Goal: Task Accomplishment & Management: Manage account settings

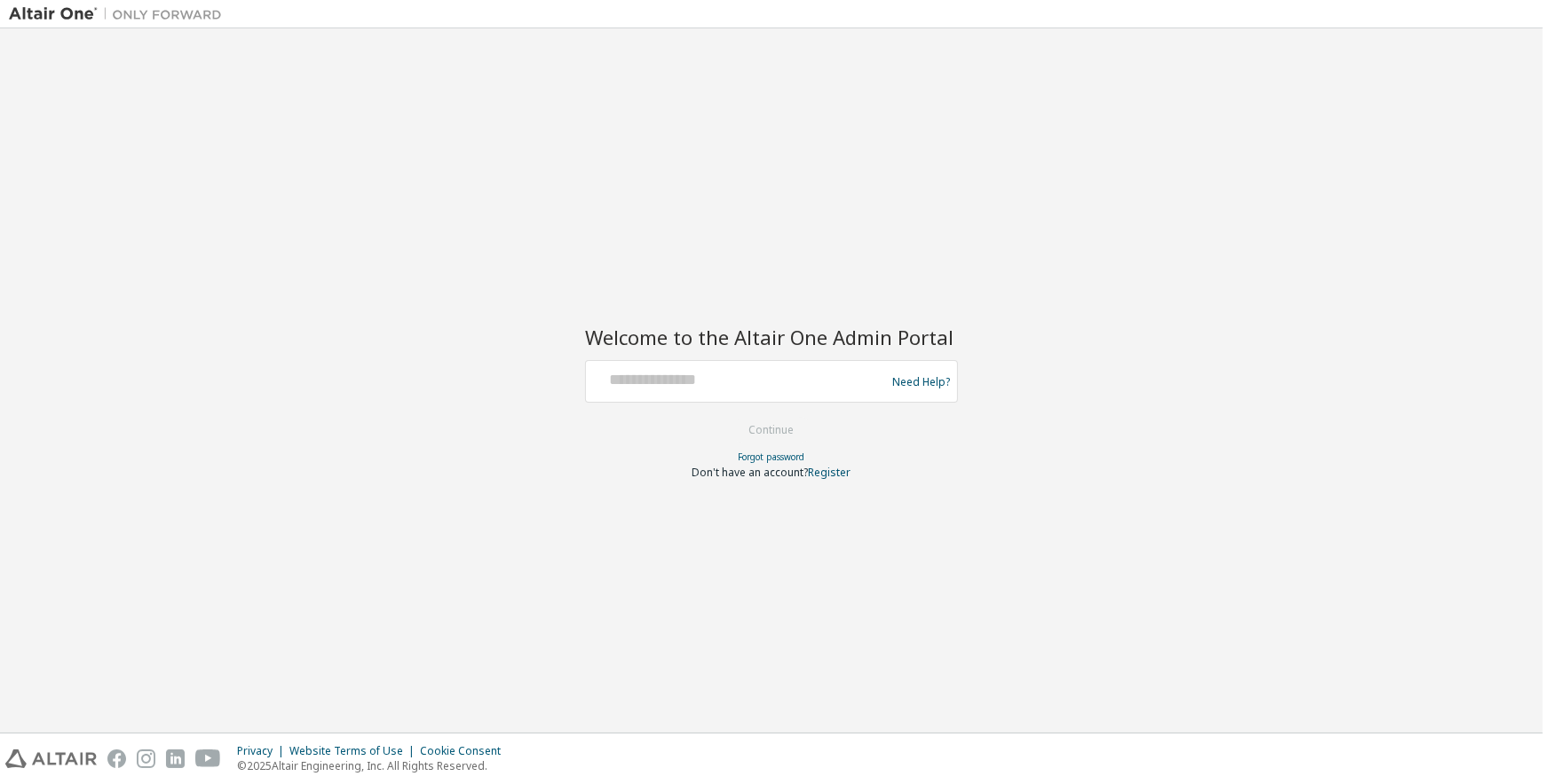
click at [651, 392] on div at bounding box center [738, 382] width 290 height 34
click at [649, 379] on input "text" at bounding box center [738, 378] width 290 height 26
click at [636, 385] on input "text" at bounding box center [738, 378] width 290 height 26
paste input "**********"
type input "**********"
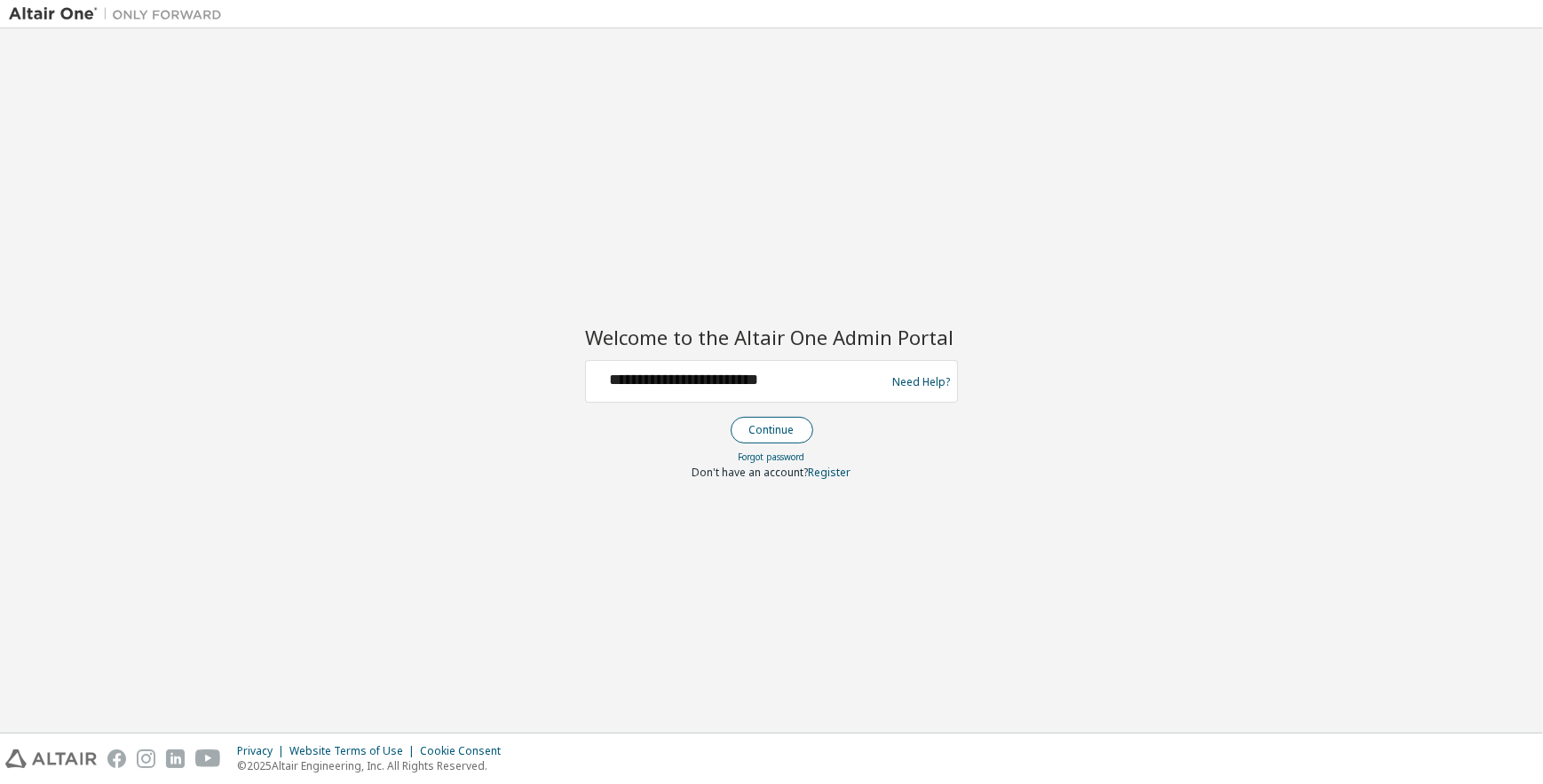
click at [783, 432] on button "Continue" at bounding box center [772, 430] width 83 height 27
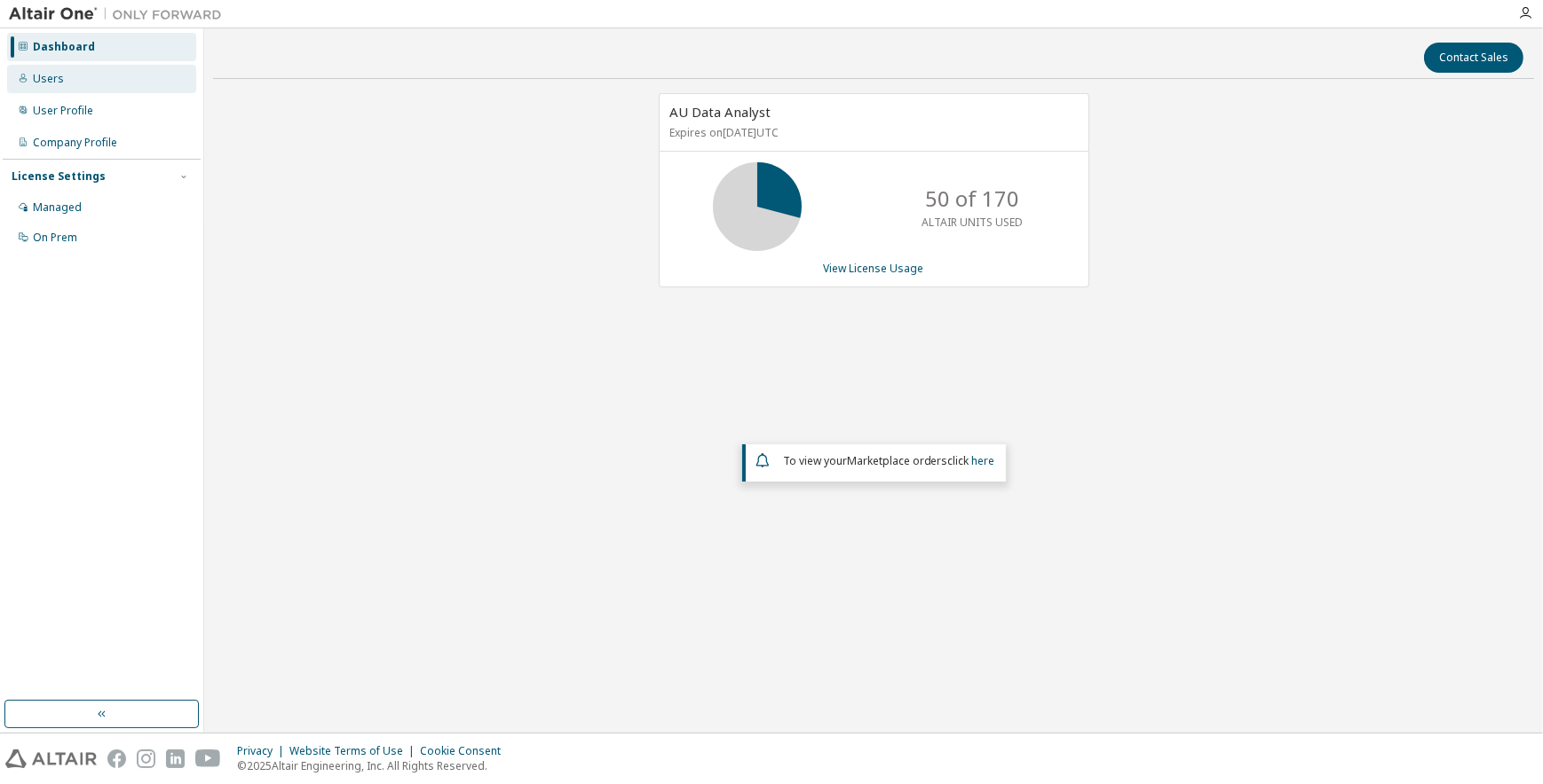
click at [45, 79] on div "Users" at bounding box center [48, 78] width 31 height 14
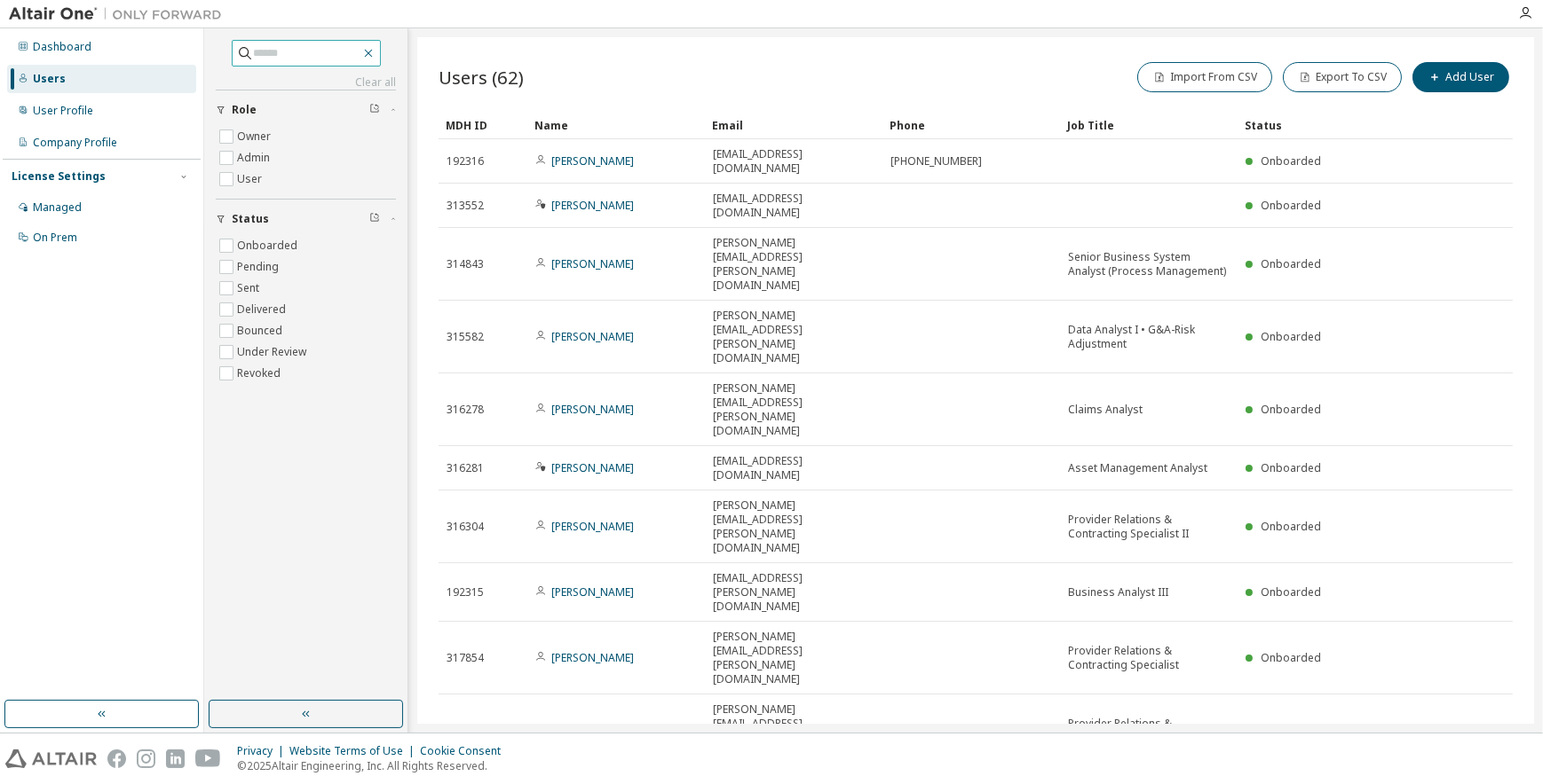
click at [372, 54] on icon "button" at bounding box center [368, 54] width 8 height 8
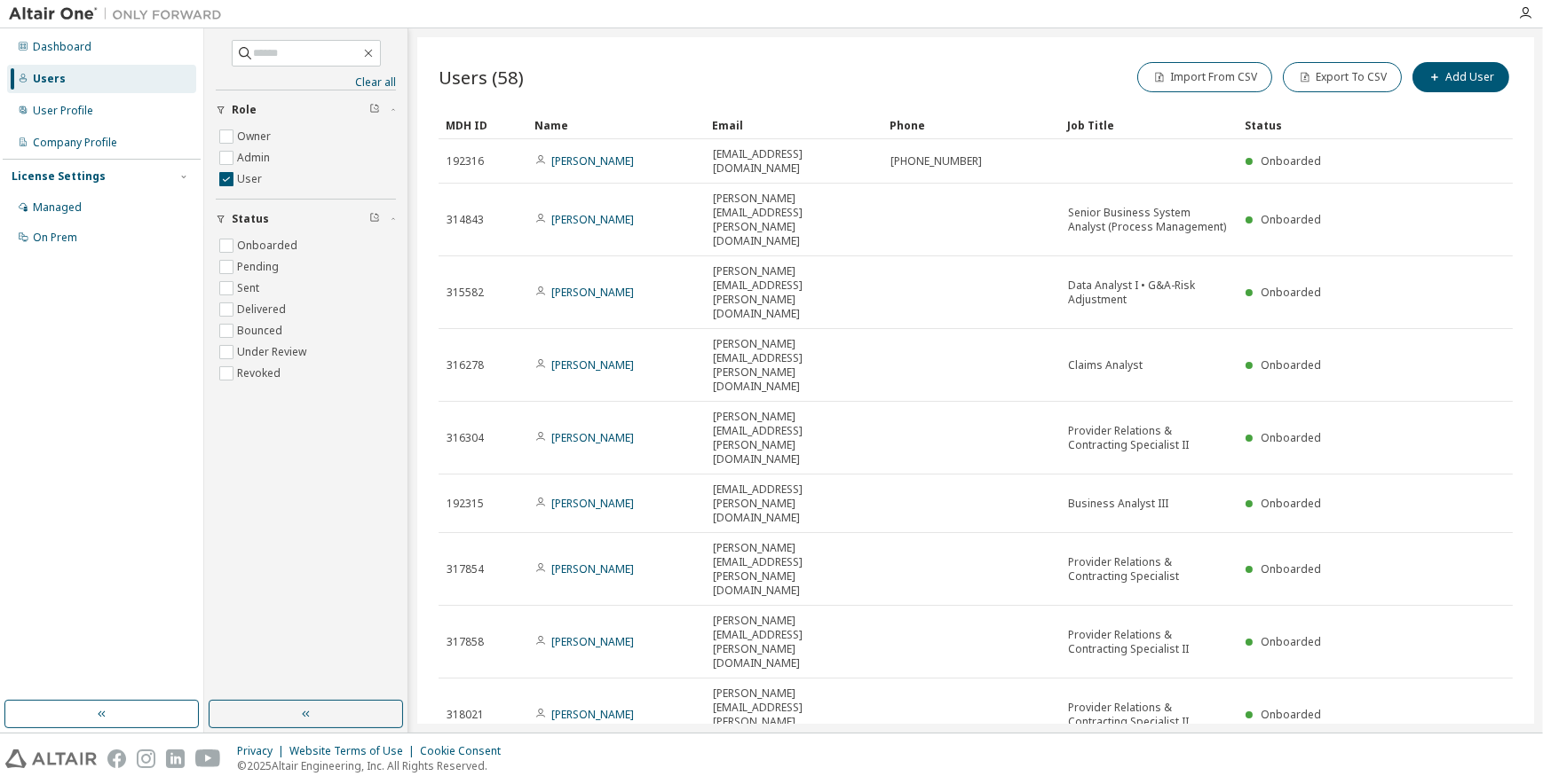
click at [1263, 675] on div "100" at bounding box center [1325, 673] width 142 height 21
click at [547, 126] on div "Name" at bounding box center [616, 125] width 163 height 29
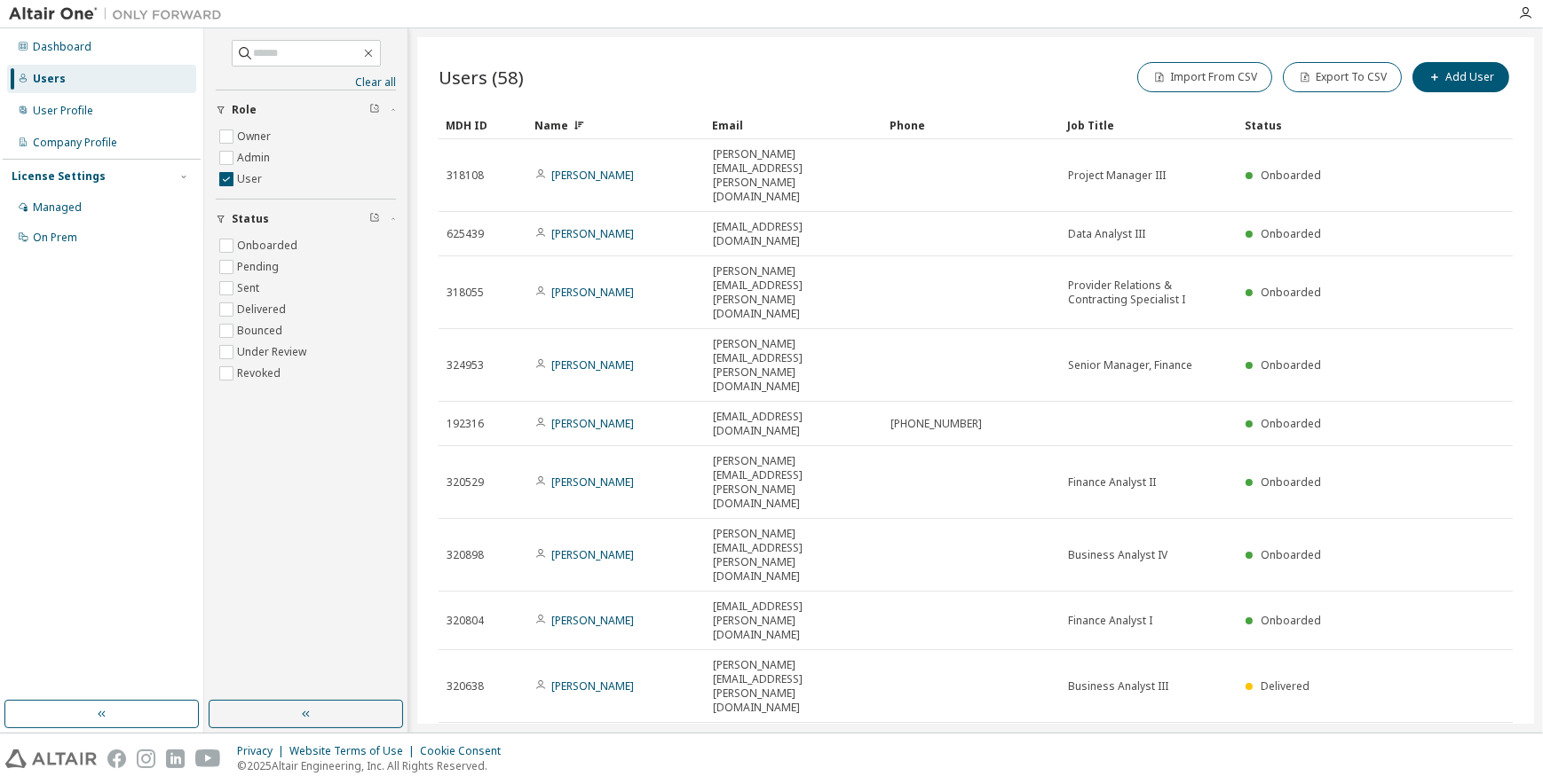
click at [547, 125] on div "Name" at bounding box center [616, 125] width 163 height 29
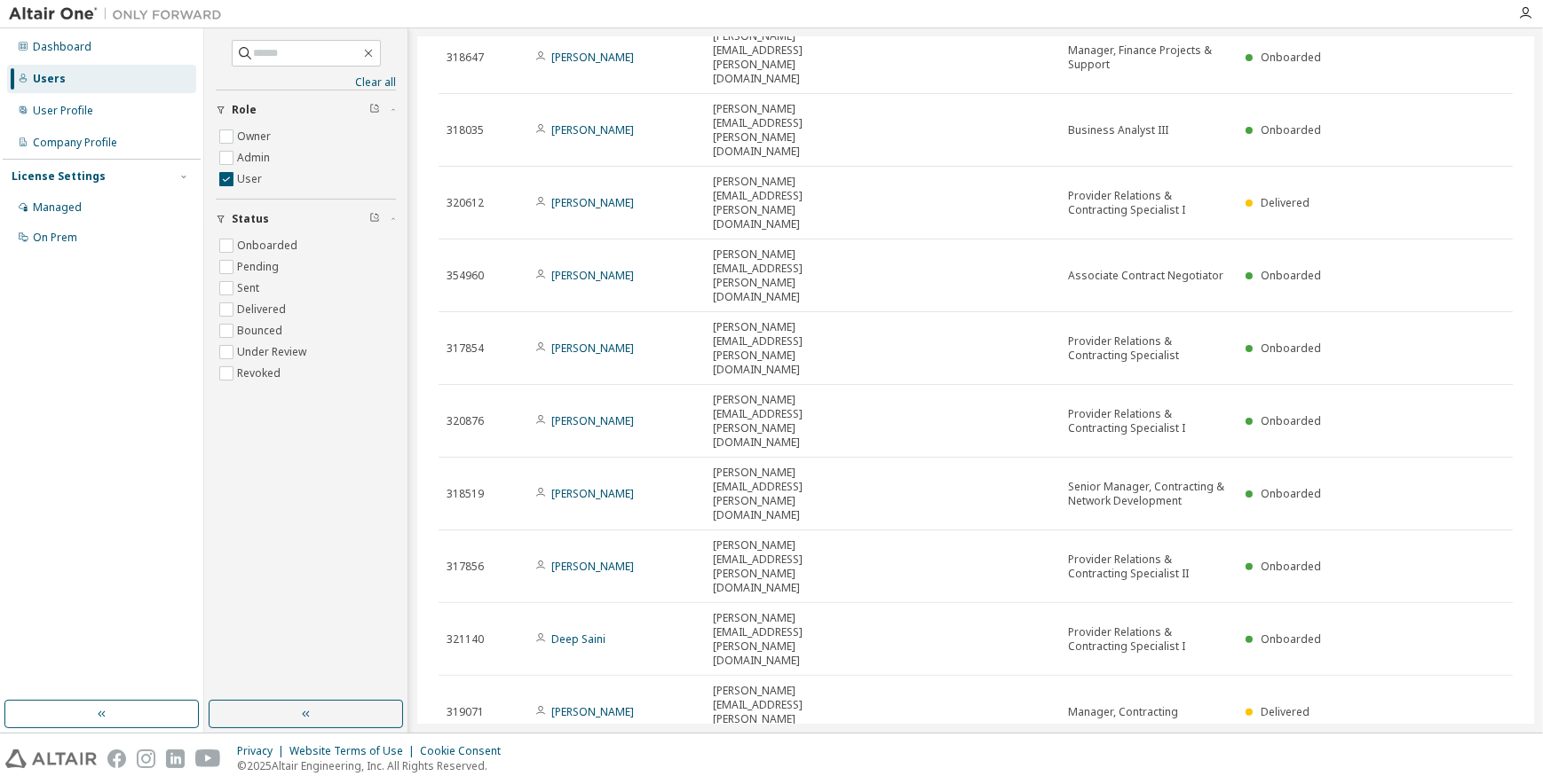
scroll to position [564, 0]
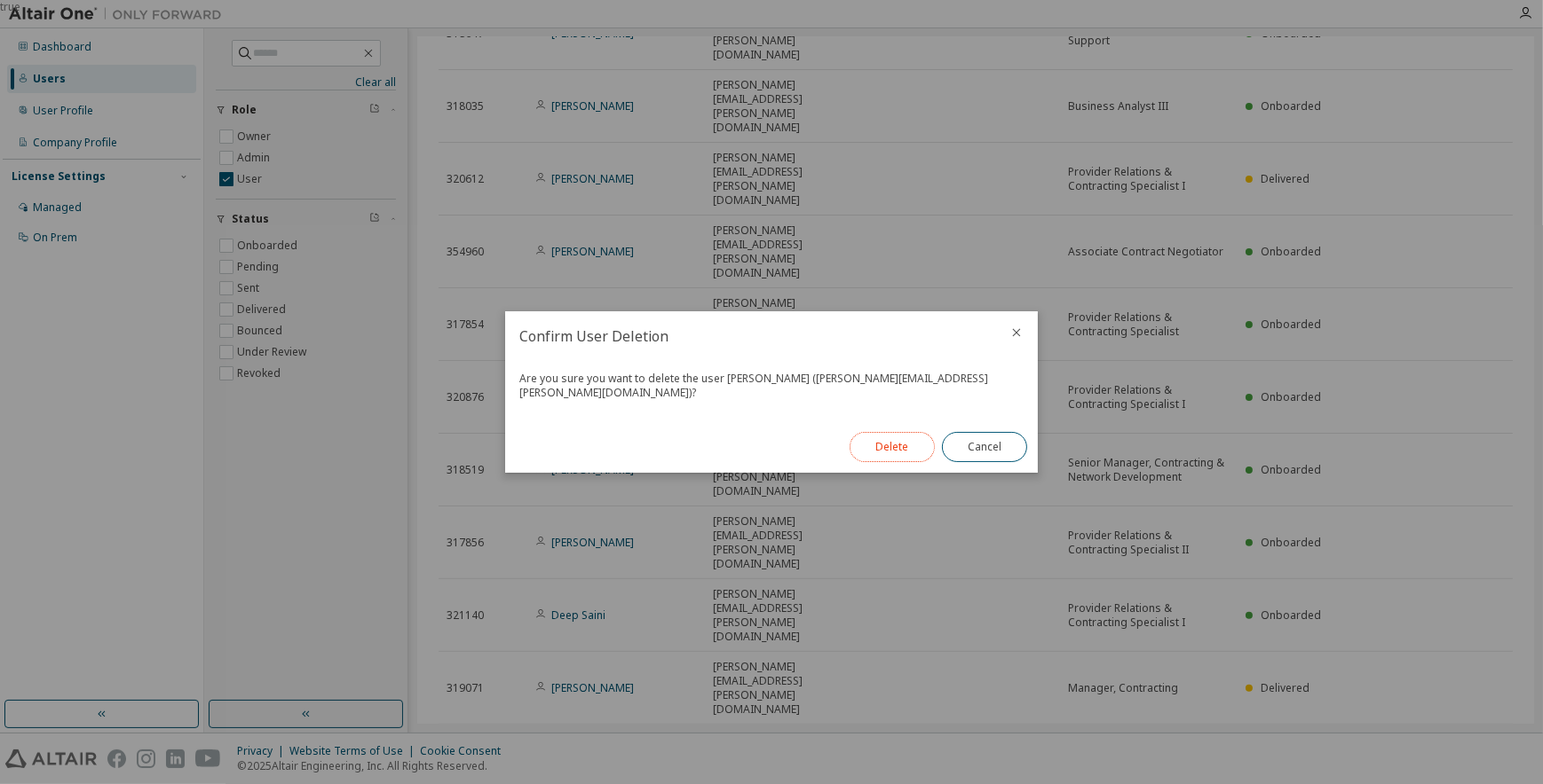
click at [888, 432] on button "Delete" at bounding box center [893, 447] width 86 height 30
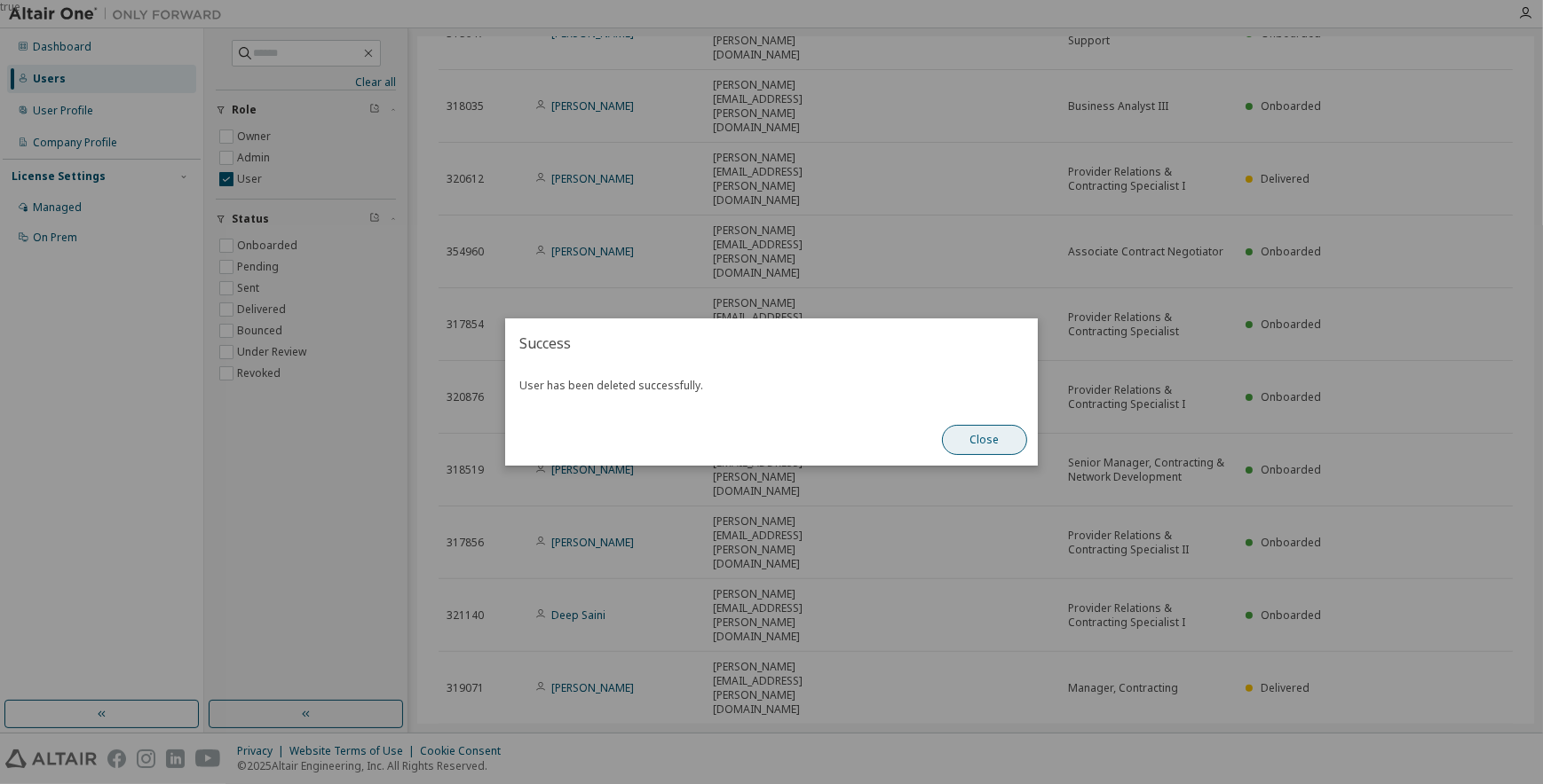
click at [984, 440] on button "Close" at bounding box center [984, 440] width 86 height 30
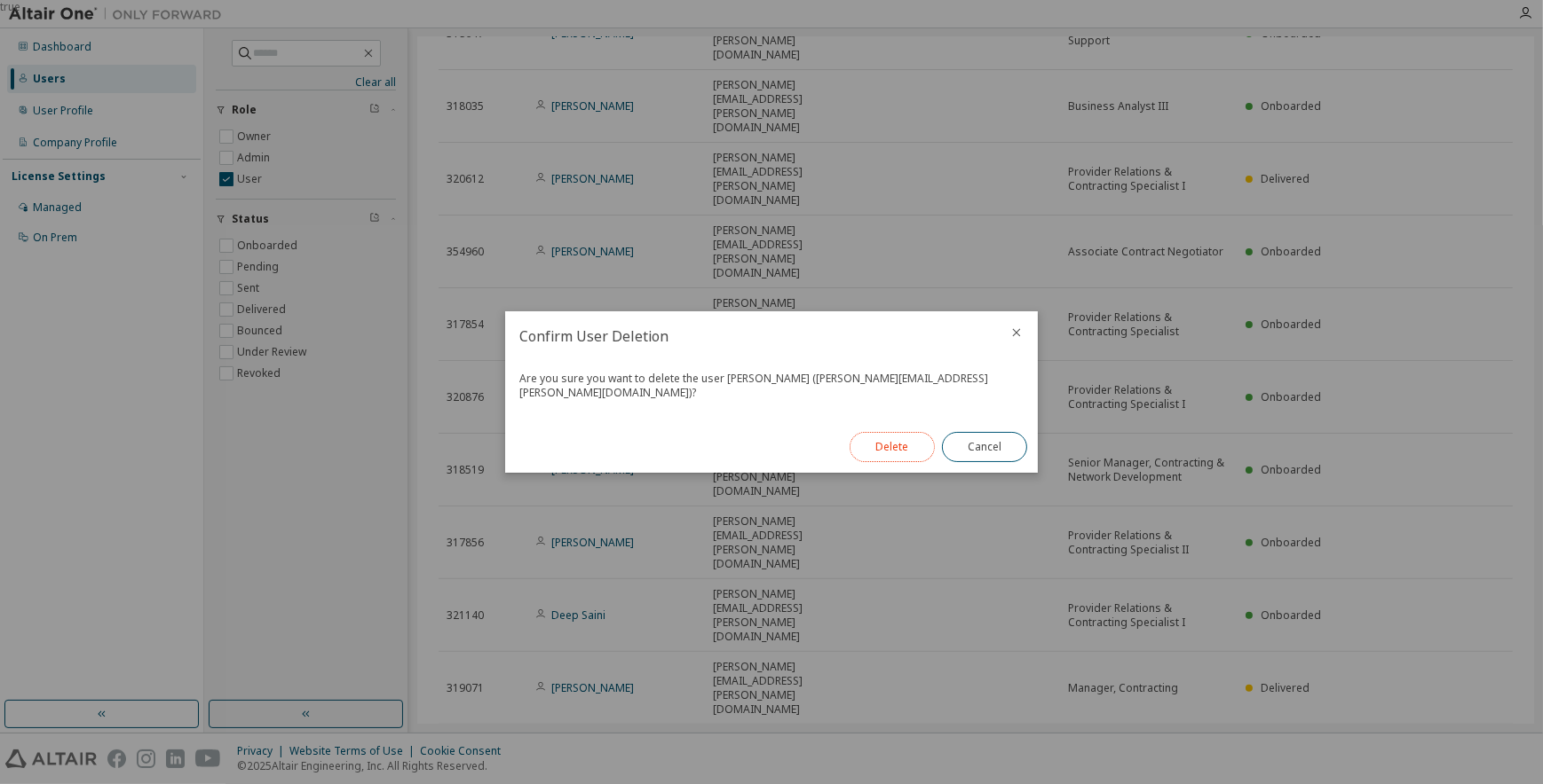
click at [907, 432] on button "Delete" at bounding box center [893, 447] width 86 height 30
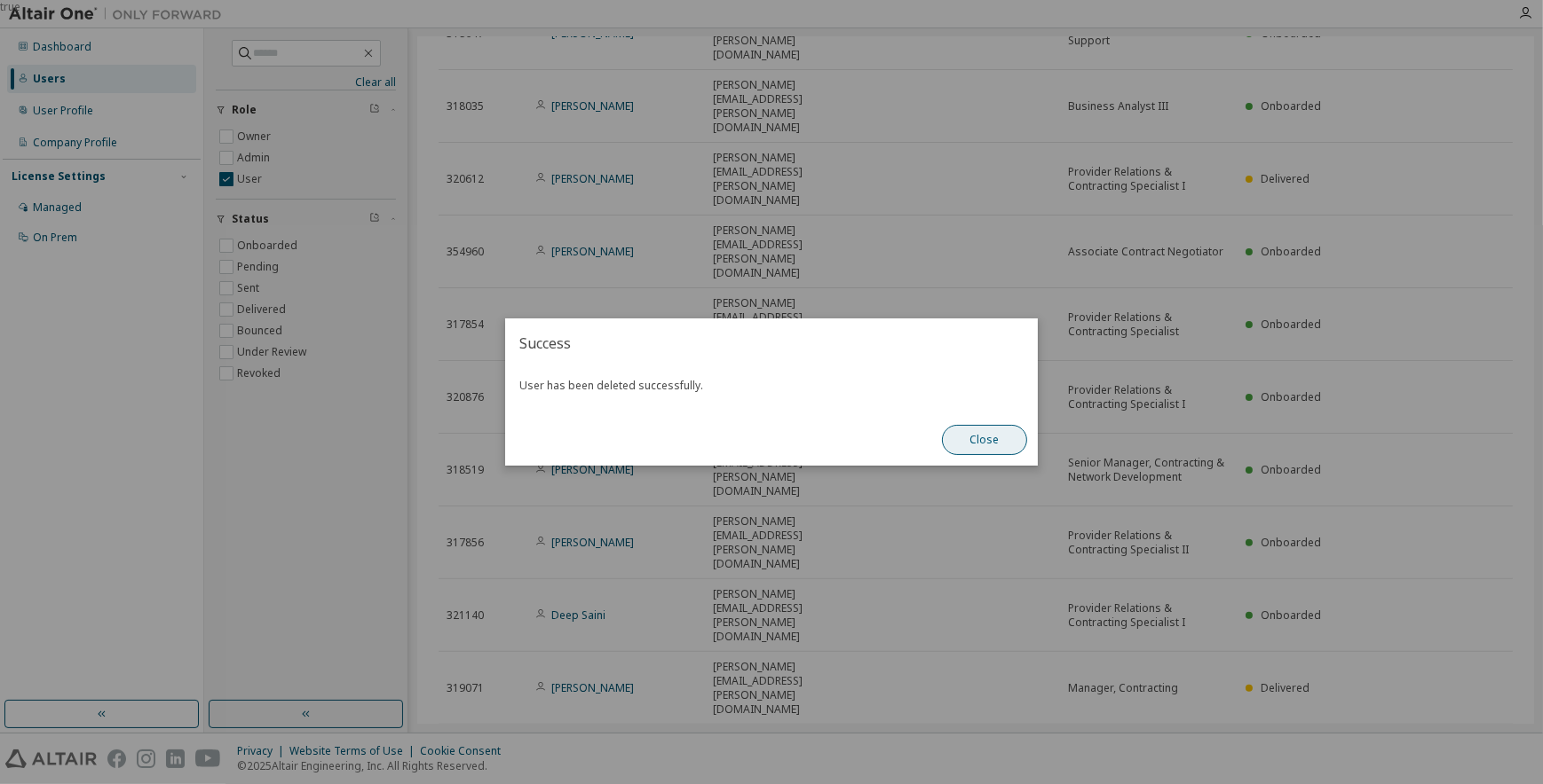
click at [1001, 436] on button "Close" at bounding box center [984, 440] width 86 height 30
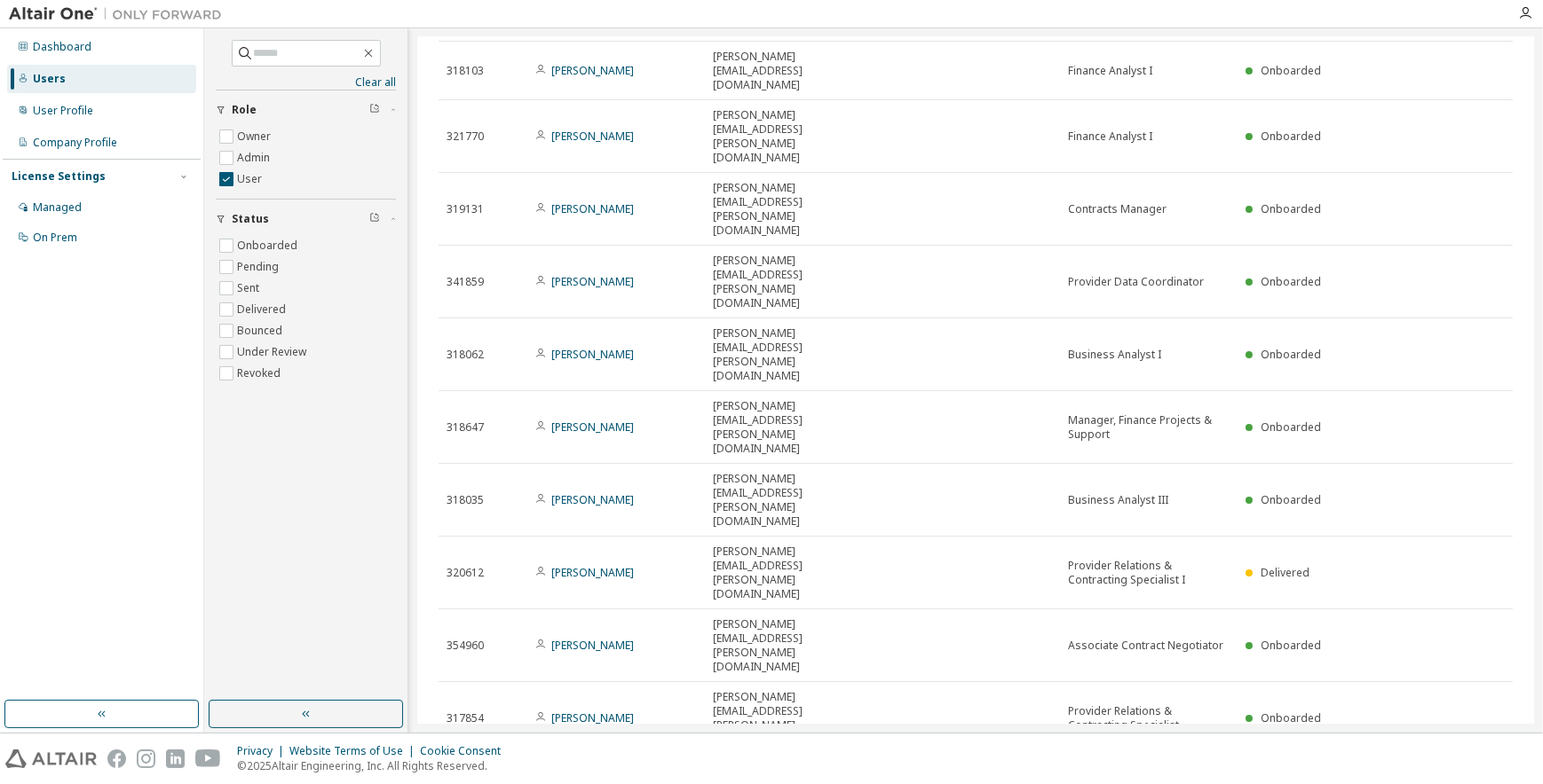
scroll to position [161, 0]
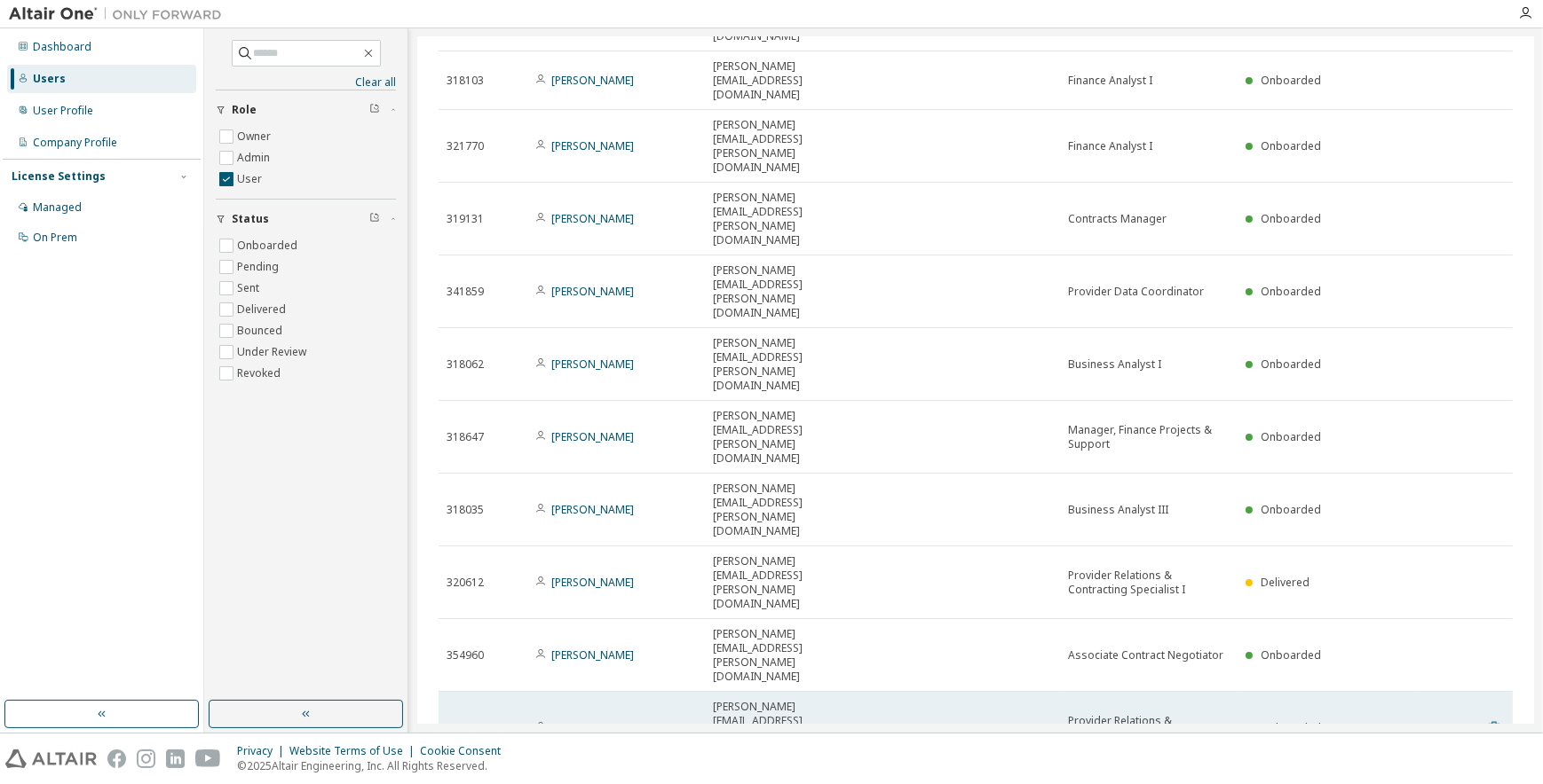
click at [1488, 722] on icon at bounding box center [1493, 728] width 11 height 13
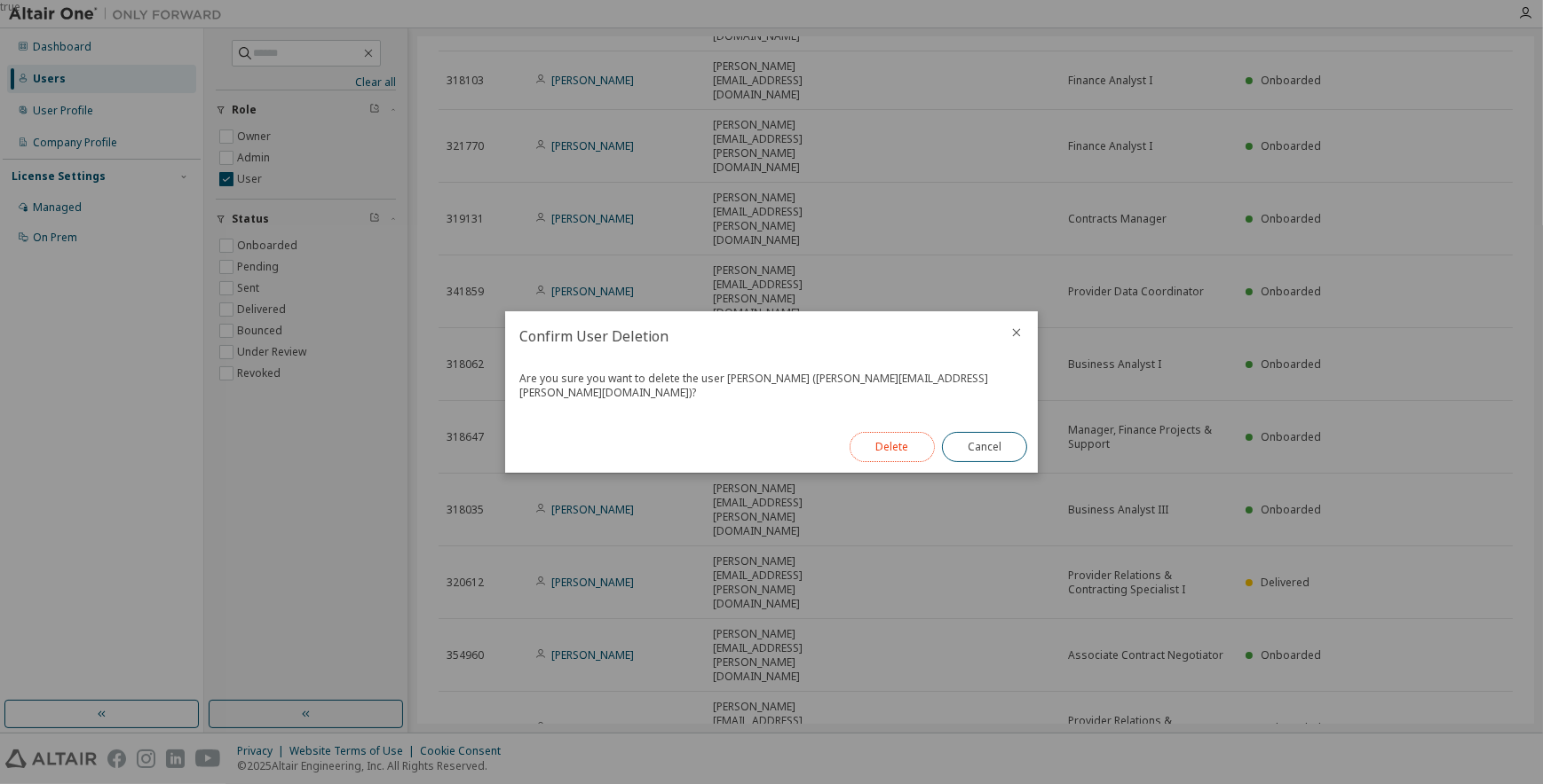
click at [898, 435] on button "Delete" at bounding box center [893, 447] width 86 height 30
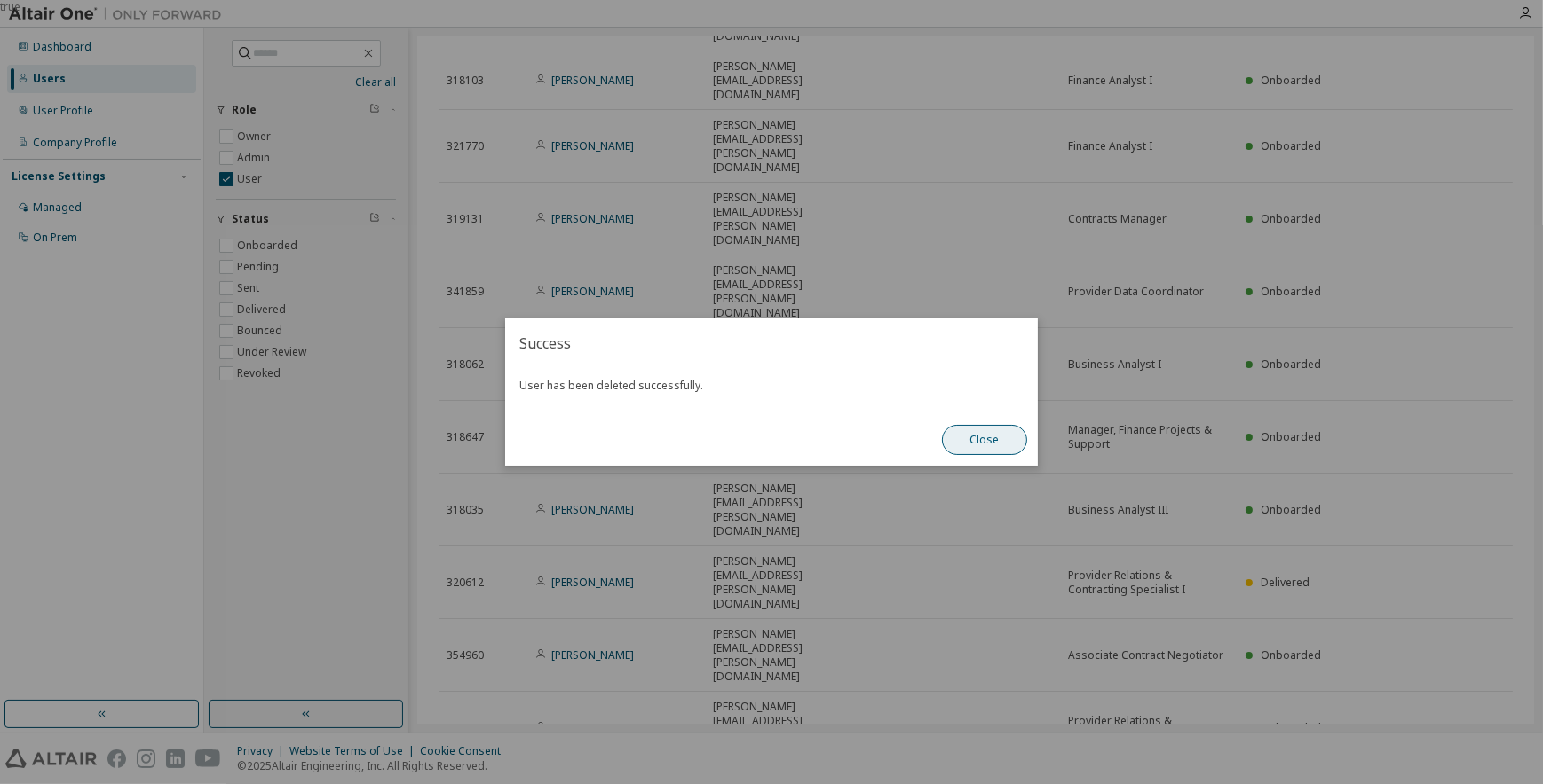
click at [974, 436] on button "Close" at bounding box center [984, 440] width 86 height 30
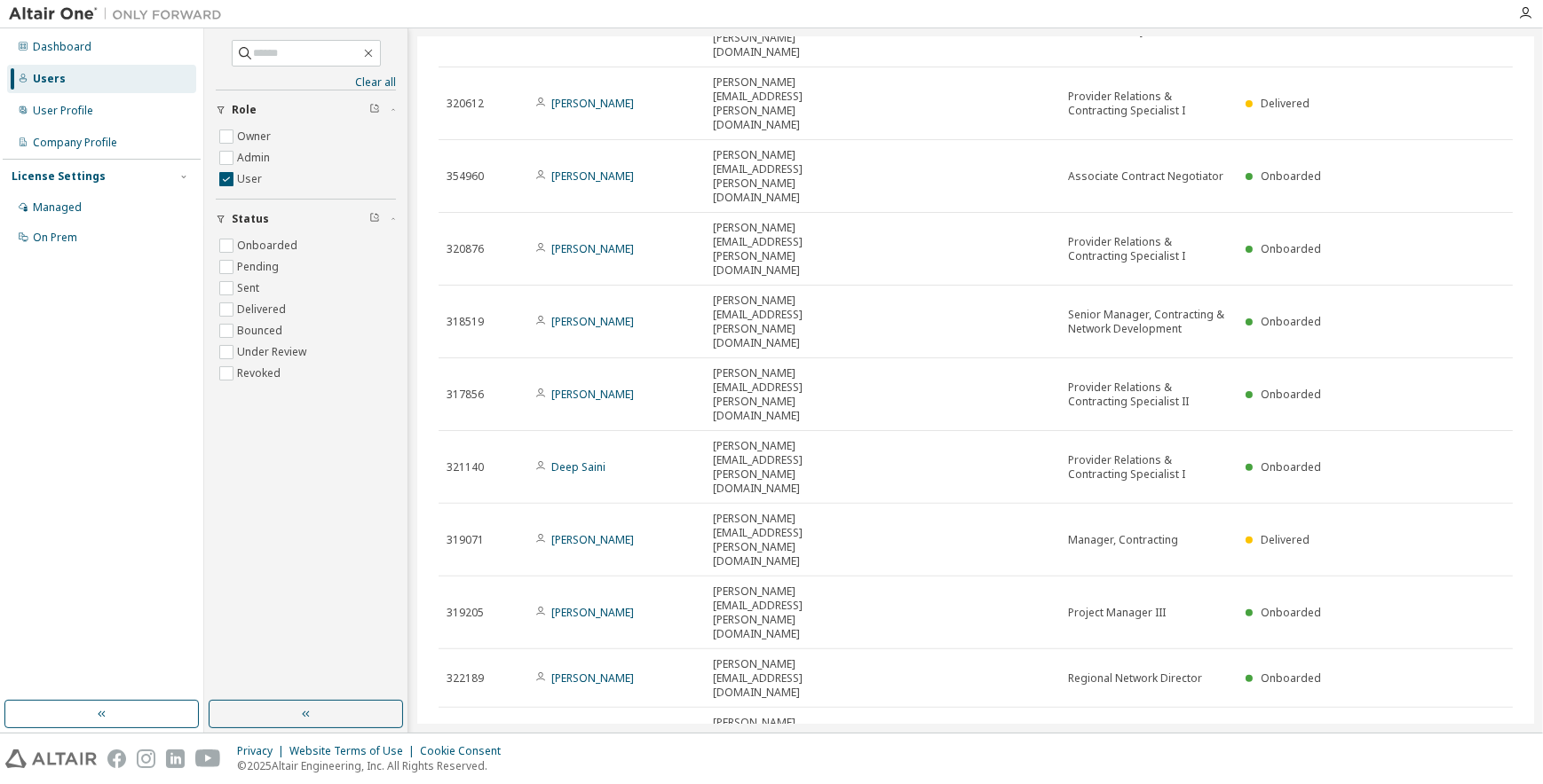
scroll to position [645, 0]
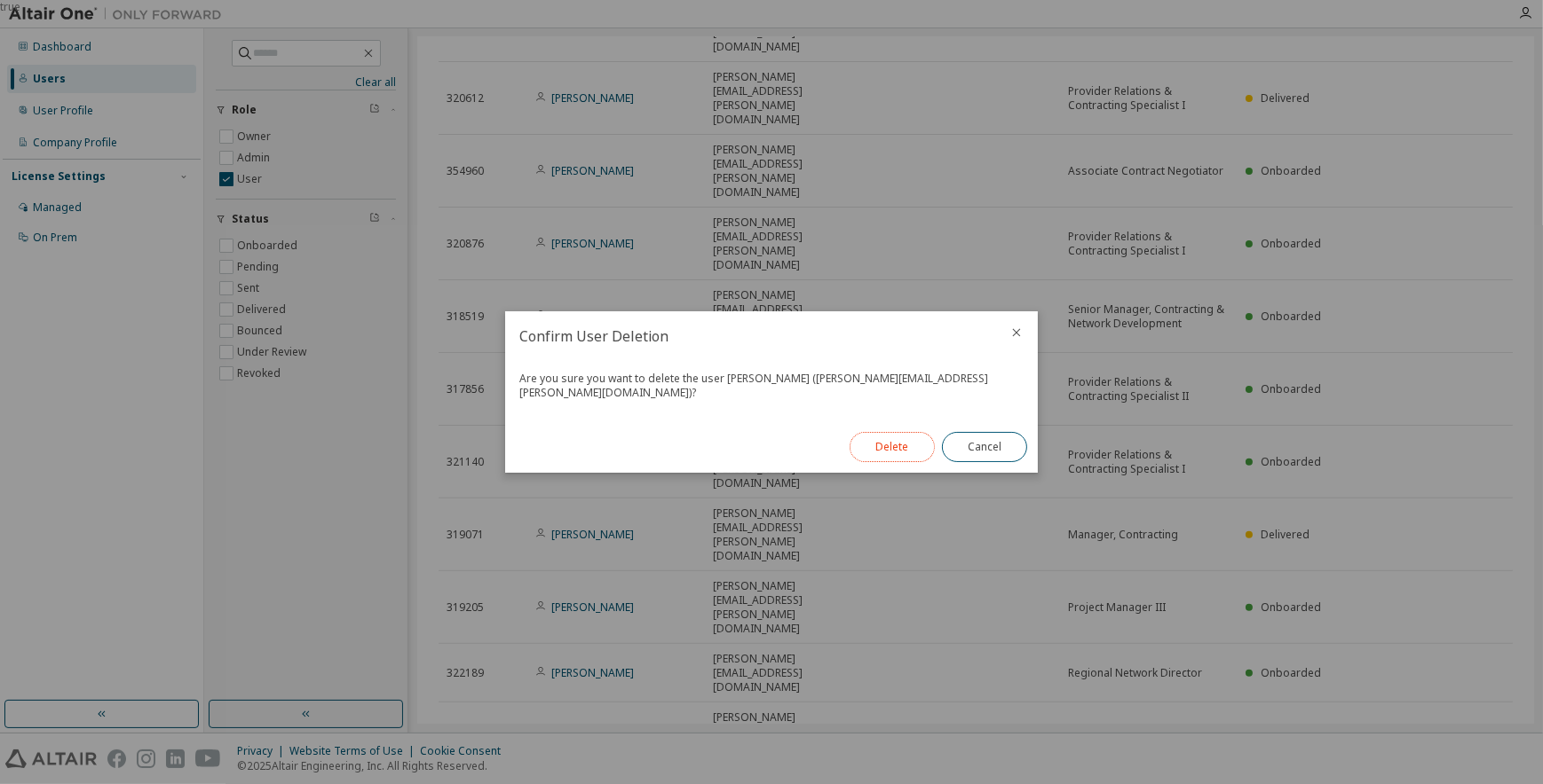
click at [909, 442] on button "Delete" at bounding box center [893, 447] width 86 height 30
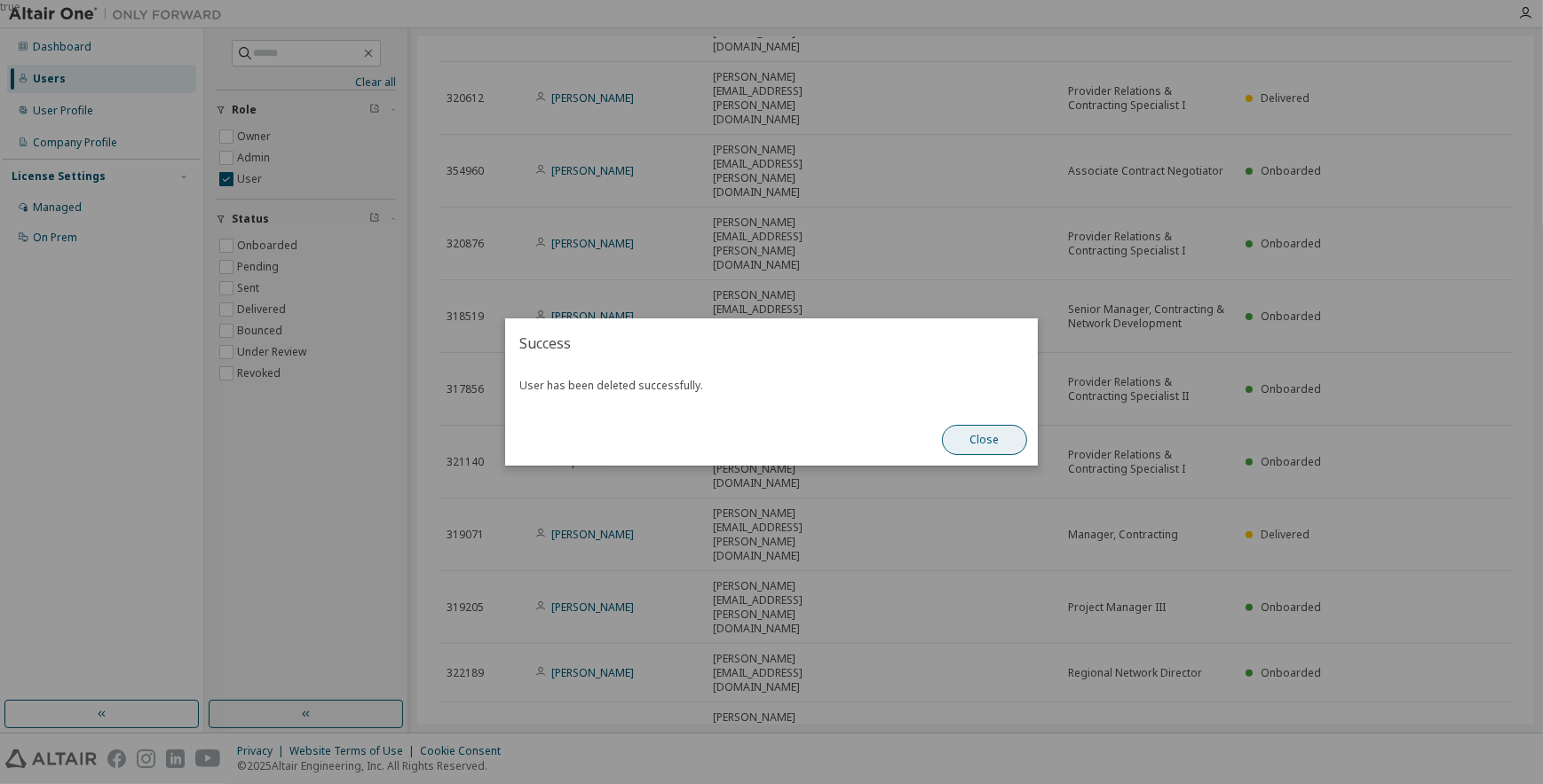
click at [966, 438] on button "Close" at bounding box center [984, 440] width 86 height 30
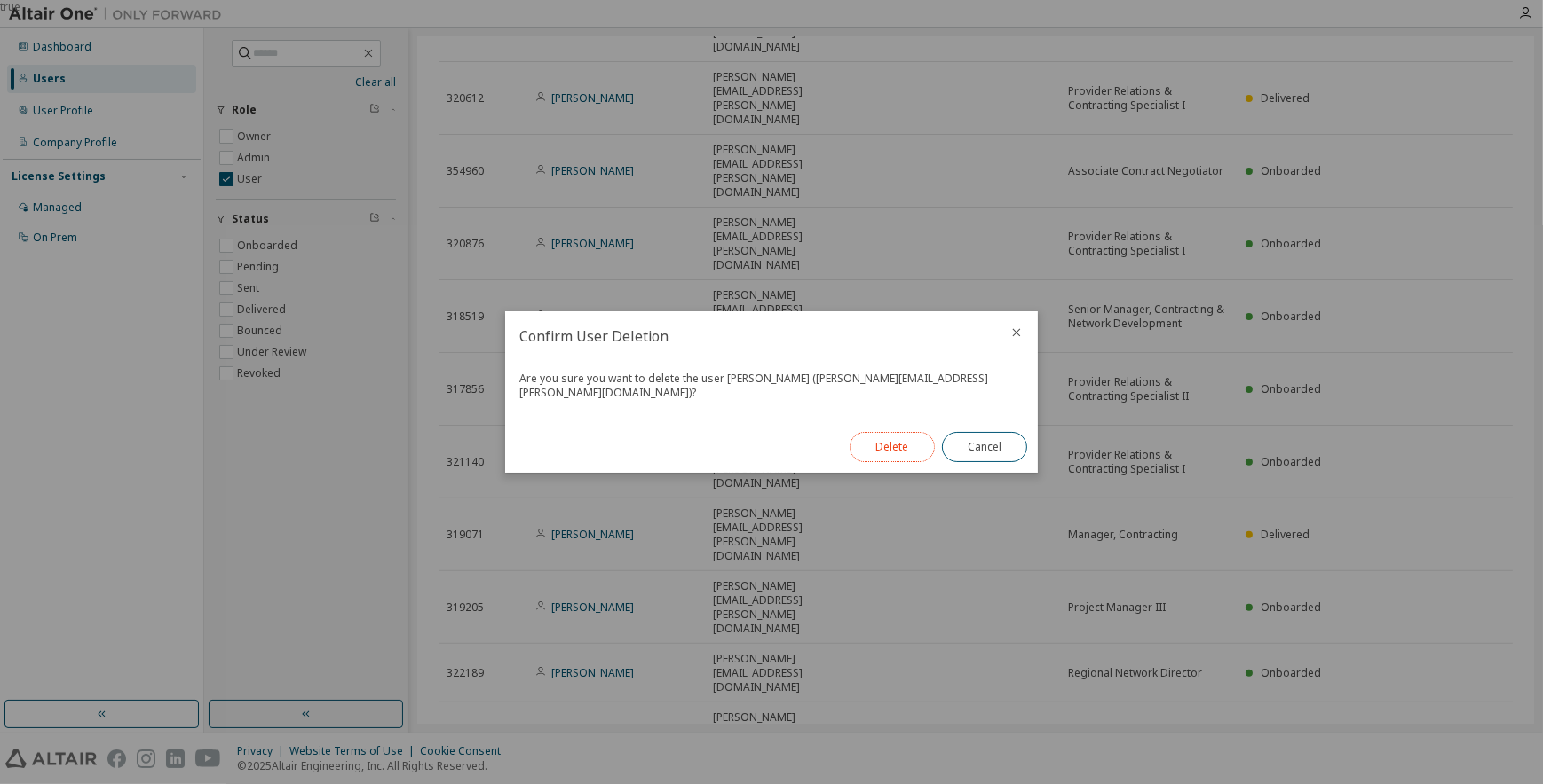
click at [900, 435] on button "Delete" at bounding box center [893, 447] width 86 height 30
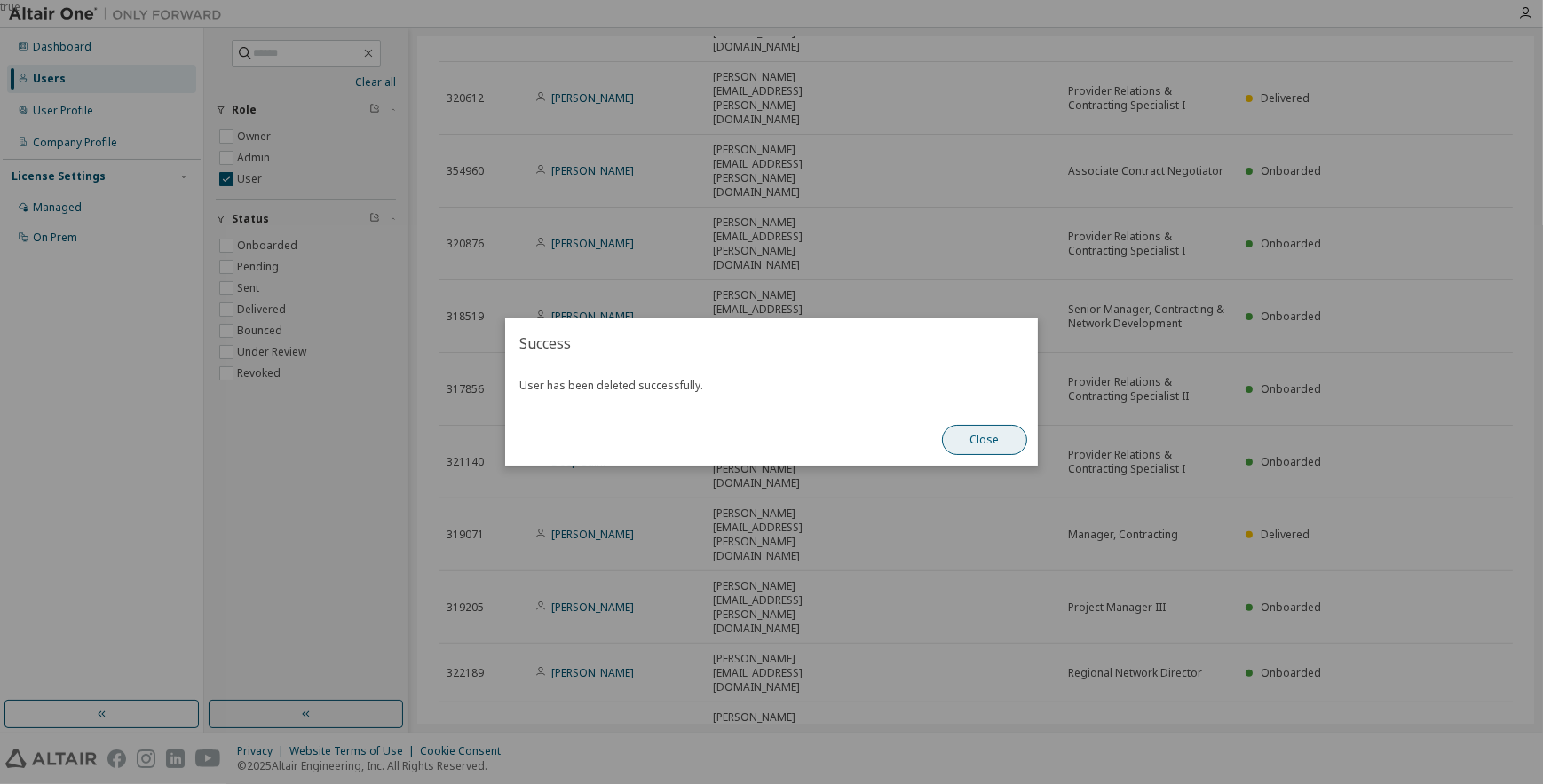
click at [989, 433] on button "Close" at bounding box center [984, 440] width 86 height 30
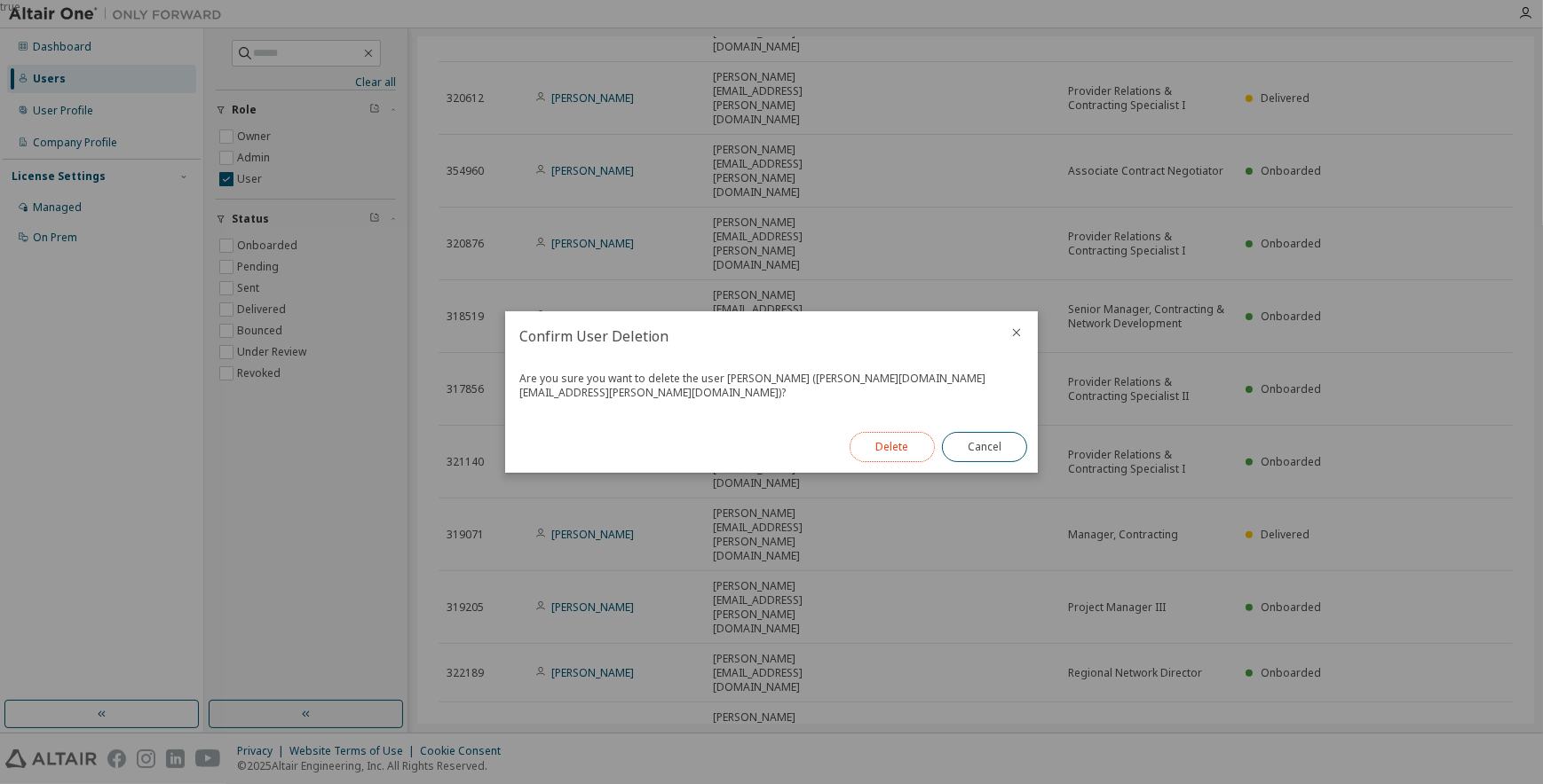
click at [893, 442] on button "Delete" at bounding box center [893, 447] width 86 height 30
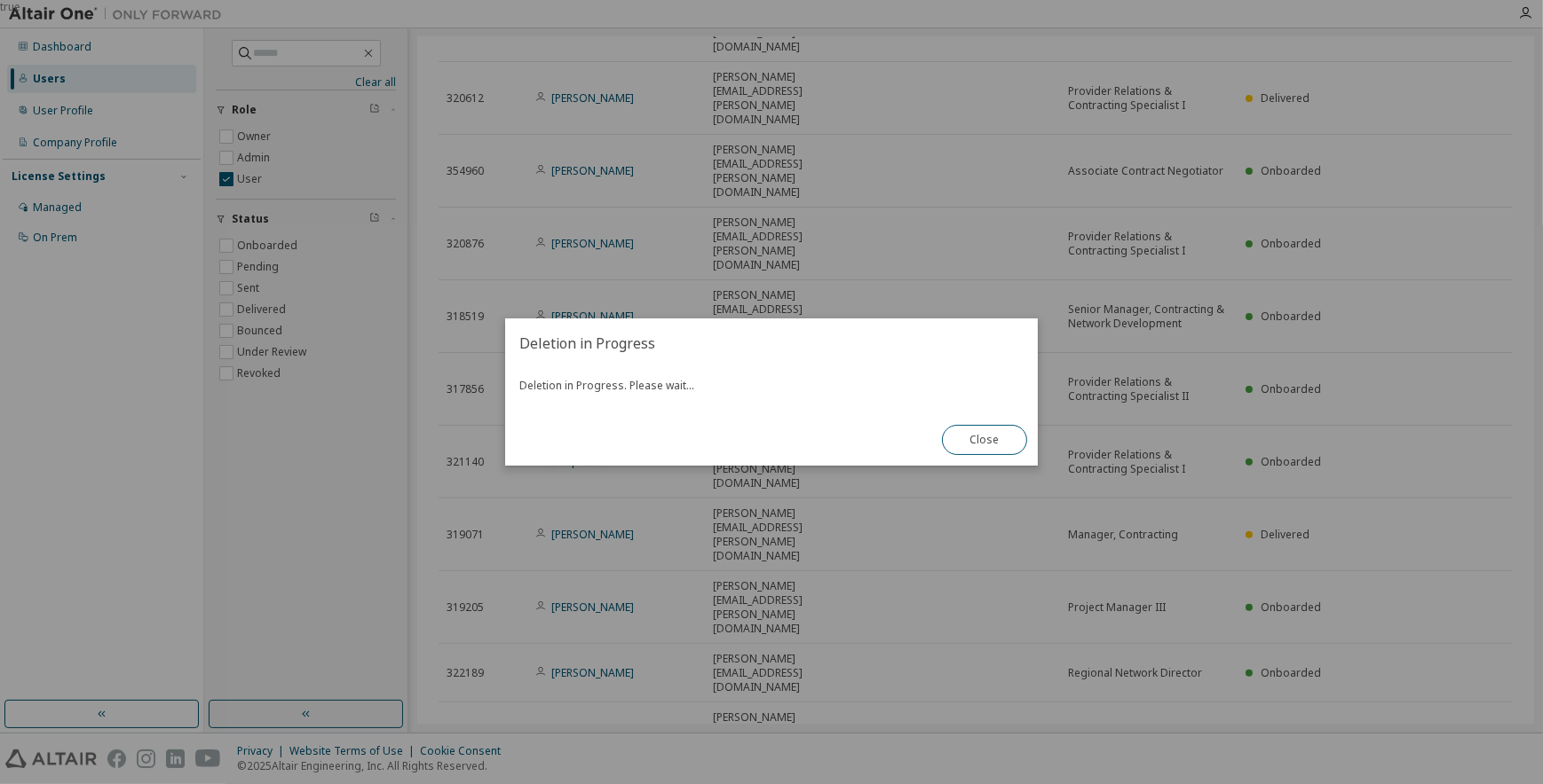
click at [807, 433] on div "Deletion in Progress Deletion in Progress. Please wait... Close" at bounding box center [772, 392] width 533 height 147
click at [960, 442] on button "Close" at bounding box center [984, 440] width 86 height 30
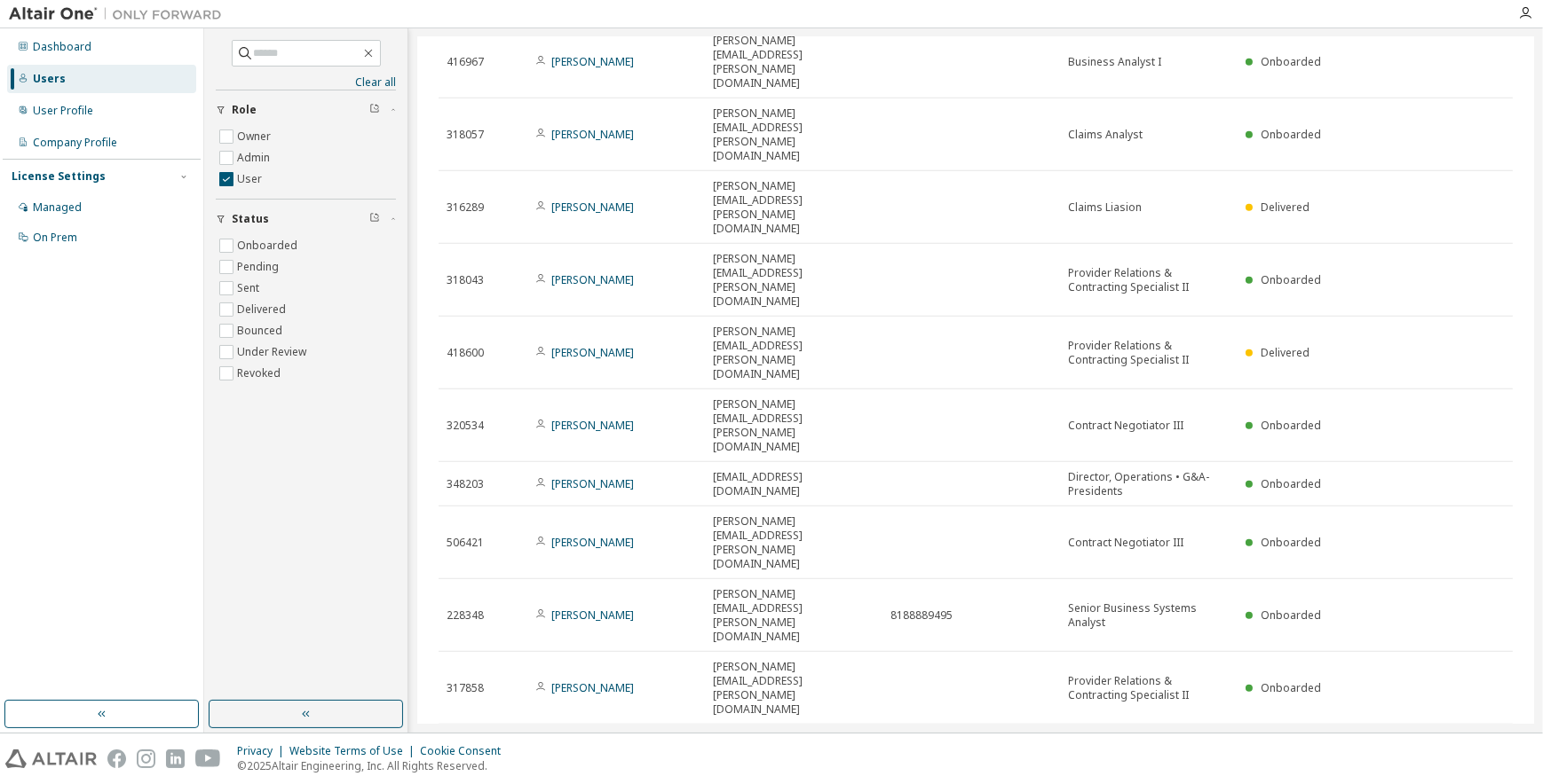
scroll to position [1339, 0]
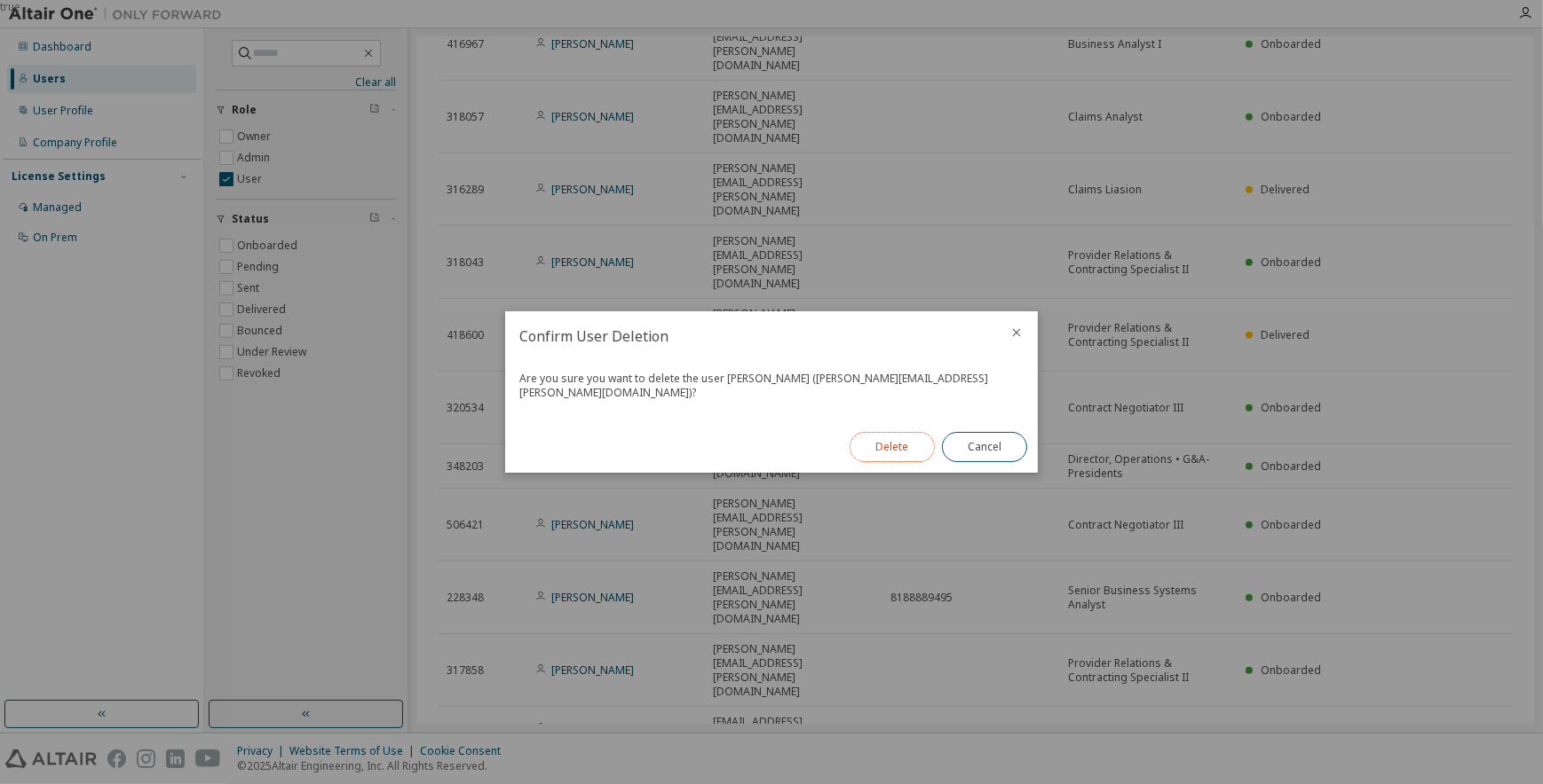
click at [887, 443] on button "Delete" at bounding box center [893, 447] width 86 height 30
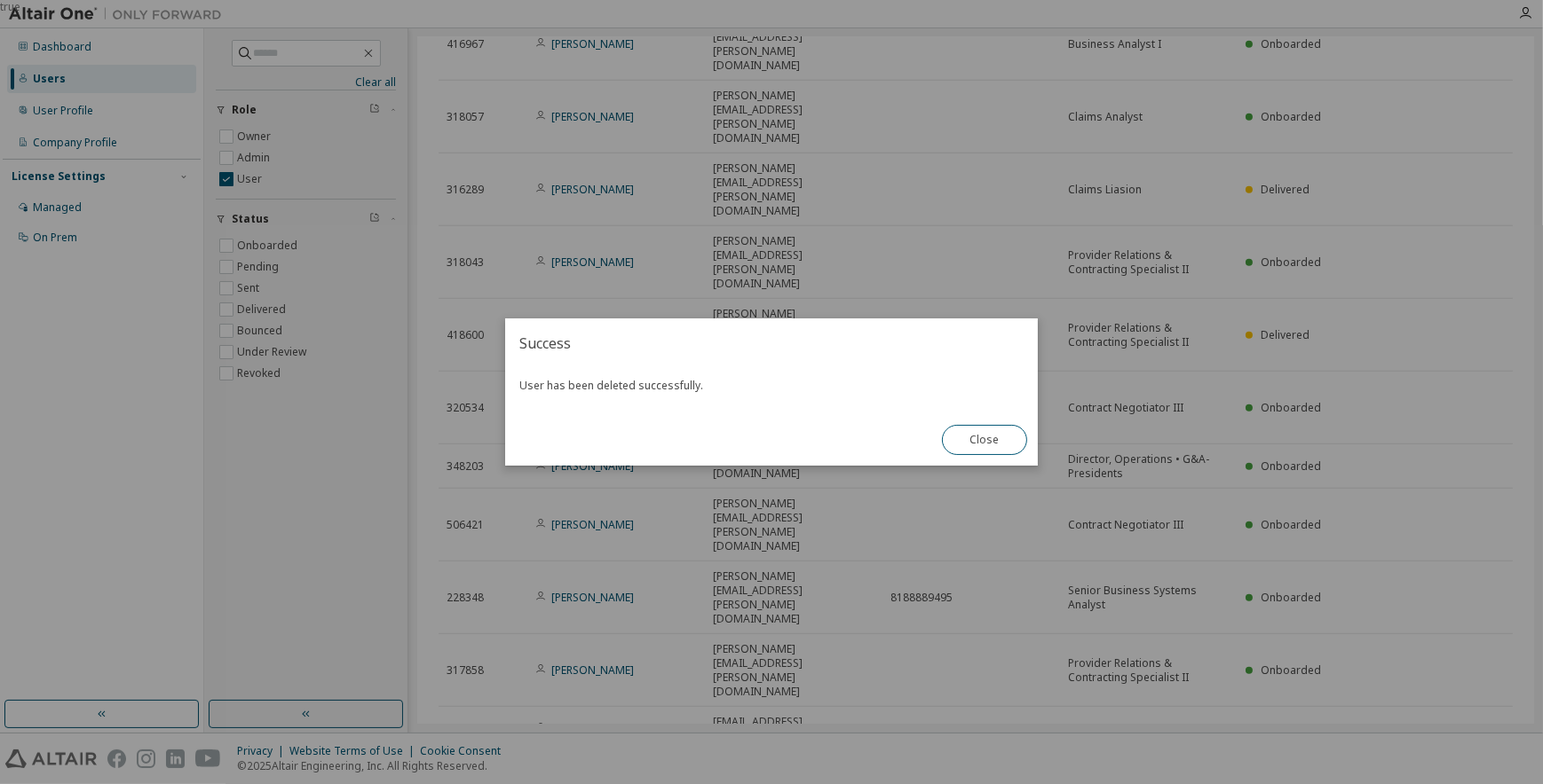
scroll to position [1296, 0]
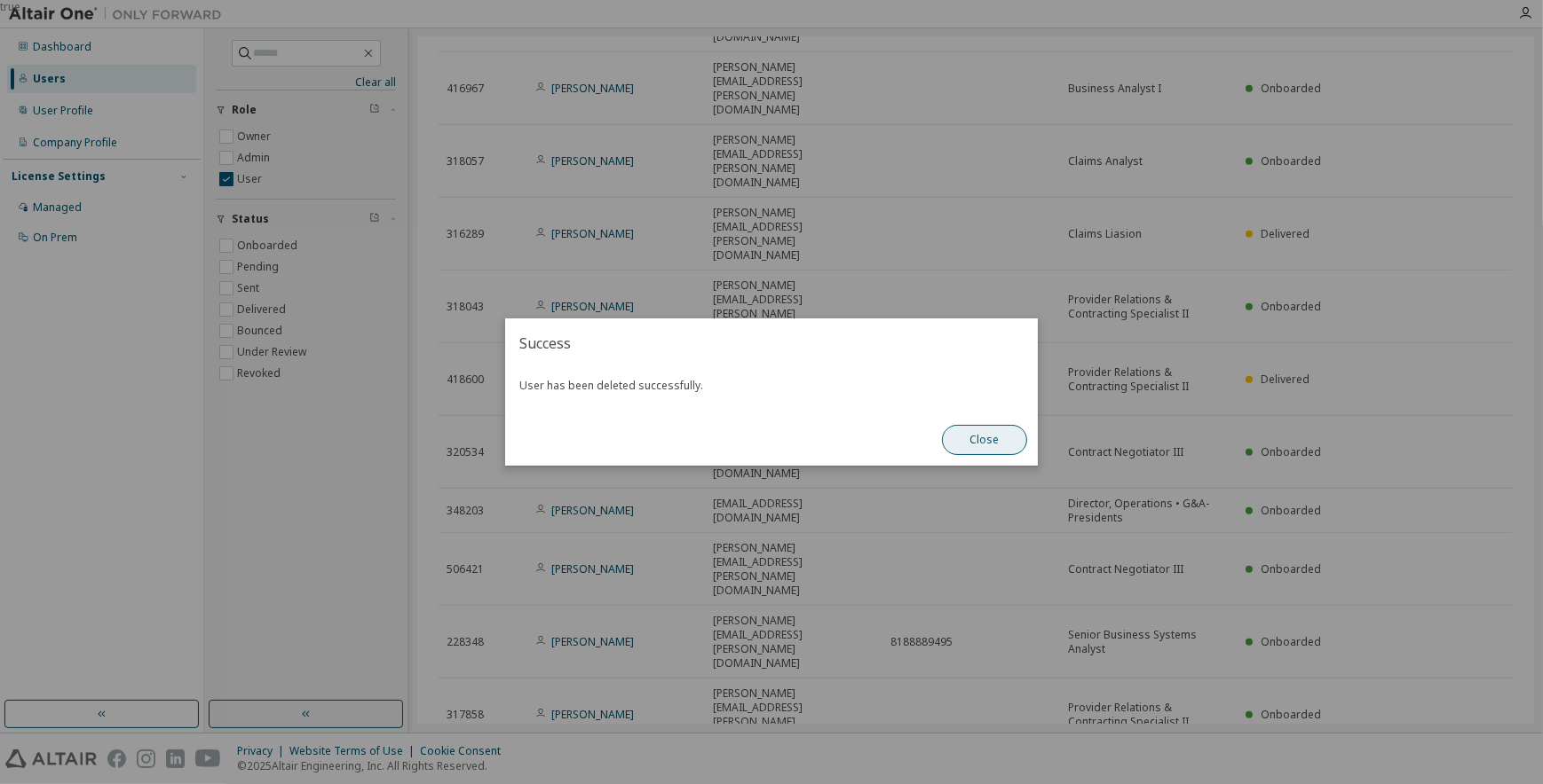
click at [971, 446] on button "Close" at bounding box center [984, 440] width 86 height 30
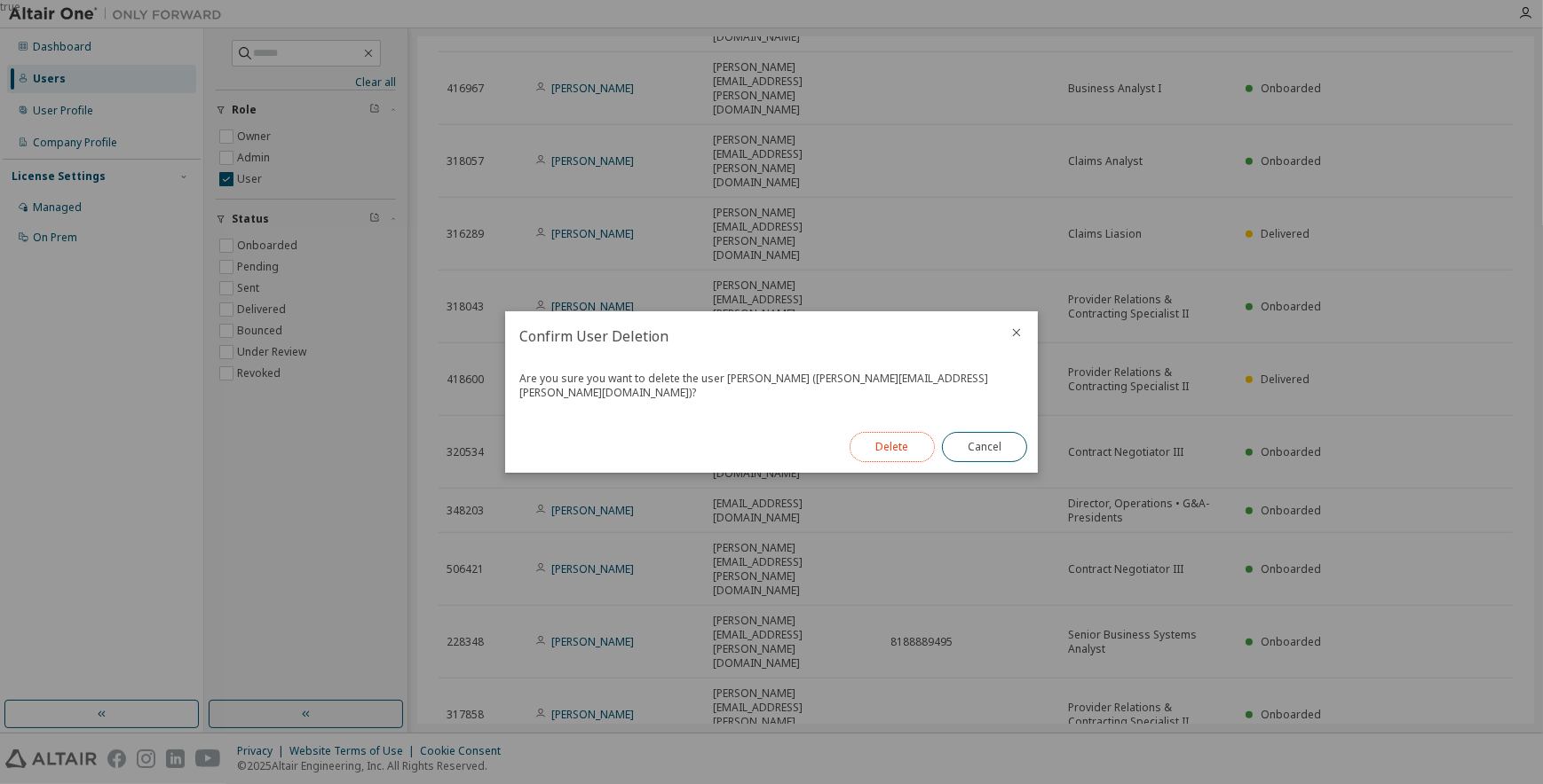
click at [883, 443] on button "Delete" at bounding box center [893, 447] width 86 height 30
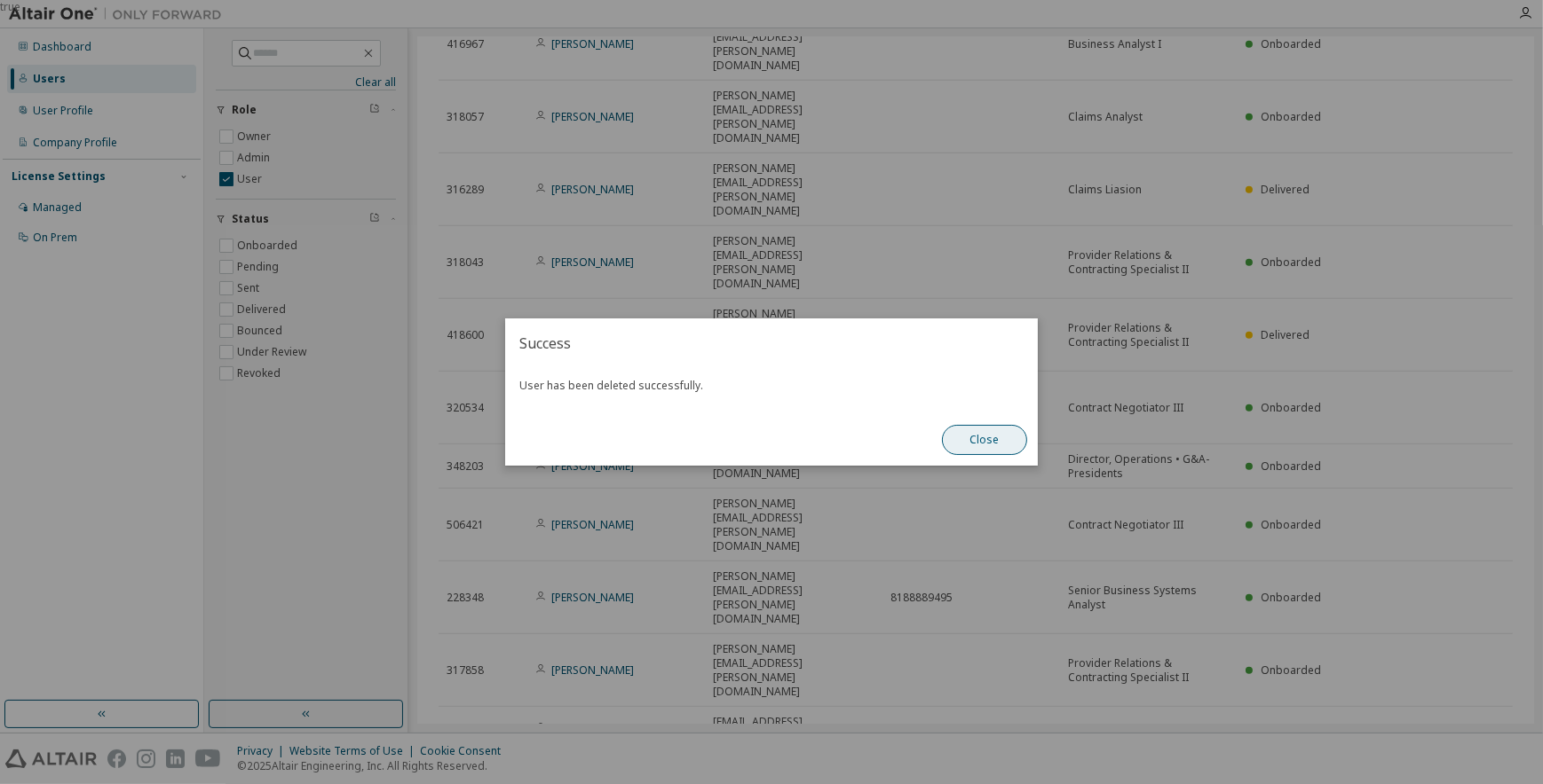
scroll to position [1265, 0]
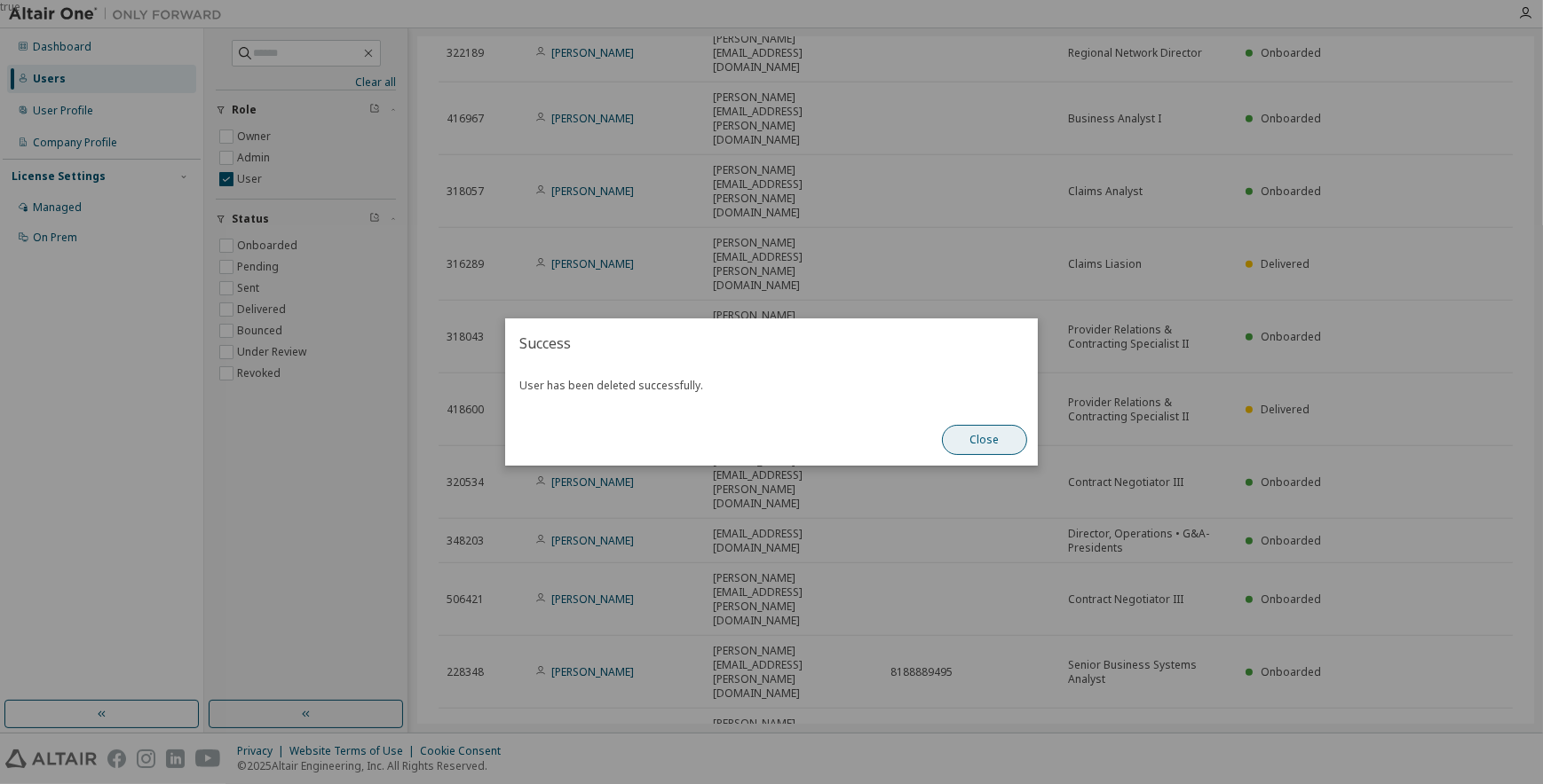
click at [964, 443] on button "Close" at bounding box center [984, 440] width 86 height 30
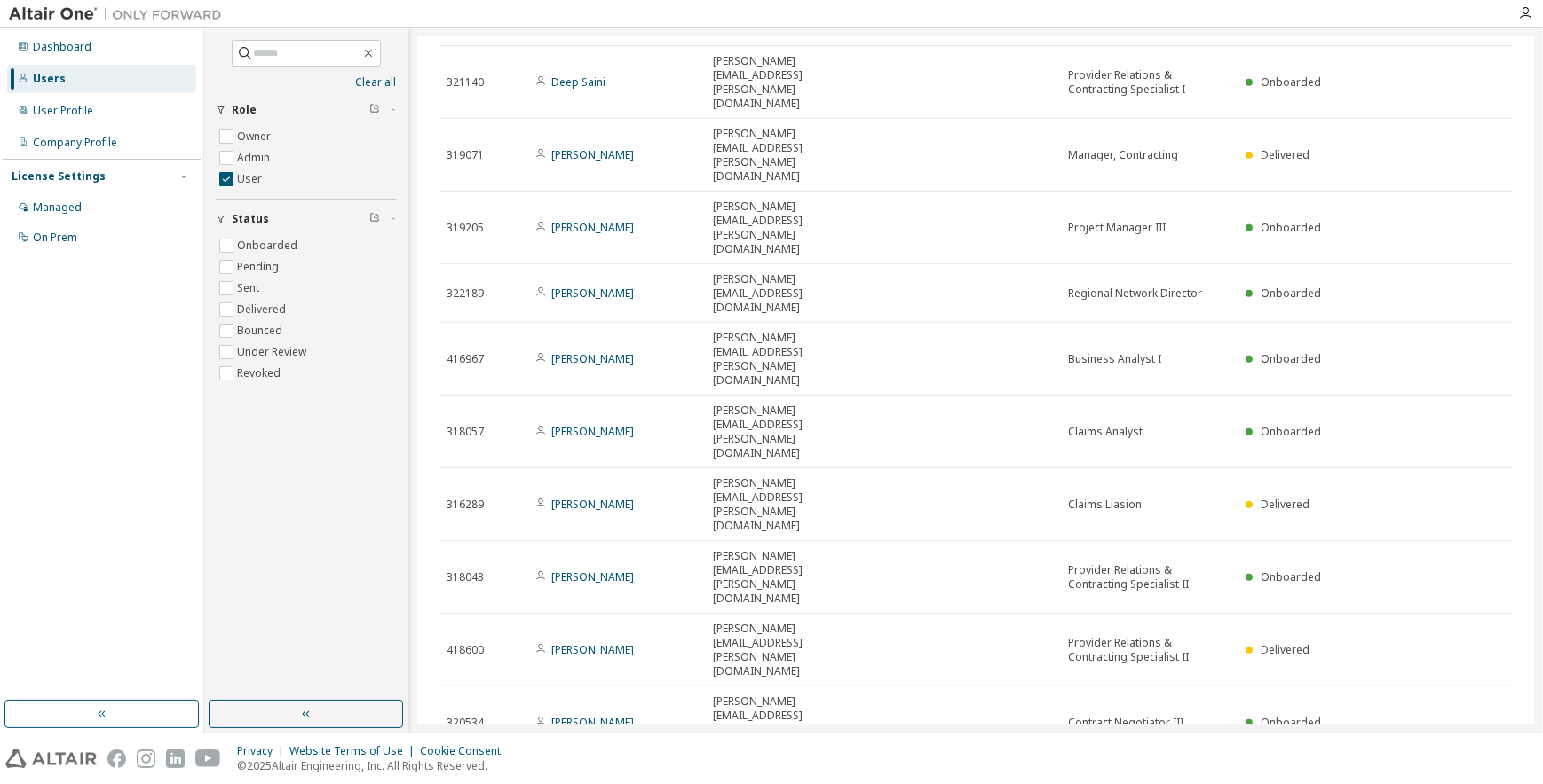
scroll to position [942, 0]
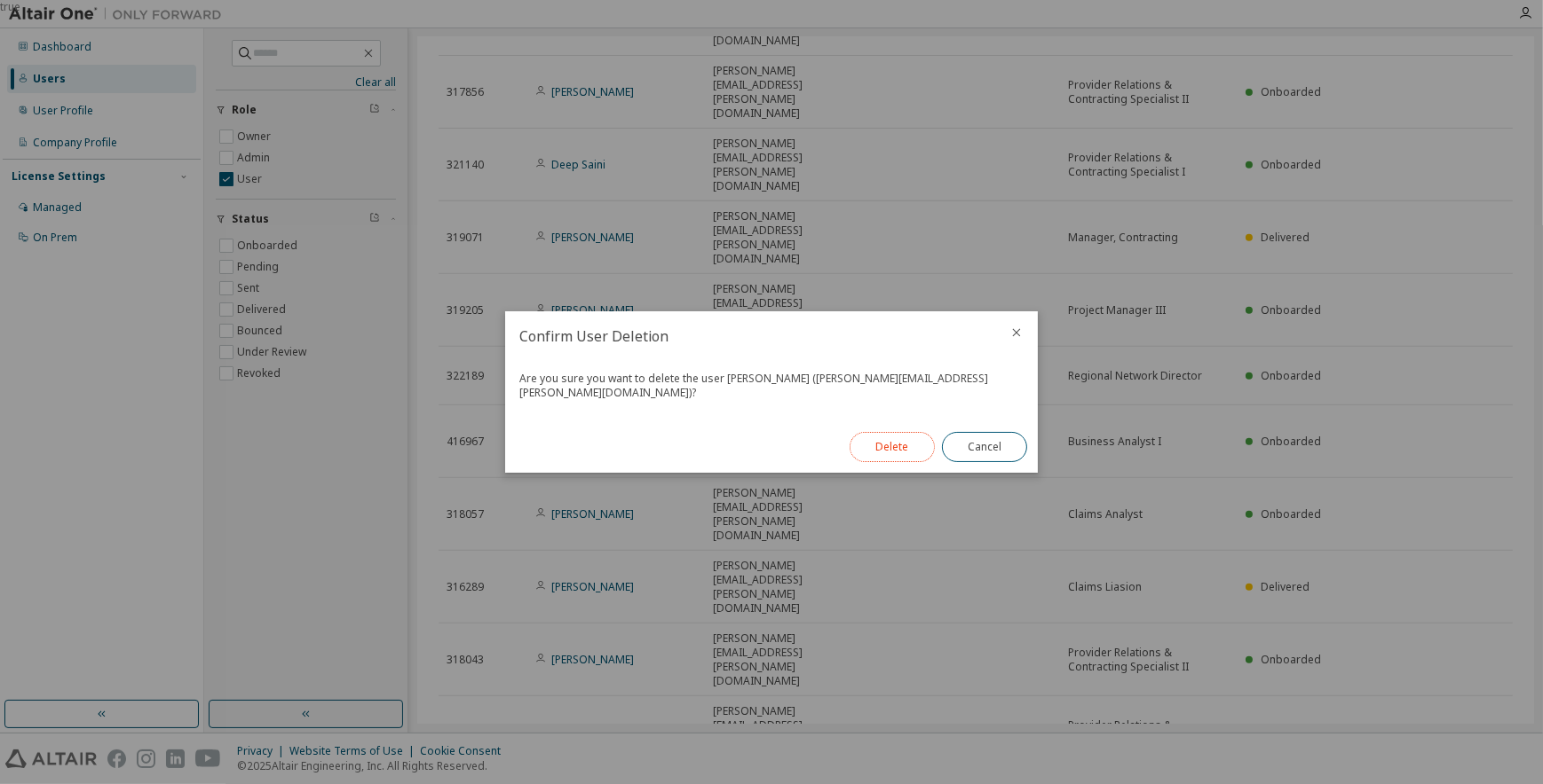
click at [897, 436] on button "Delete" at bounding box center [893, 447] width 86 height 30
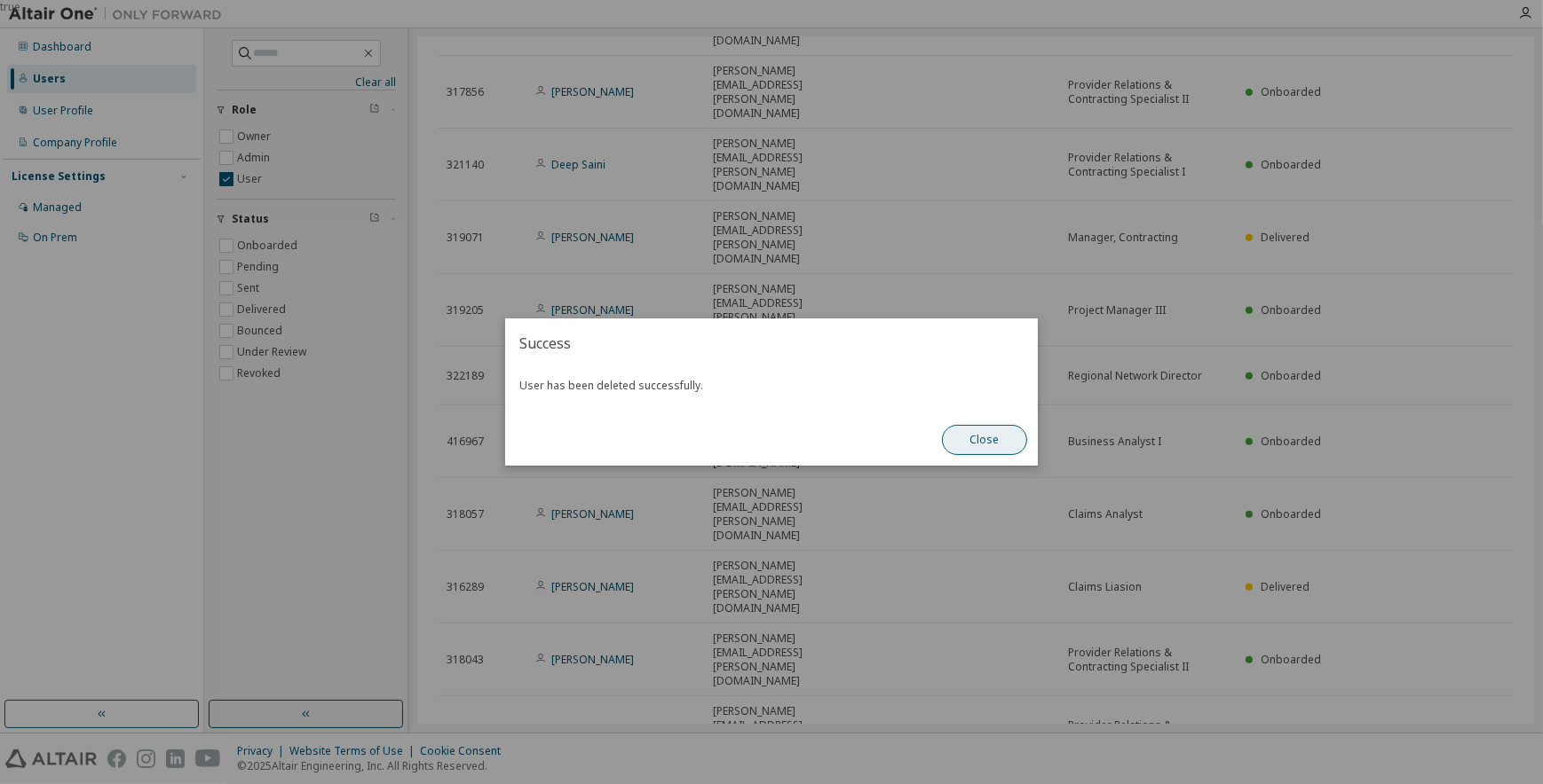
click at [963, 439] on button "Close" at bounding box center [984, 440] width 86 height 30
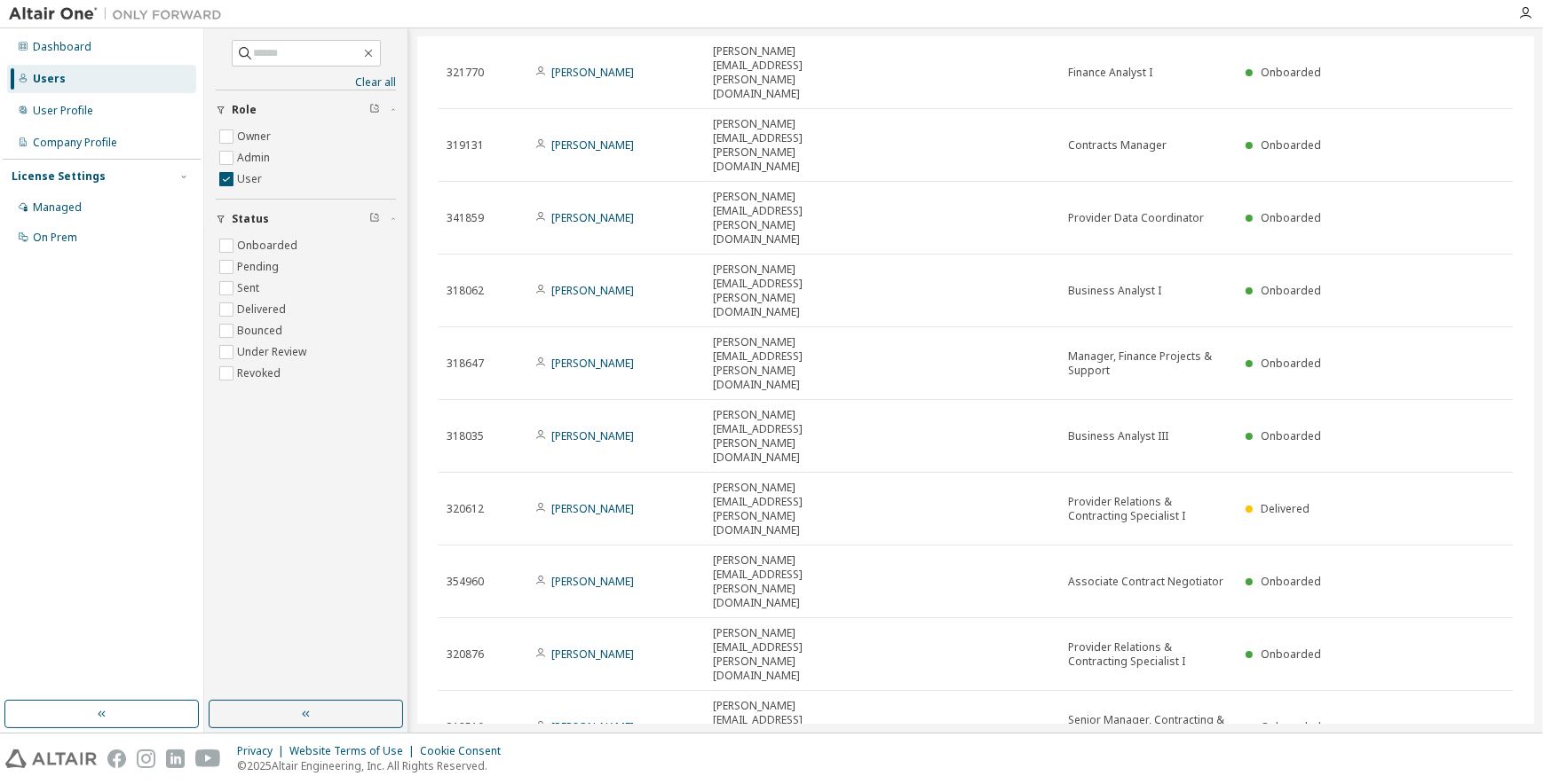
scroll to position [136, 0]
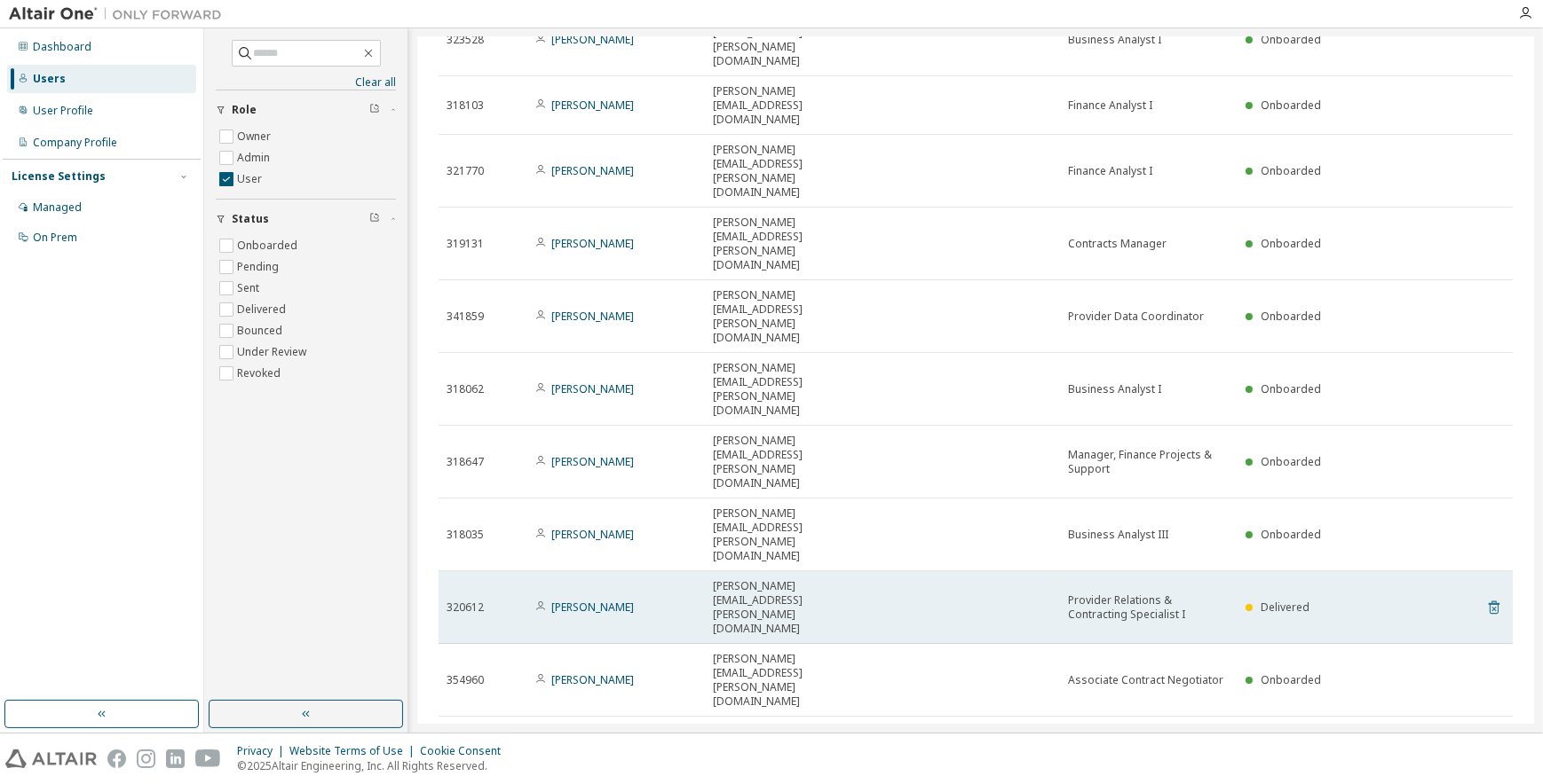
click at [1487, 597] on icon at bounding box center [1494, 607] width 16 height 21
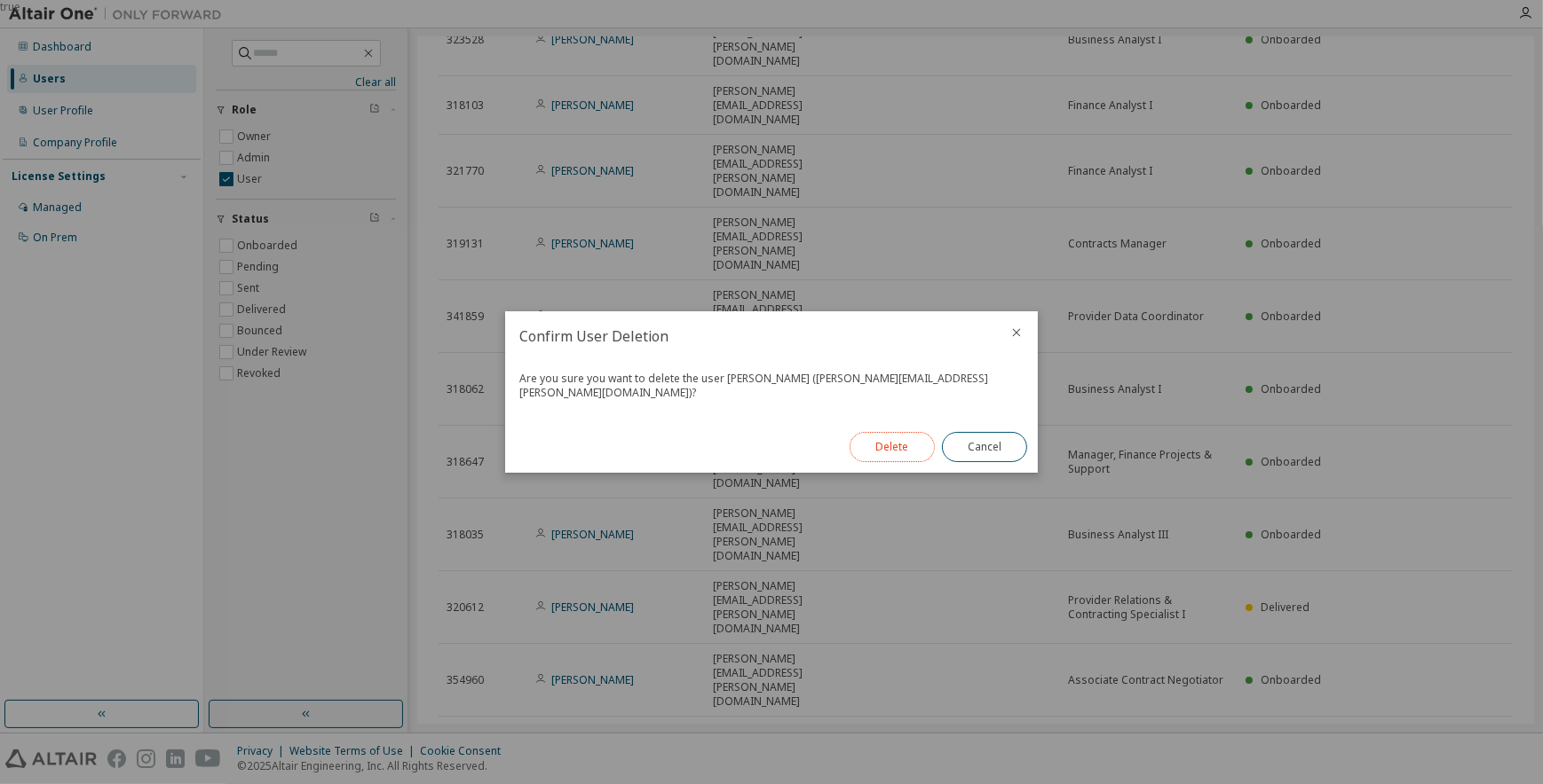
click at [883, 441] on button "Delete" at bounding box center [893, 447] width 86 height 30
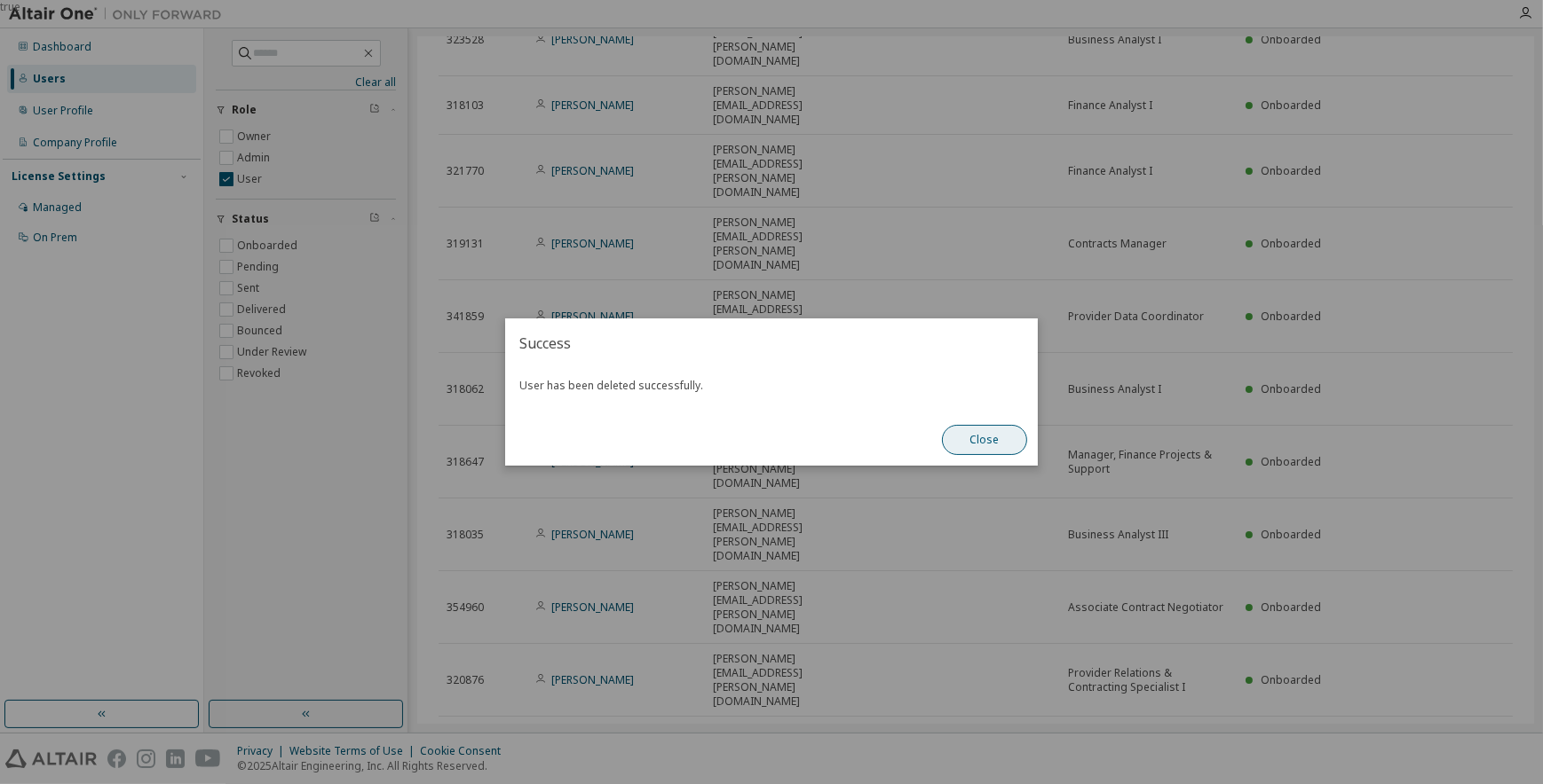
click at [972, 439] on button "Close" at bounding box center [984, 440] width 86 height 30
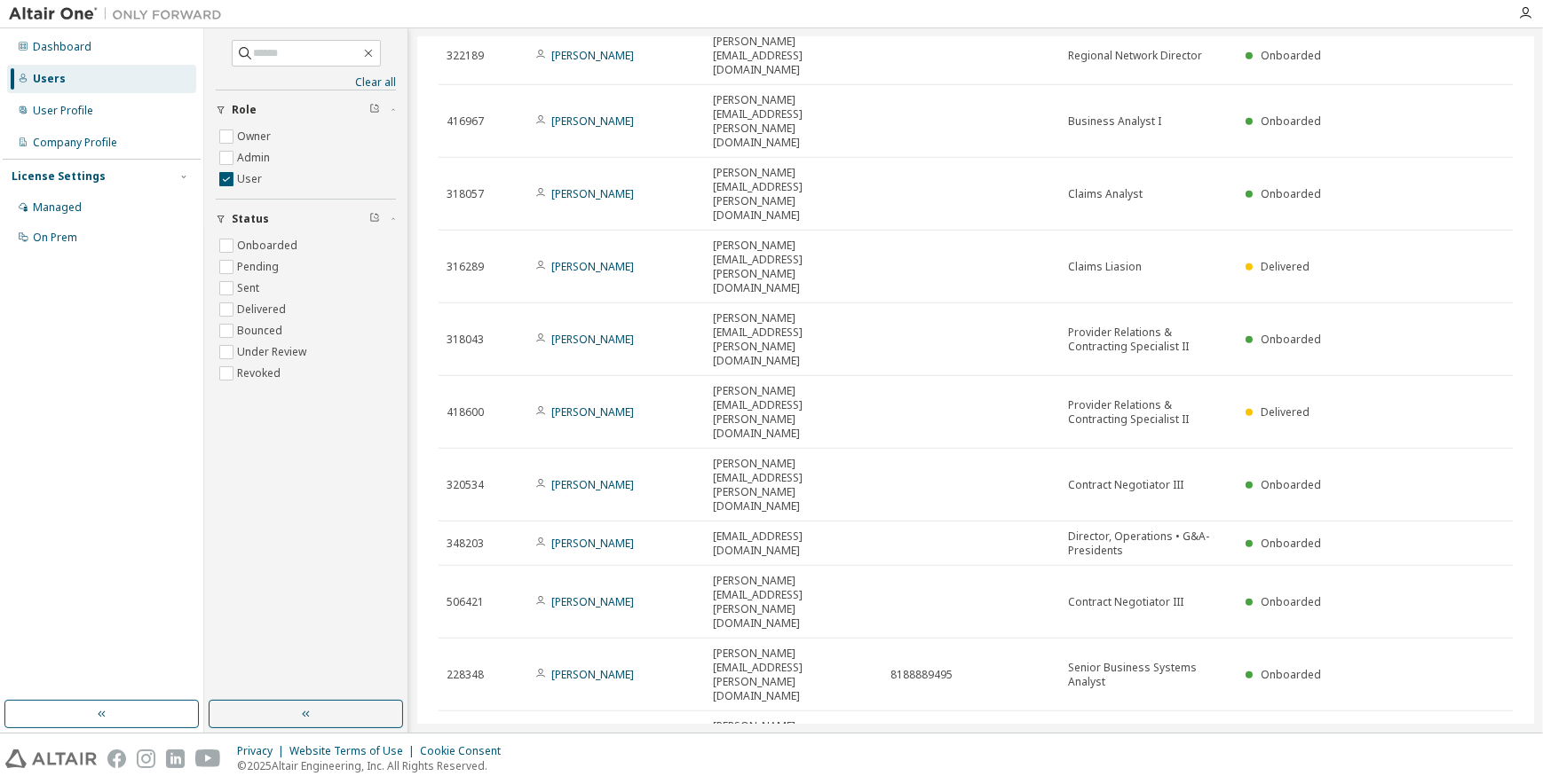
scroll to position [1190, 0]
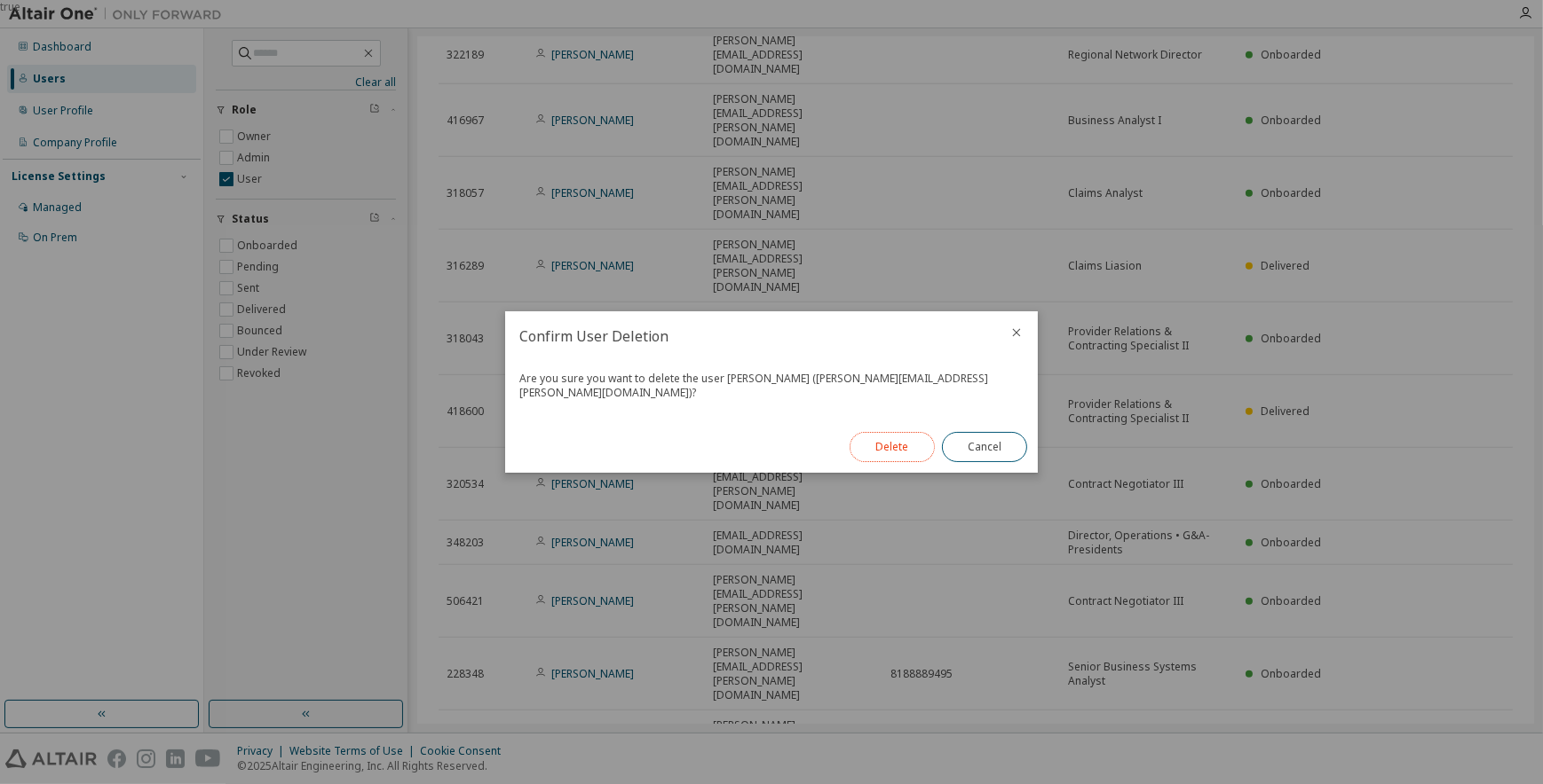
click at [920, 440] on button "Delete" at bounding box center [893, 447] width 86 height 30
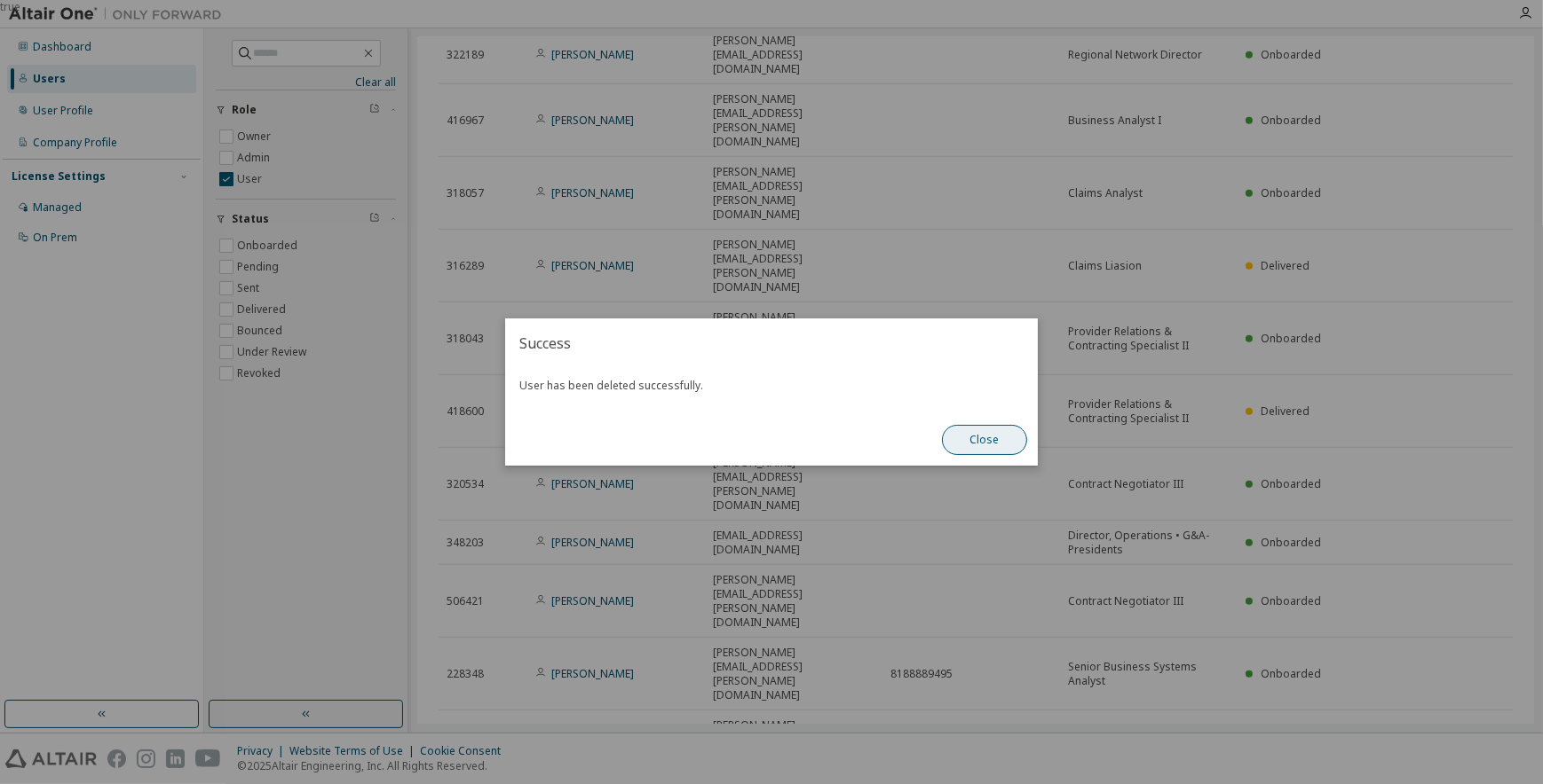
scroll to position [1161, 0]
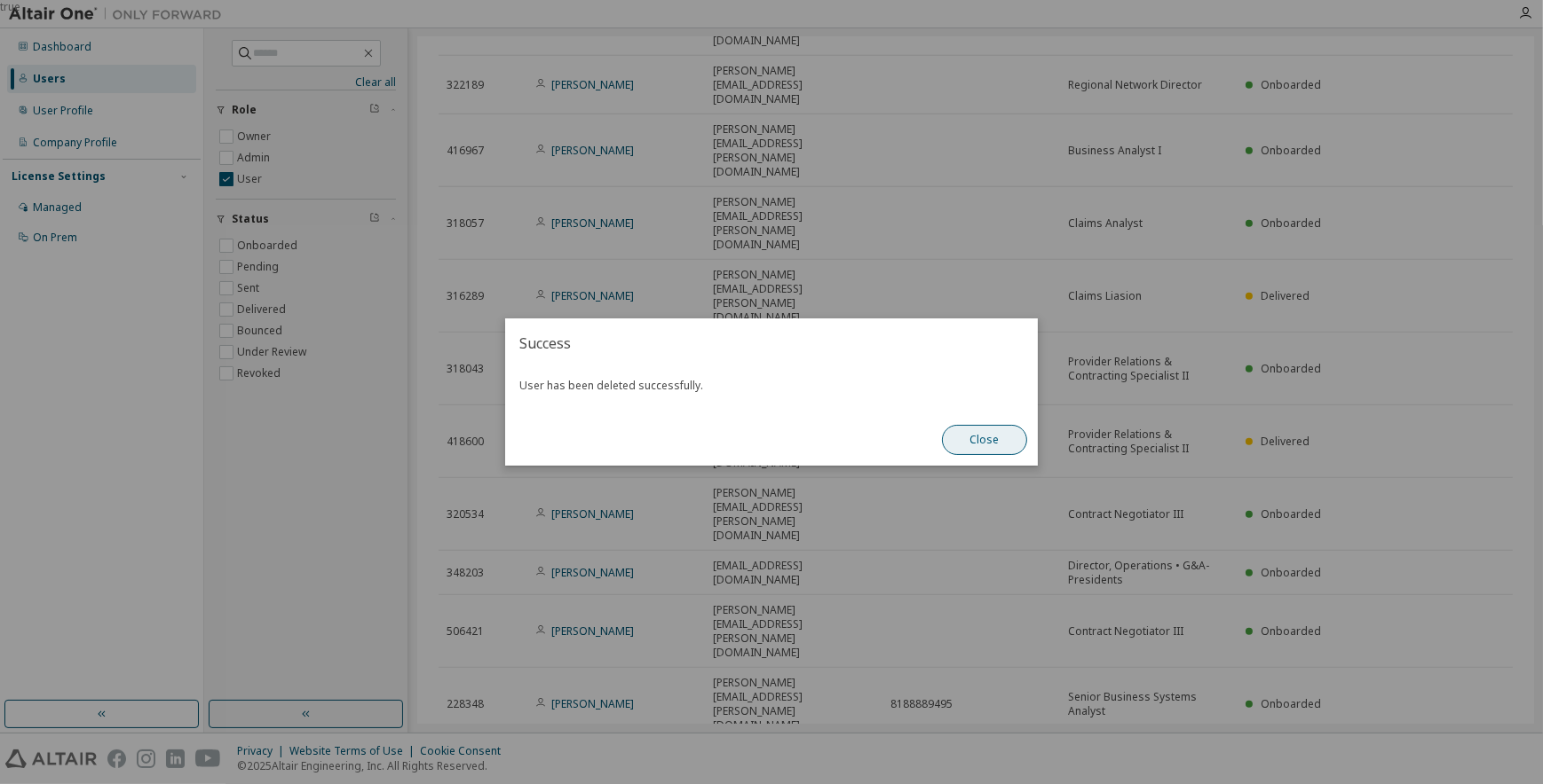
click at [994, 441] on button "Close" at bounding box center [984, 440] width 86 height 30
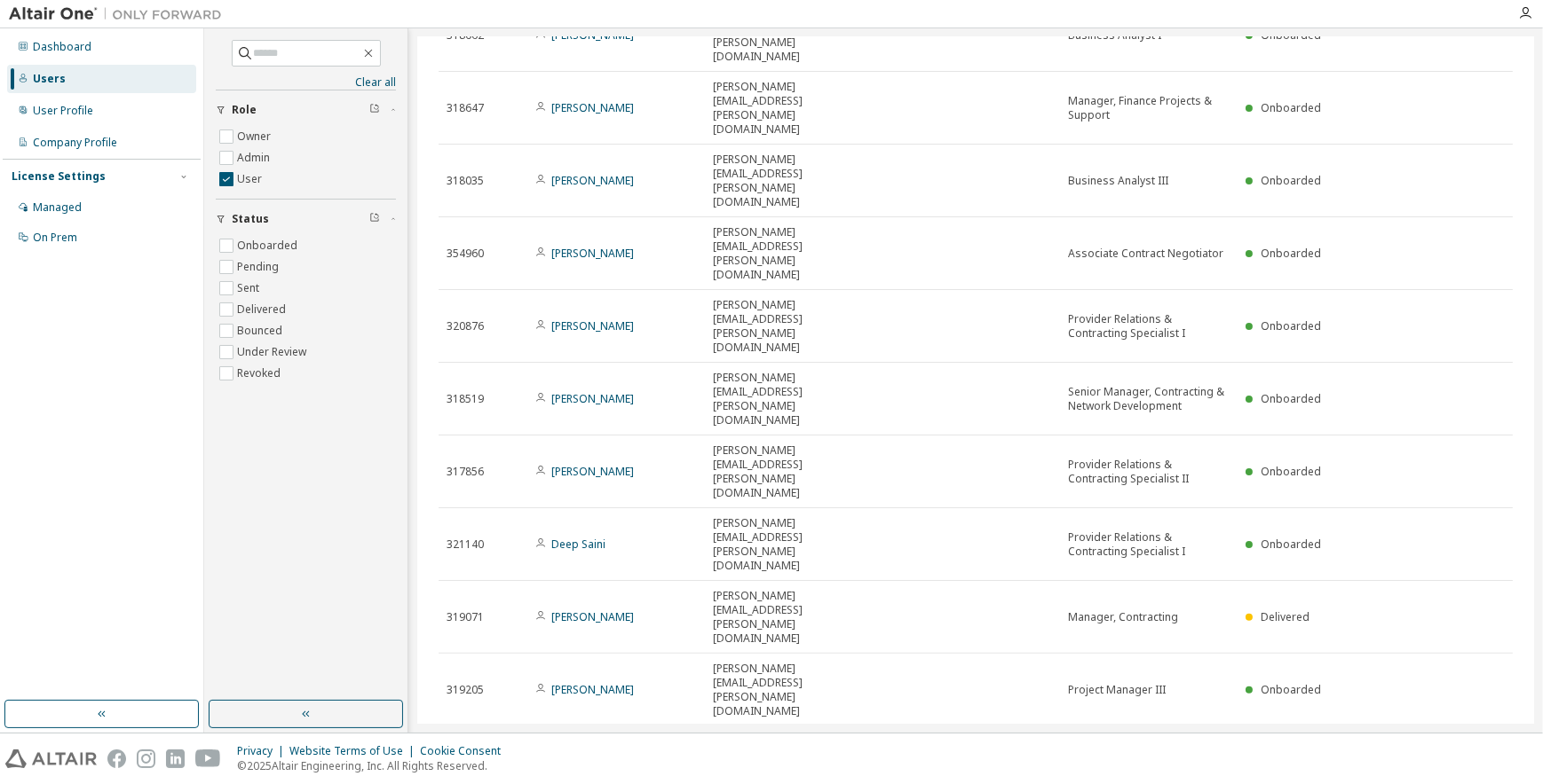
scroll to position [435, 0]
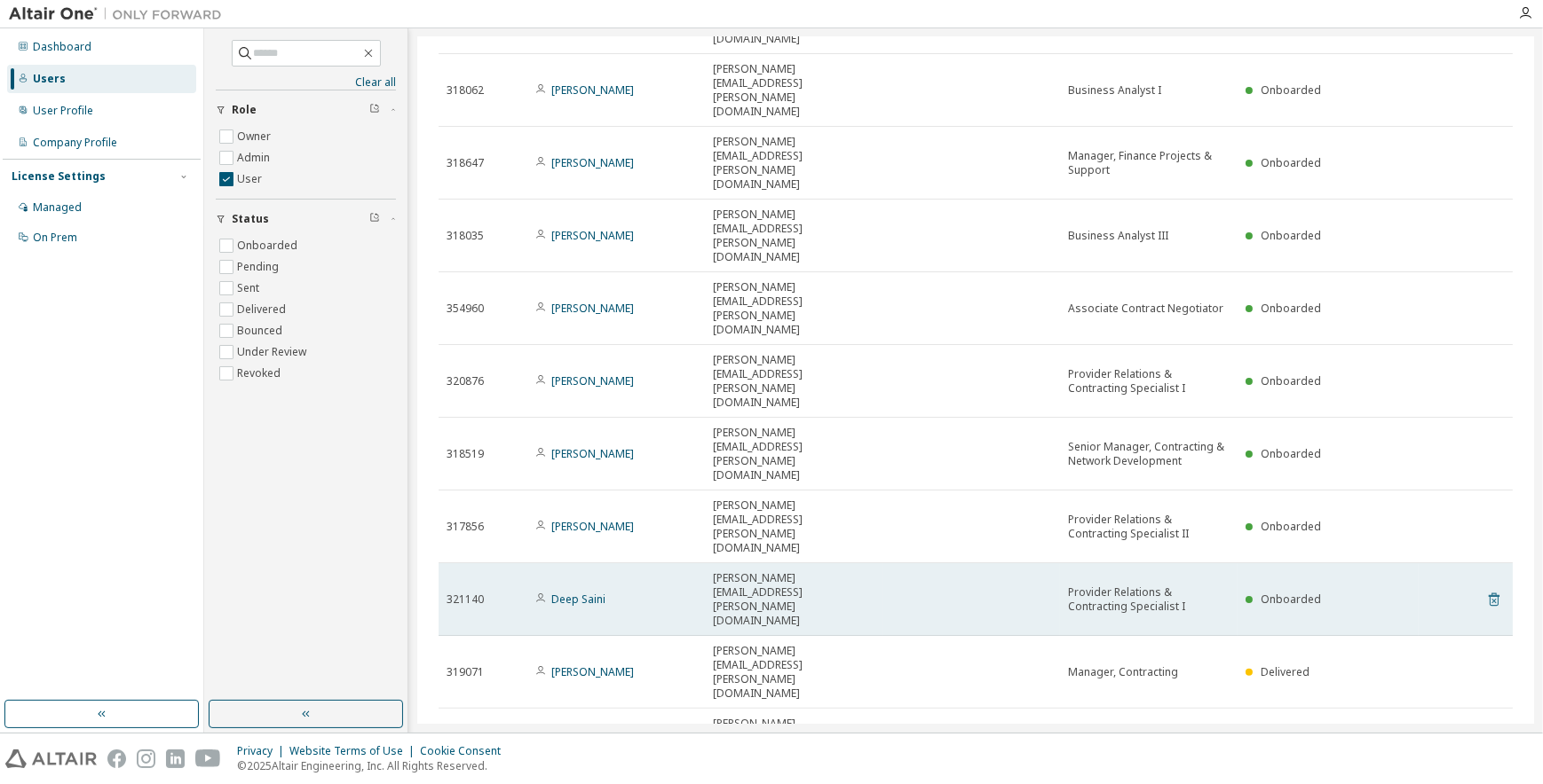
click at [1491, 599] on icon at bounding box center [1493, 601] width 4 height 4
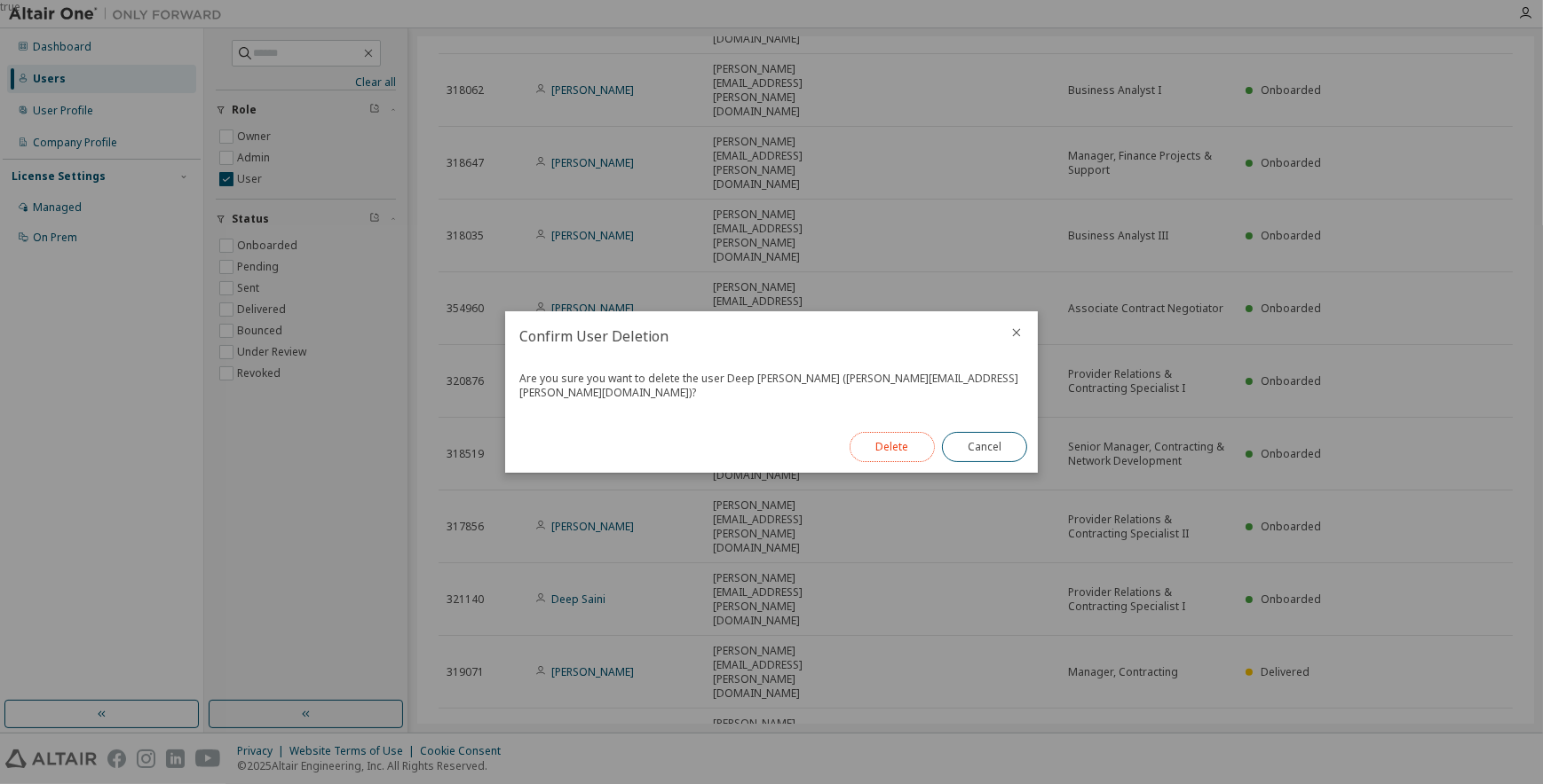
click at [883, 444] on button "Delete" at bounding box center [893, 447] width 86 height 30
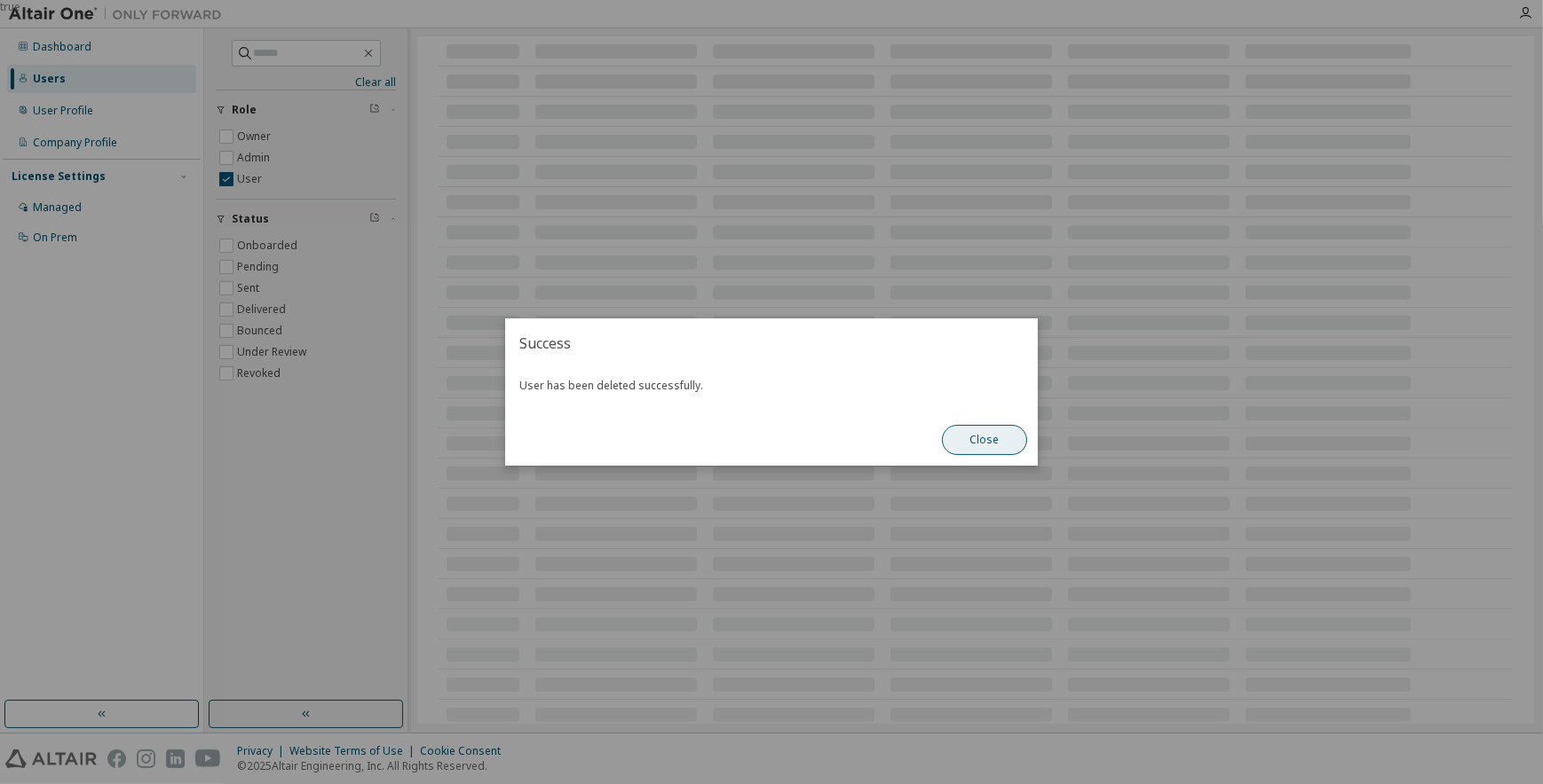
click at [982, 443] on button "Close" at bounding box center [984, 440] width 86 height 30
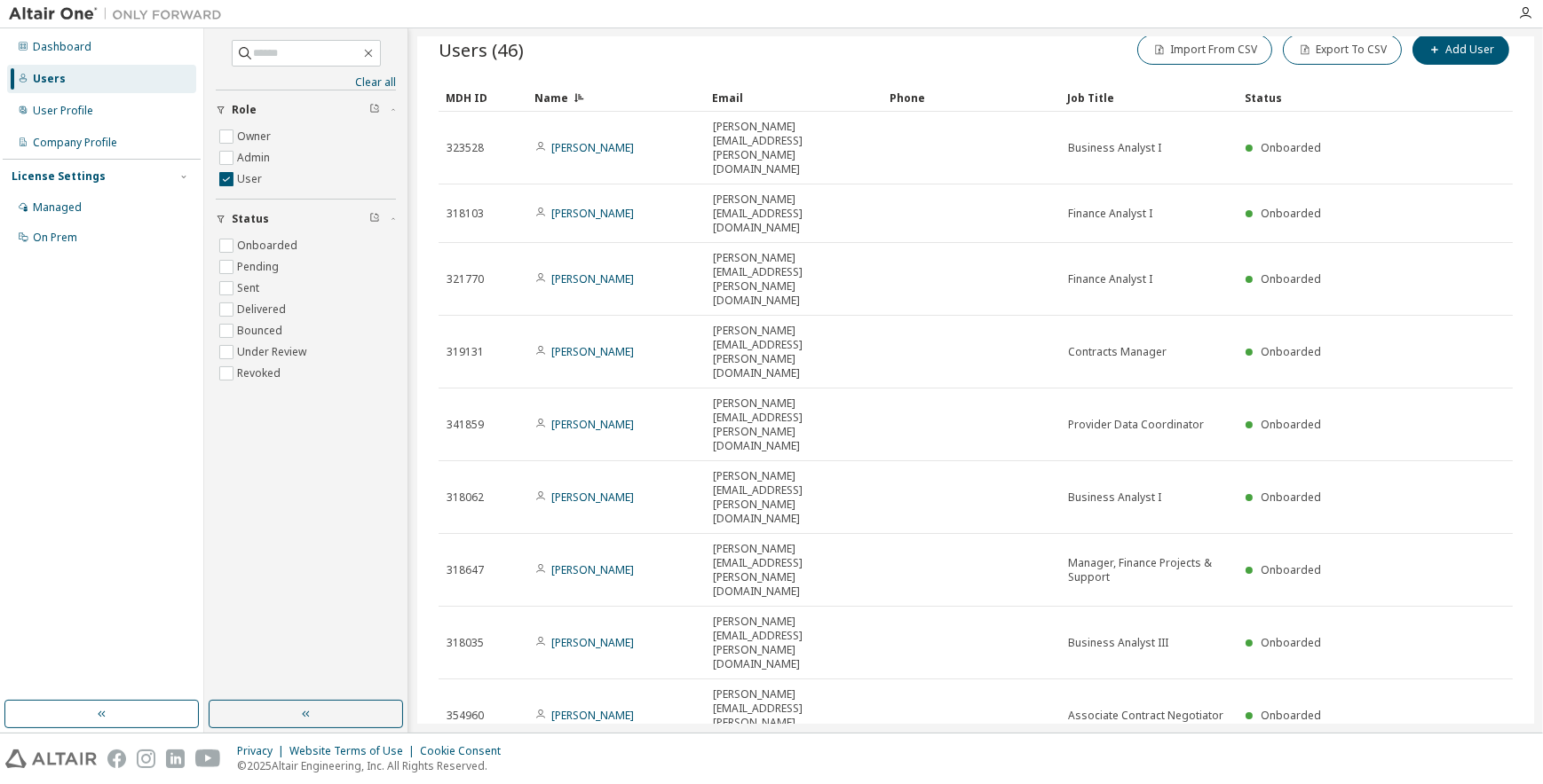
scroll to position [0, 0]
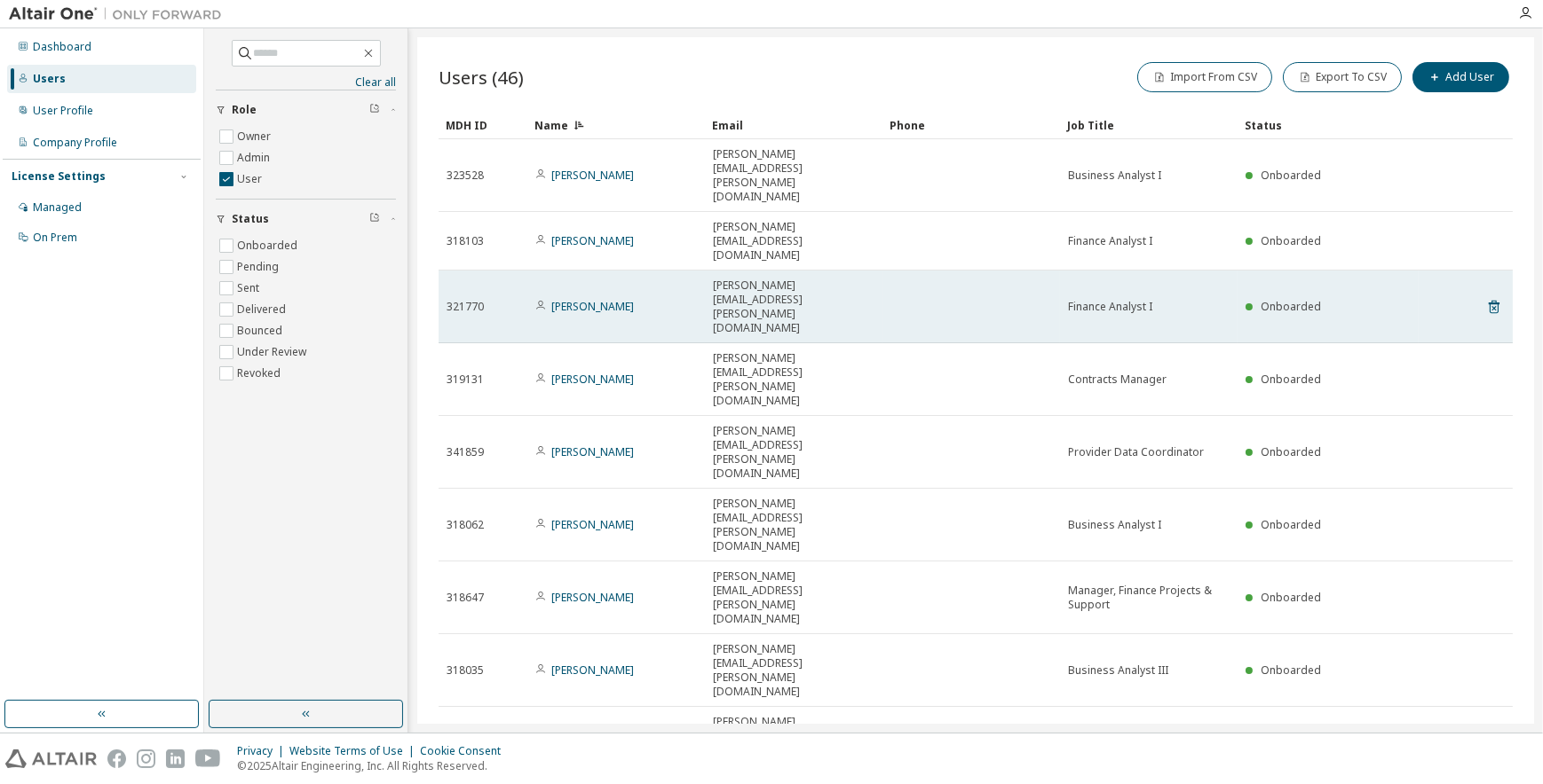
drag, startPoint x: 624, startPoint y: 214, endPoint x: 547, endPoint y: 210, distance: 77.1
click at [547, 300] on div "Beatriz Solano" at bounding box center [615, 307] width 162 height 14
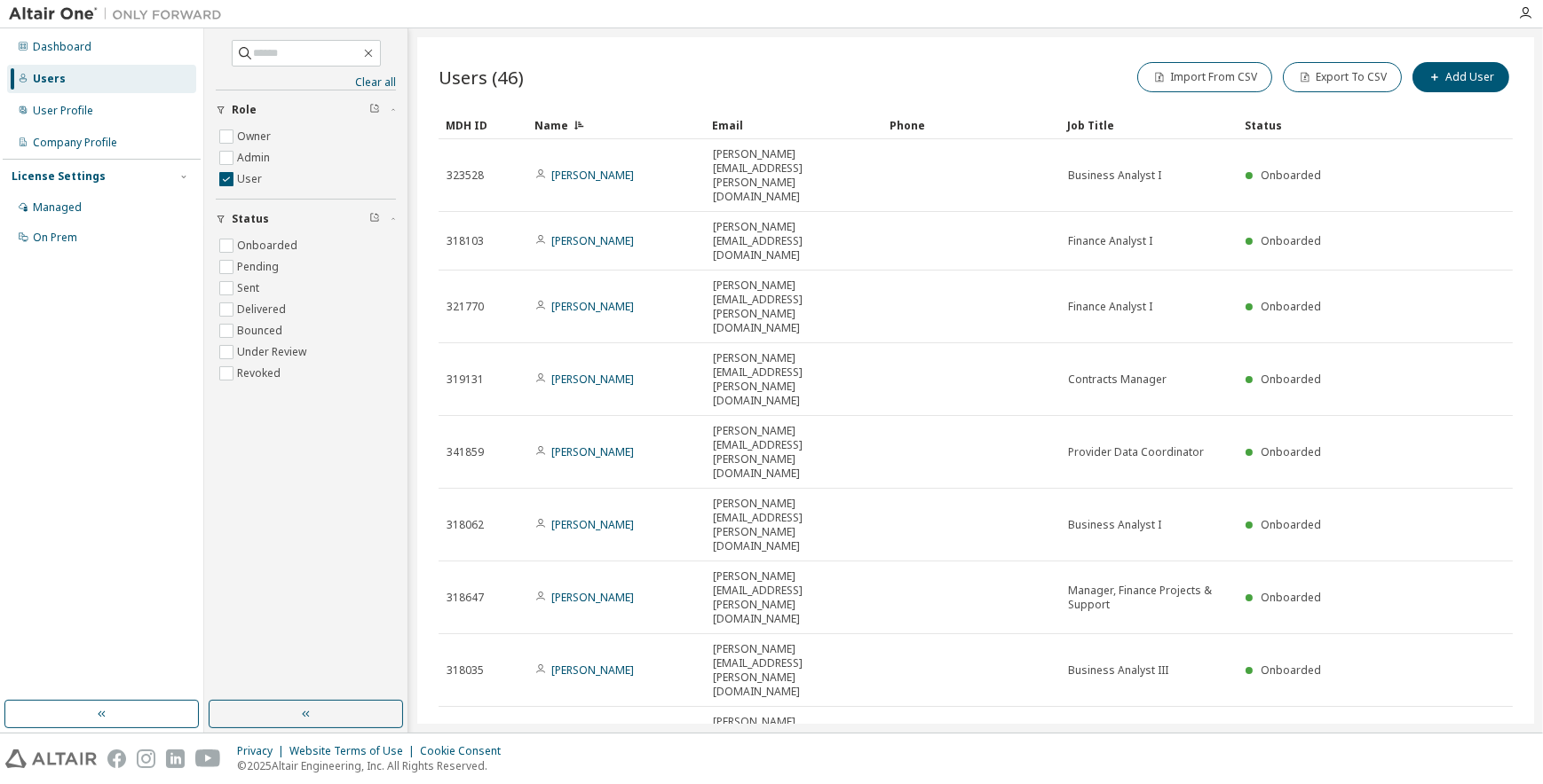
copy span "Beatriz Solano"
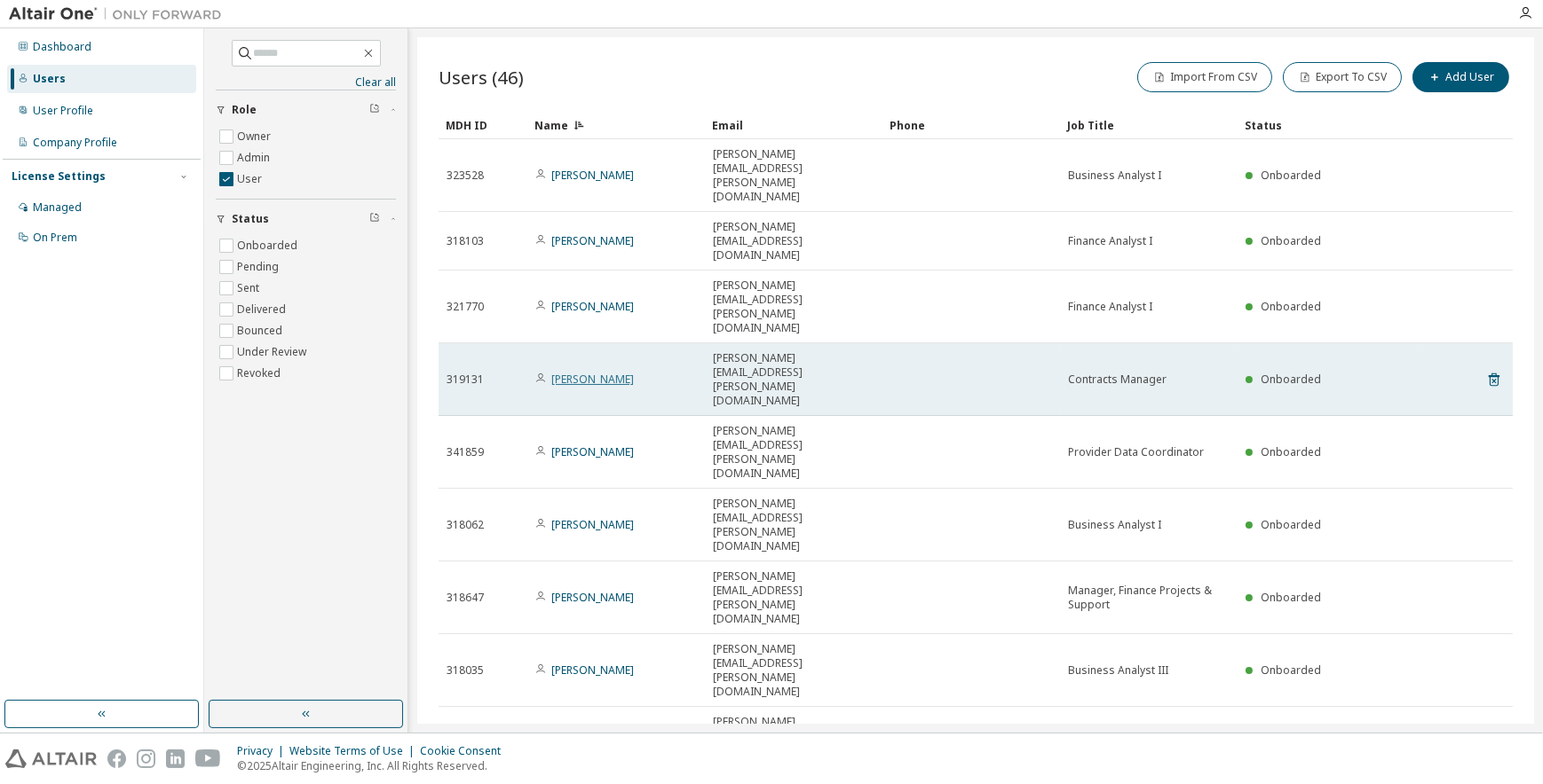
drag, startPoint x: 551, startPoint y: 247, endPoint x: 630, endPoint y: 244, distance: 79.1
click at [630, 372] on link "Bhavini Kapadia" at bounding box center [593, 379] width 83 height 15
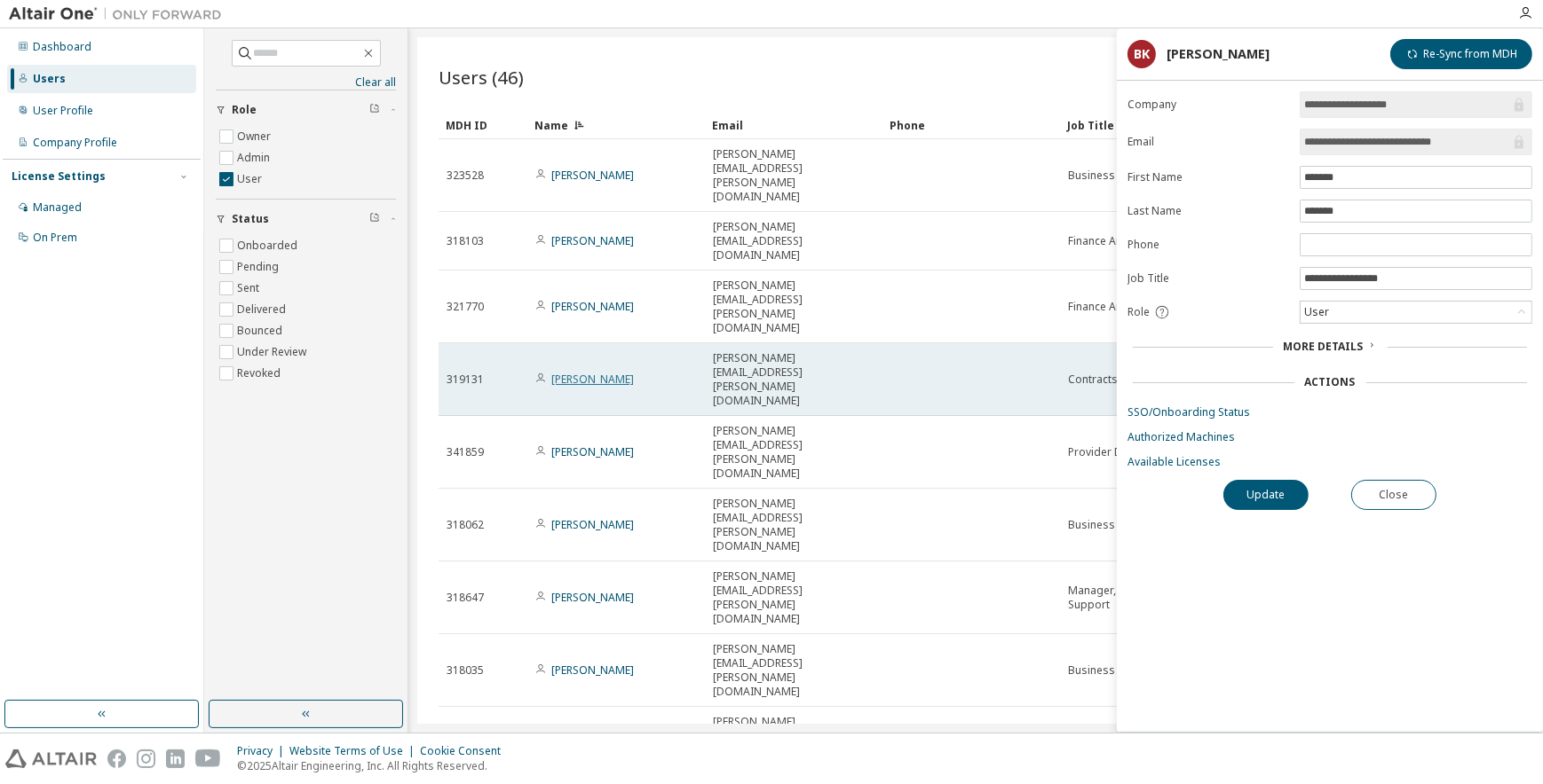
drag, startPoint x: 549, startPoint y: 246, endPoint x: 630, endPoint y: 242, distance: 81.1
click at [630, 373] on span "Bhavini Kapadia" at bounding box center [584, 380] width 98 height 14
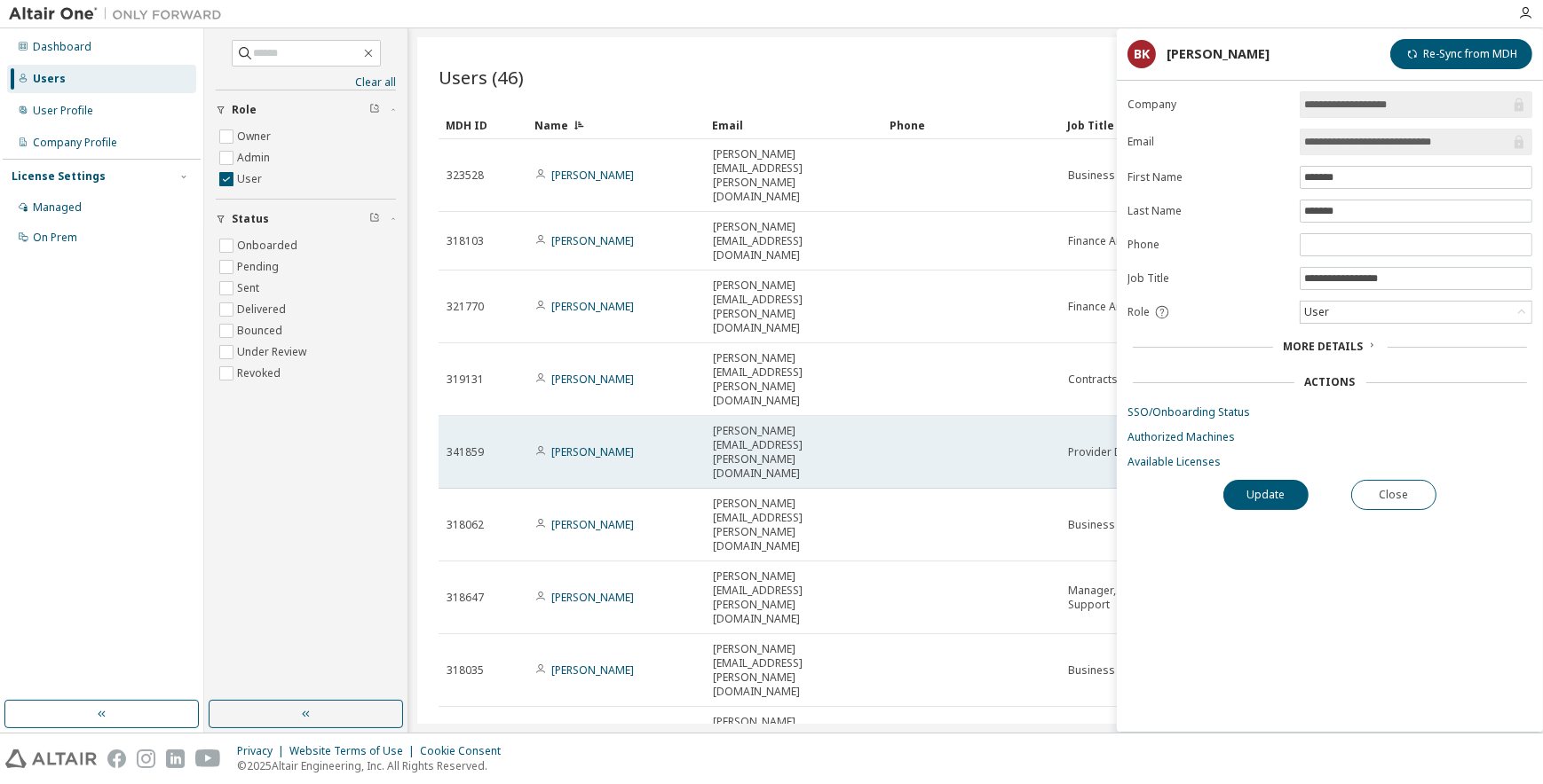
copy span "Bhavini Kapadia"
drag, startPoint x: 551, startPoint y: 277, endPoint x: 623, endPoint y: 275, distance: 72.0
click at [623, 444] on link "Brittany Garcia" at bounding box center [593, 451] width 83 height 15
drag, startPoint x: 552, startPoint y: 271, endPoint x: 625, endPoint y: 273, distance: 73.0
click at [625, 444] on link "Brittany Garcia" at bounding box center [593, 451] width 83 height 15
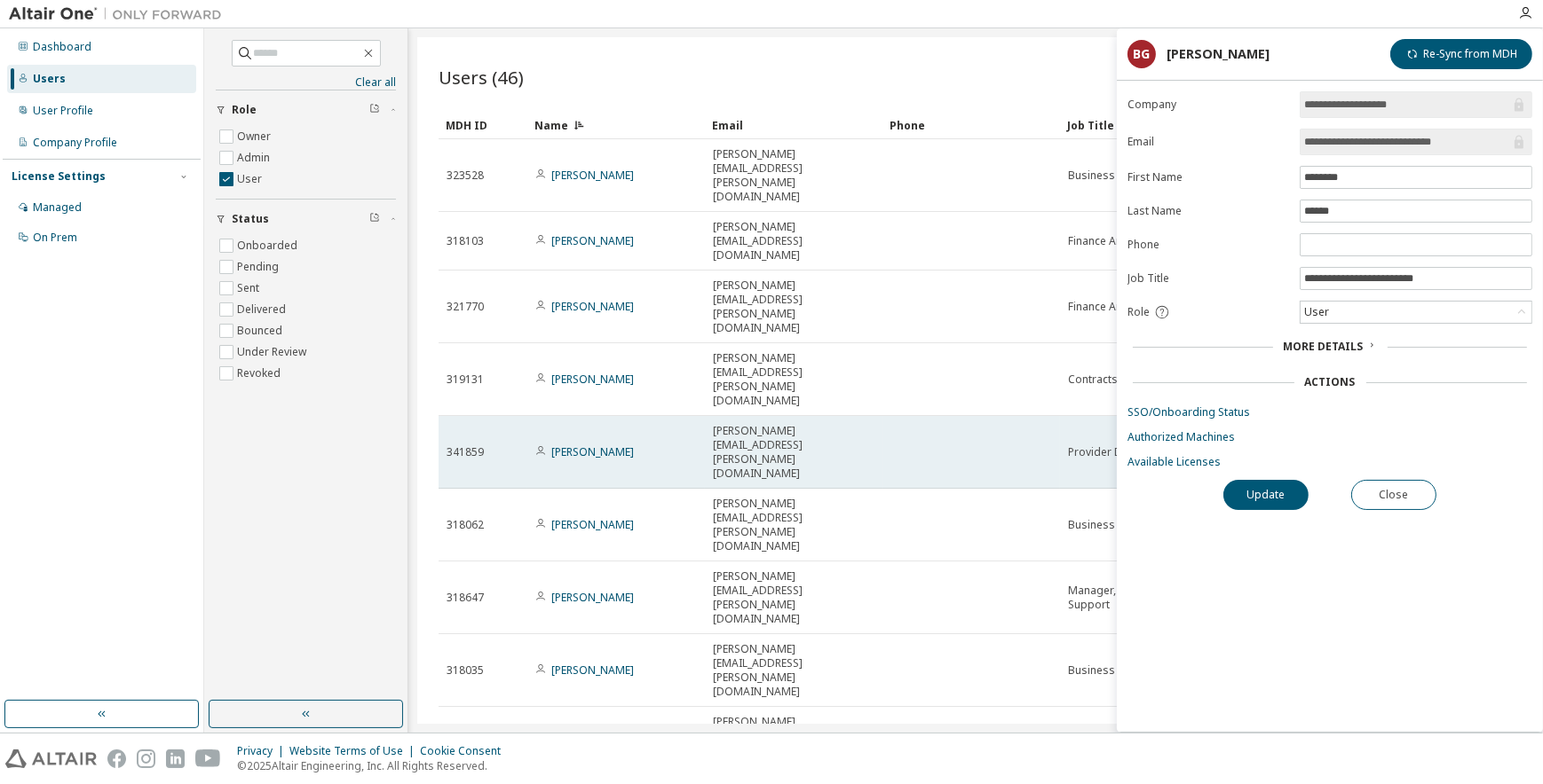
click at [641, 445] on div "Brittany Garcia" at bounding box center [615, 452] width 162 height 14
drag, startPoint x: 621, startPoint y: 275, endPoint x: 548, endPoint y: 269, distance: 73.2
click at [548, 445] on span "Brittany Garcia" at bounding box center [584, 452] width 98 height 14
click at [554, 444] on link "Brittany Garcia" at bounding box center [593, 451] width 83 height 15
drag, startPoint x: 551, startPoint y: 273, endPoint x: 625, endPoint y: 275, distance: 74.0
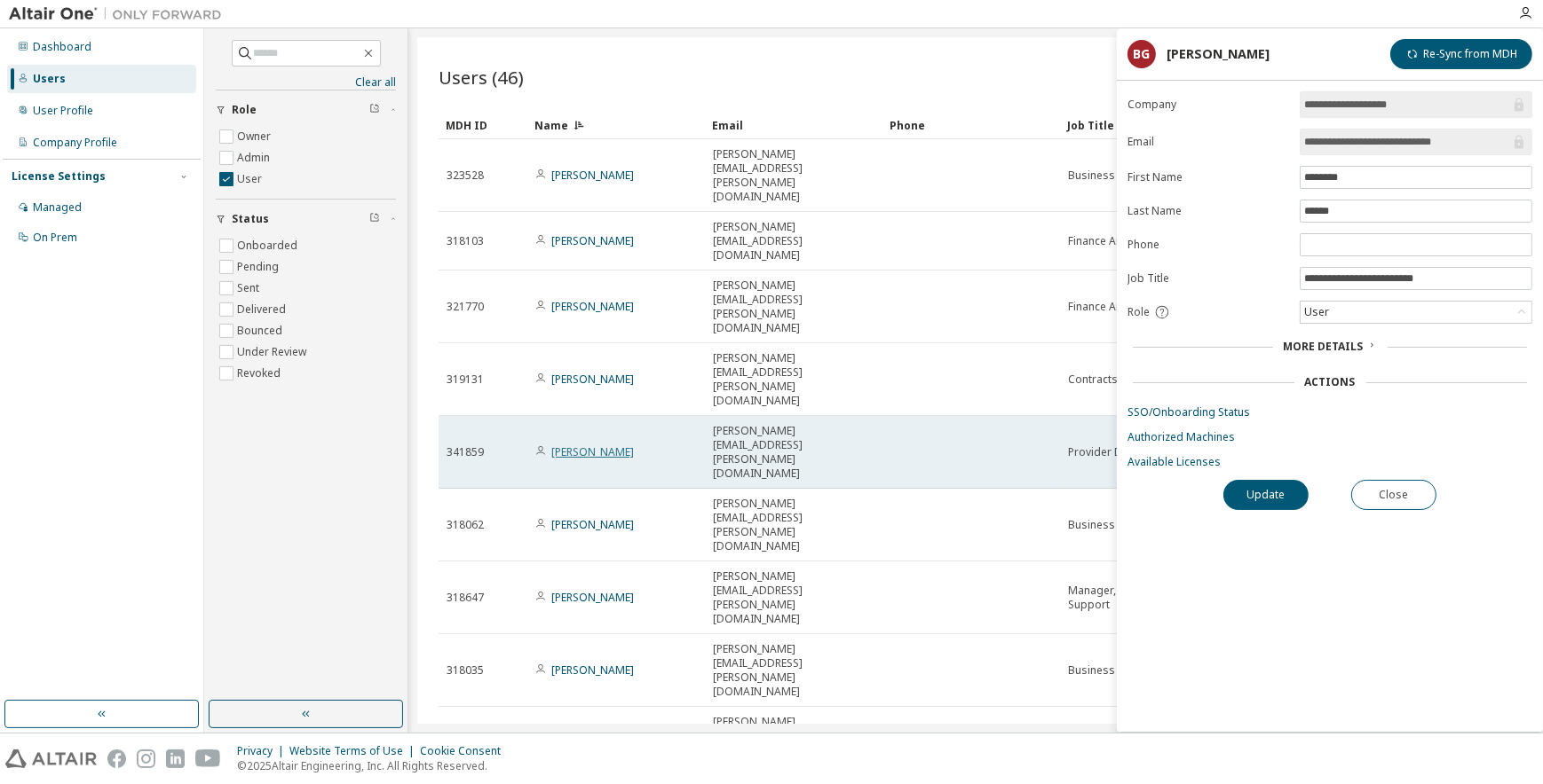
click at [625, 444] on link "Brittany Garcia" at bounding box center [593, 451] width 83 height 15
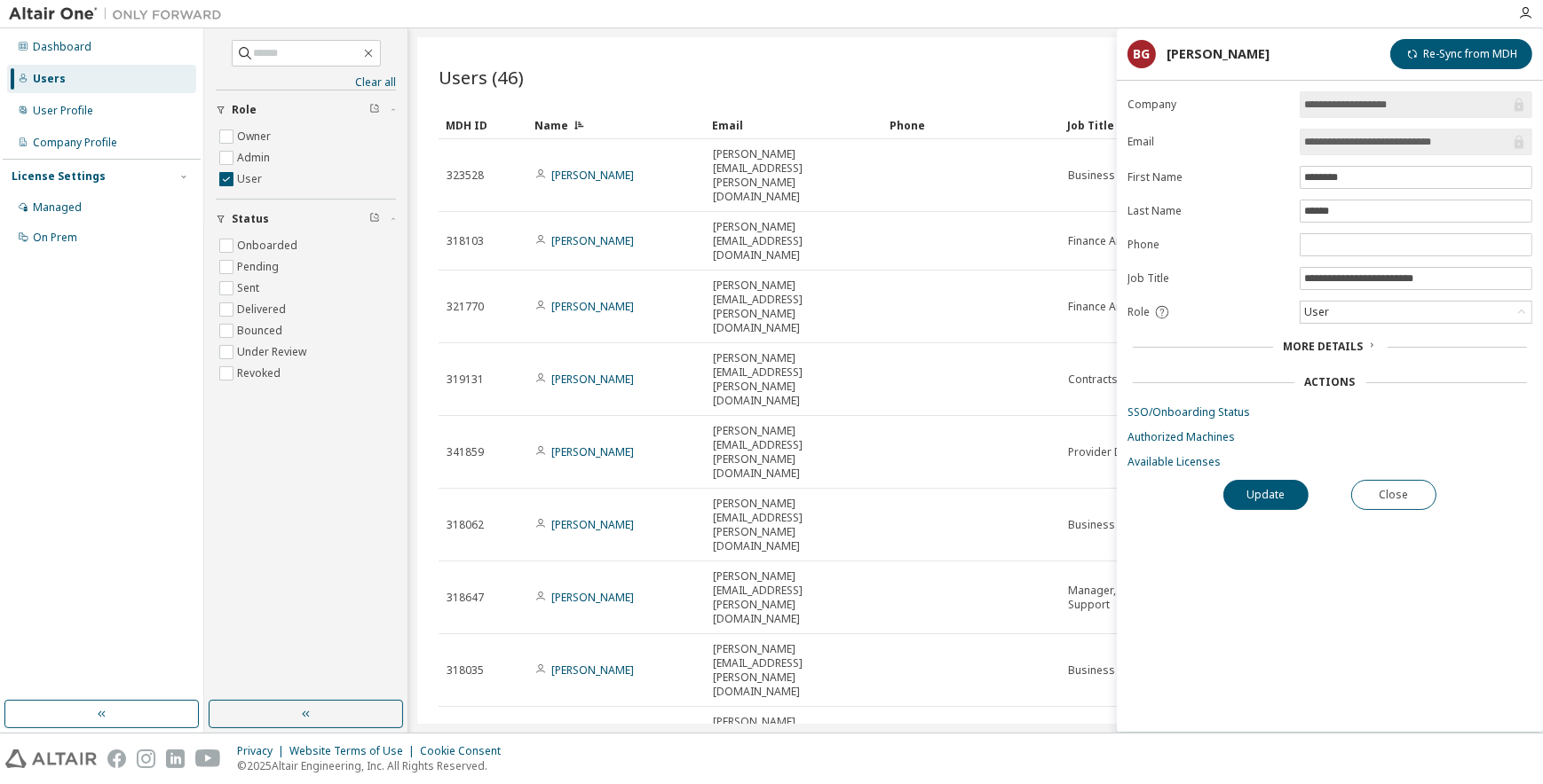
copy link "Brittany Garcia"
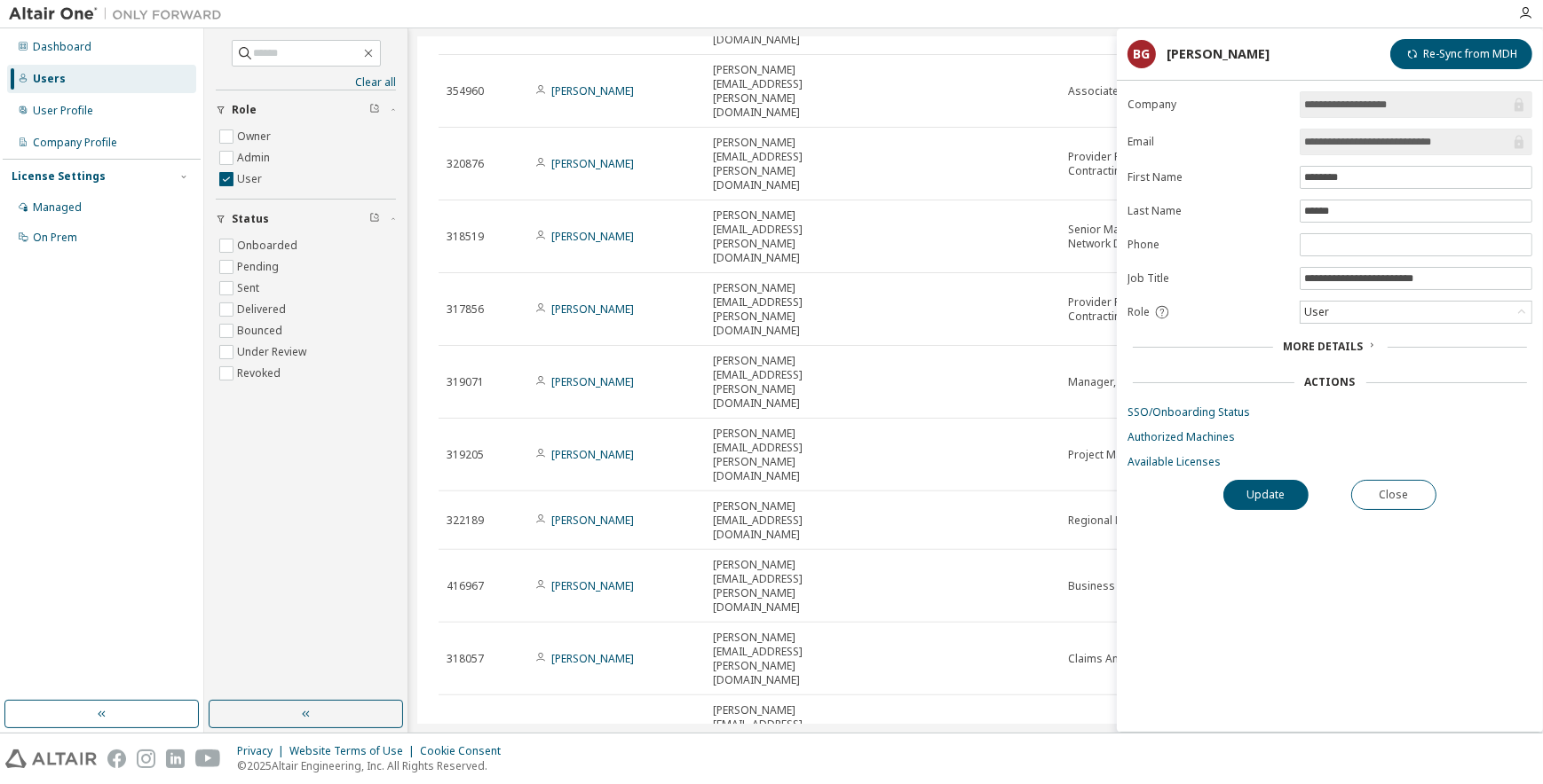
scroll to position [632, 0]
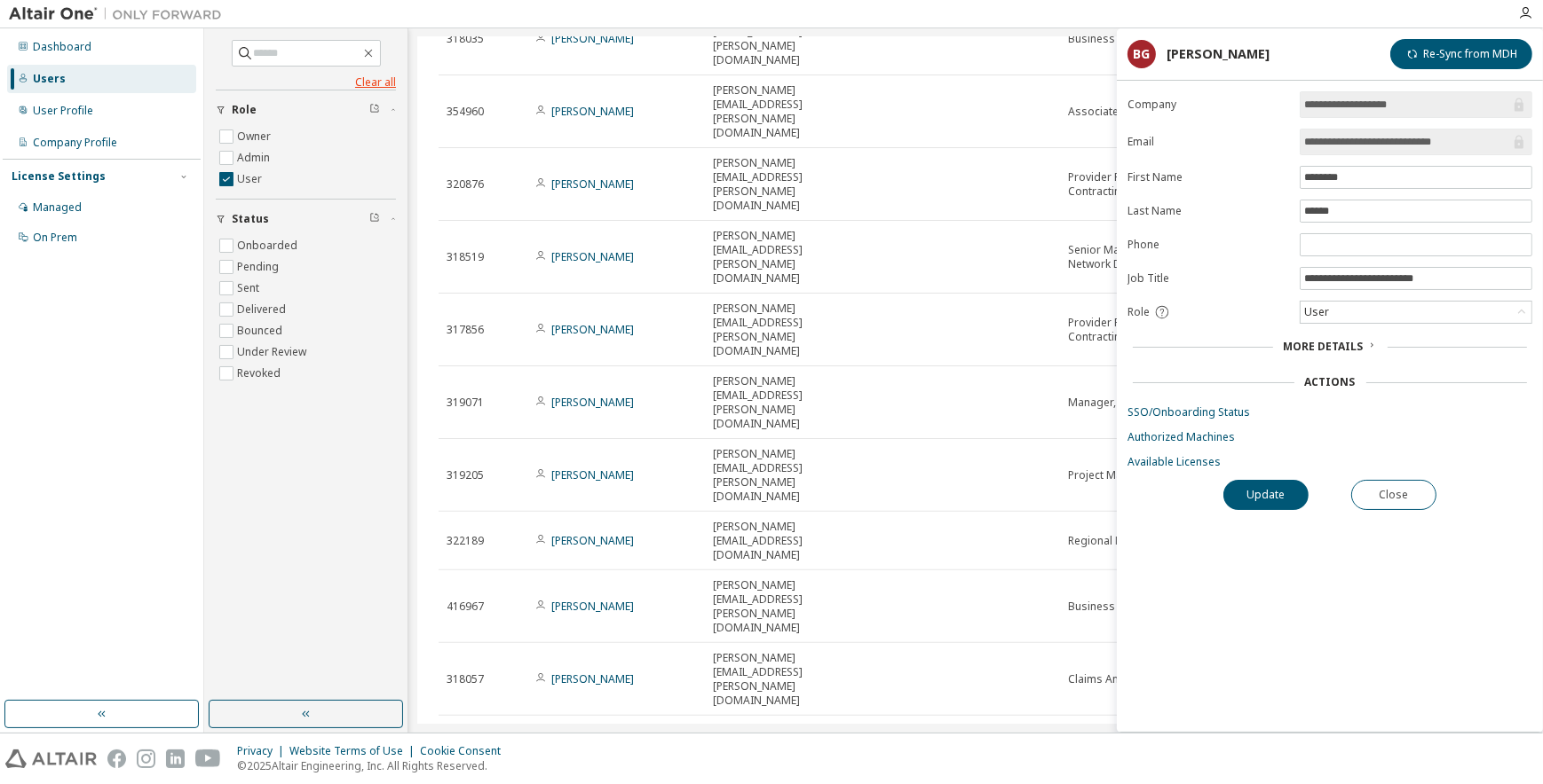
click at [378, 78] on link "Clear all" at bounding box center [305, 82] width 180 height 14
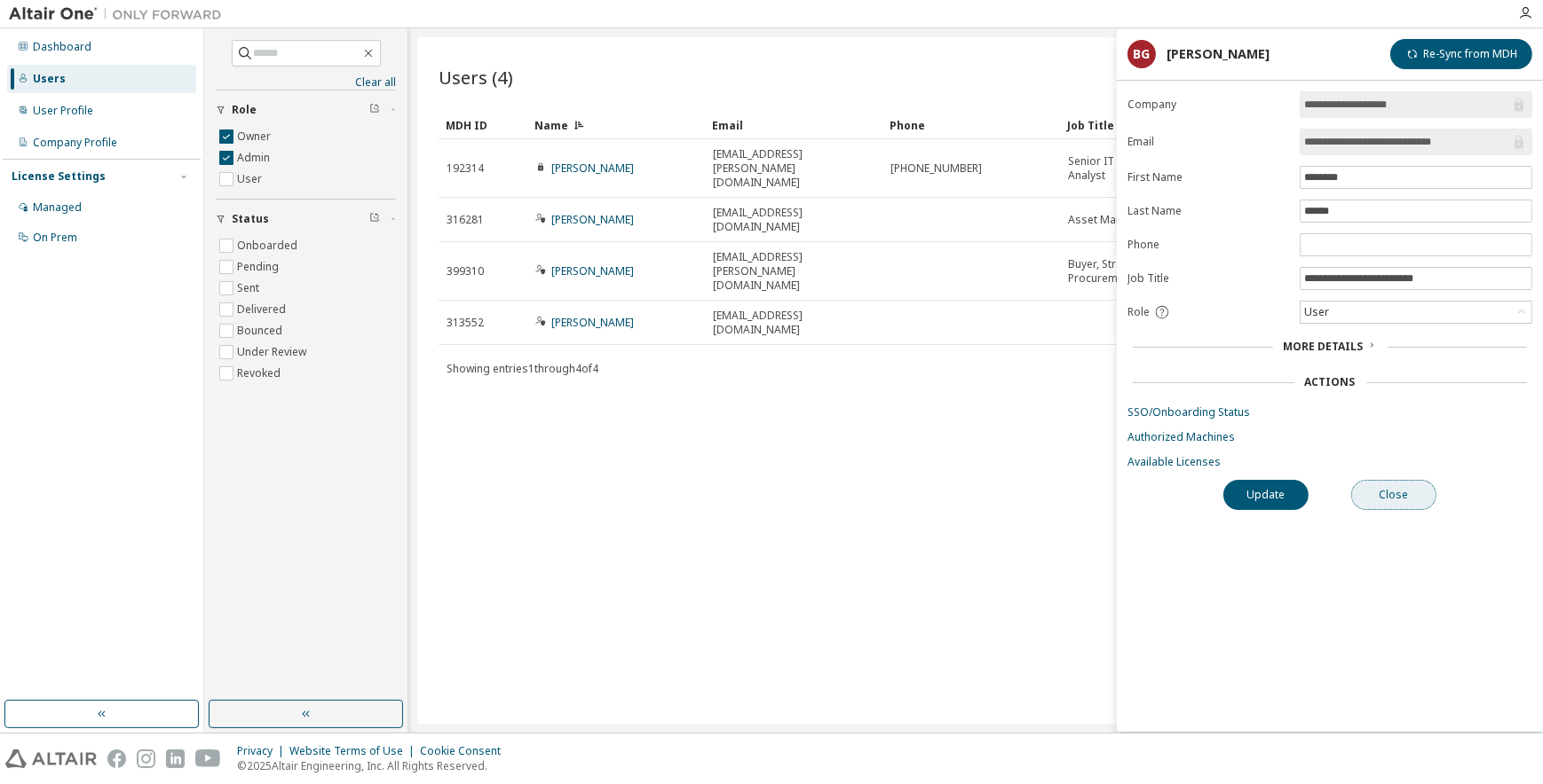
click at [1400, 492] on button "Close" at bounding box center [1394, 495] width 86 height 30
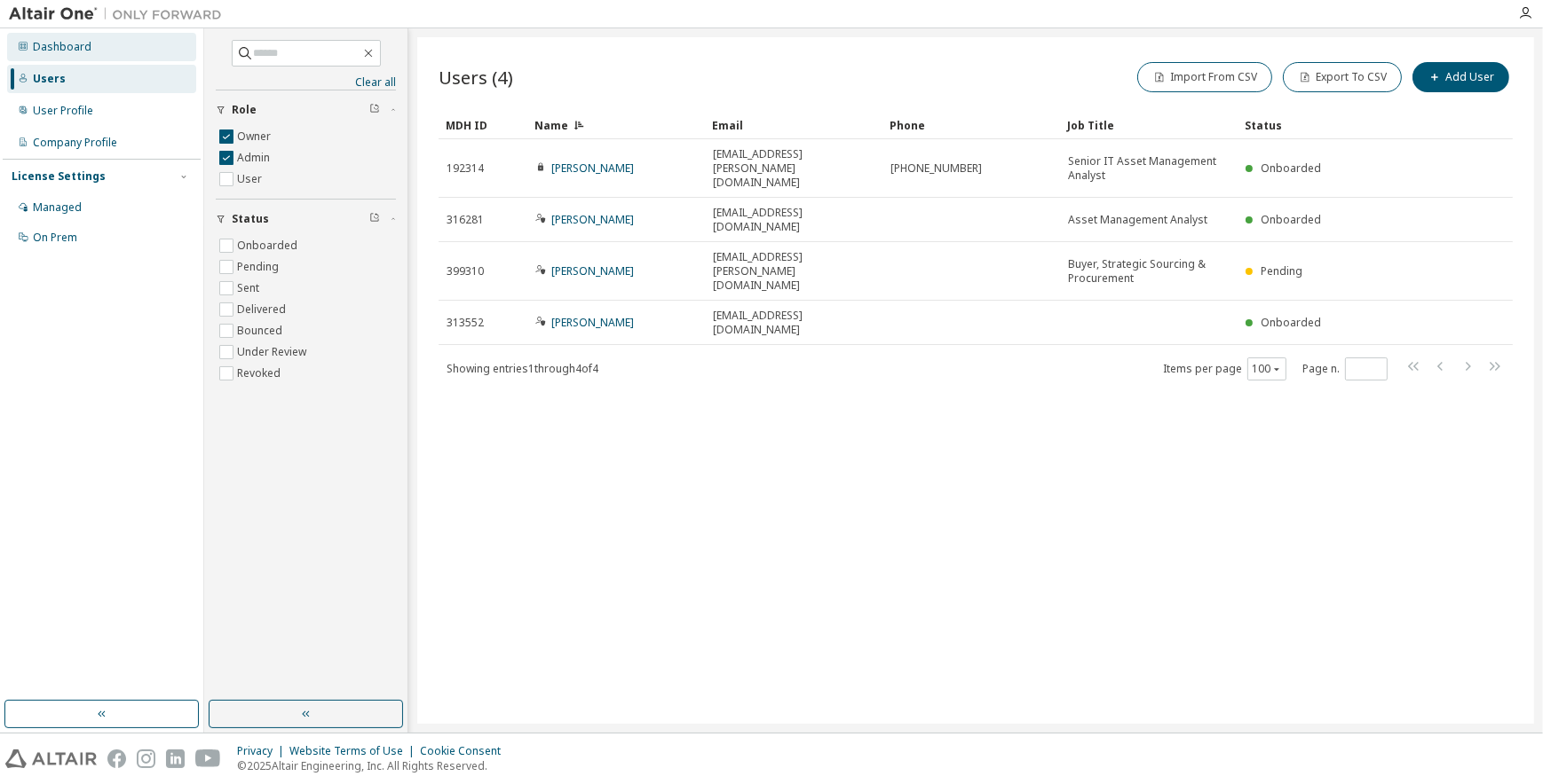
click at [53, 43] on div "Dashboard" at bounding box center [62, 47] width 59 height 14
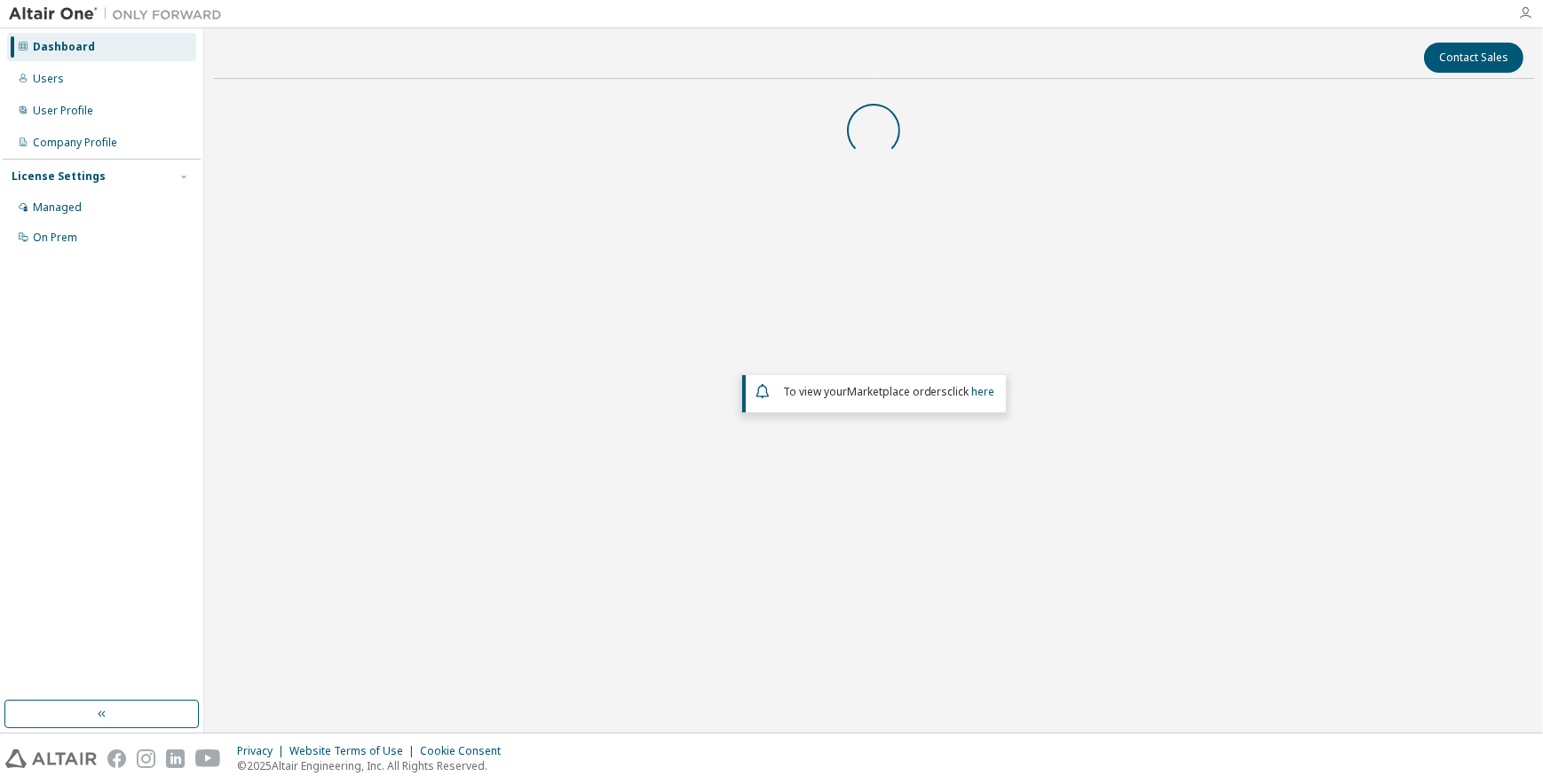
click at [1527, 12] on icon "button" at bounding box center [1525, 13] width 14 height 14
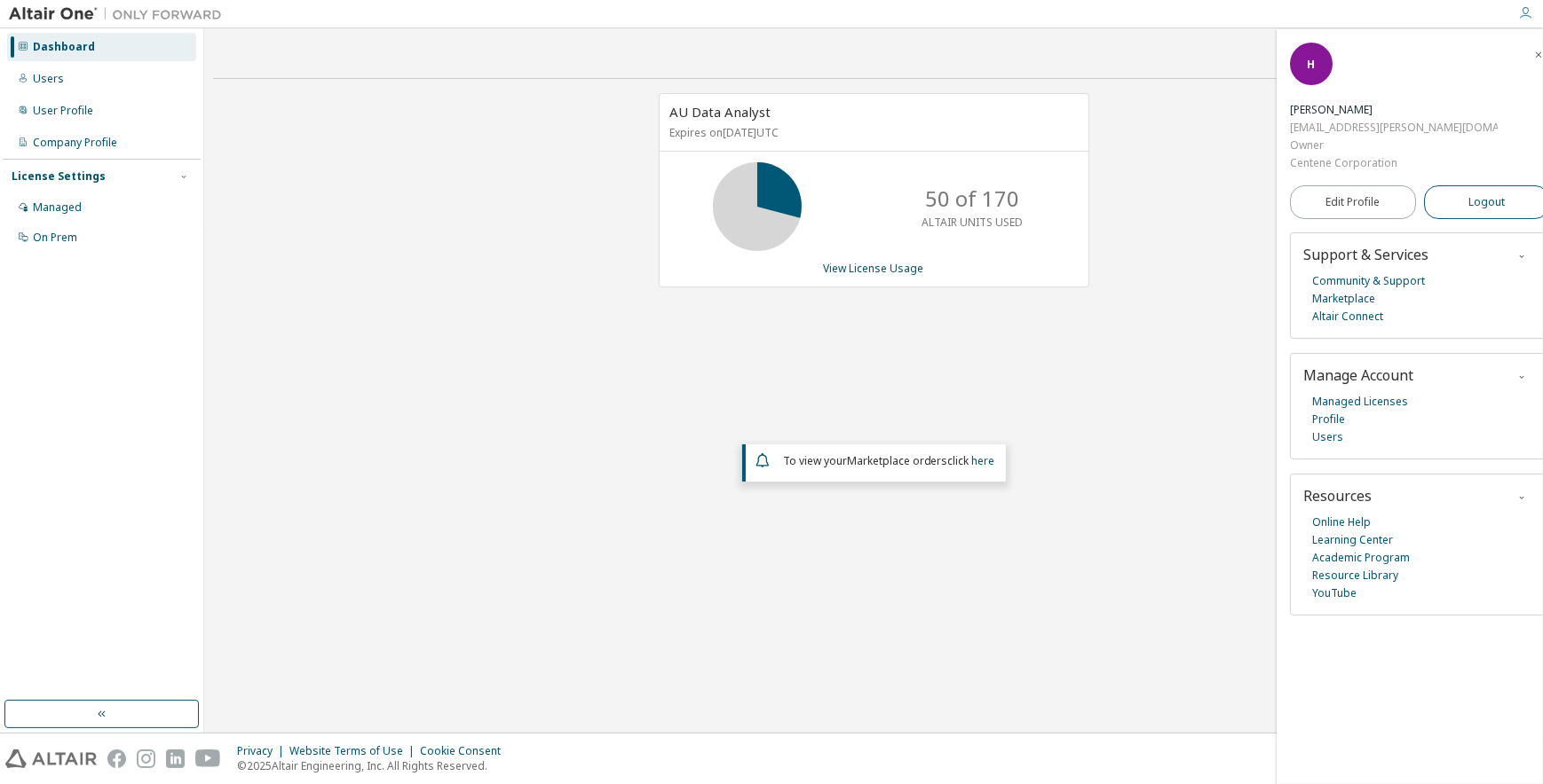
click at [1468, 194] on span "Logout" at bounding box center [1486, 203] width 37 height 18
